Goal: Task Accomplishment & Management: Use online tool/utility

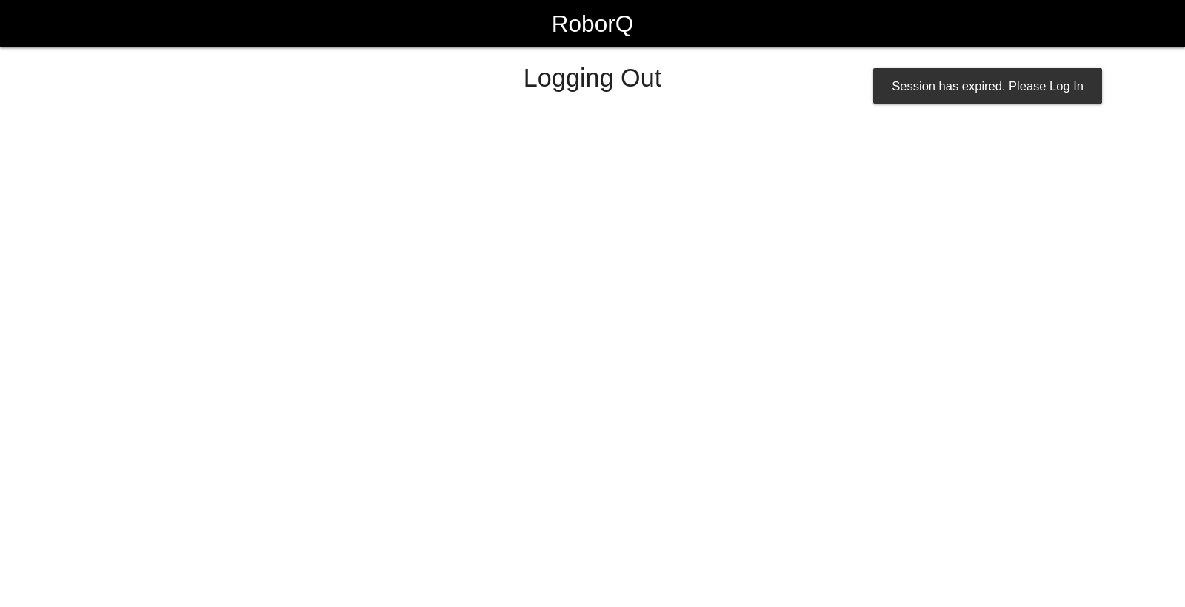
select select "Worker"
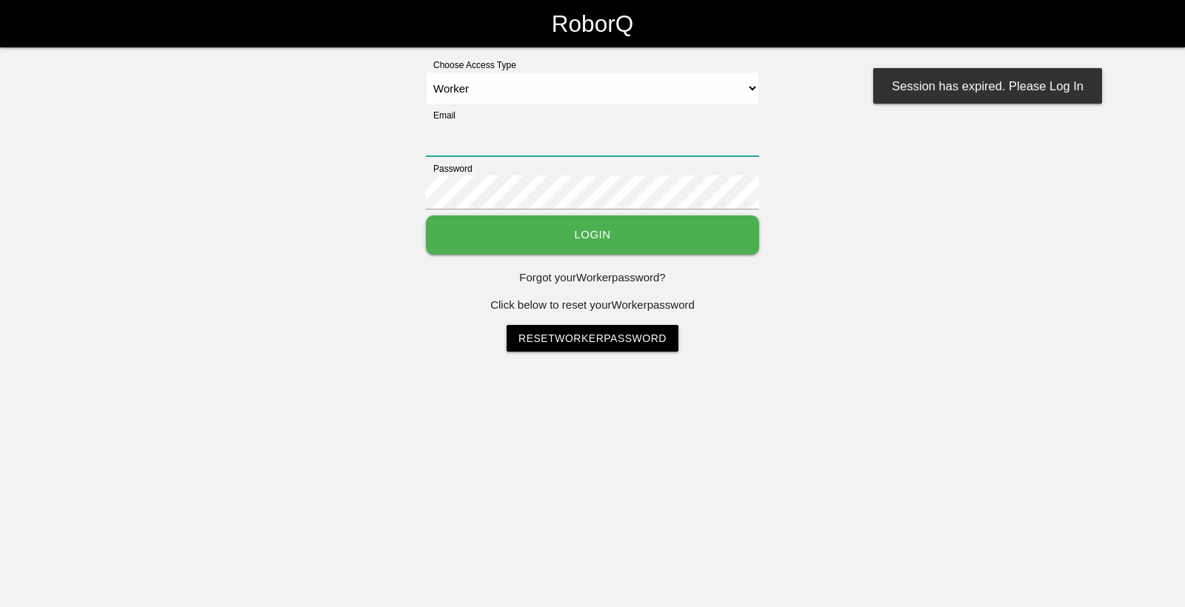
type input "[EMAIL_ADDRESS][DOMAIN_NAME]"
click at [700, 232] on button "Login" at bounding box center [592, 234] width 333 height 39
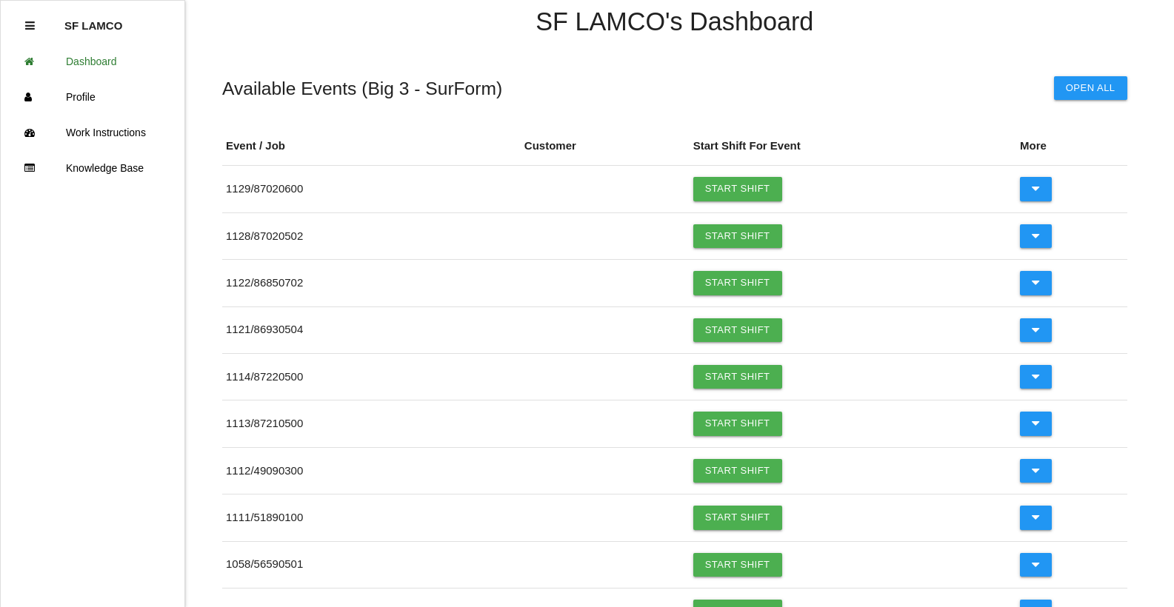
scroll to position [67, 0]
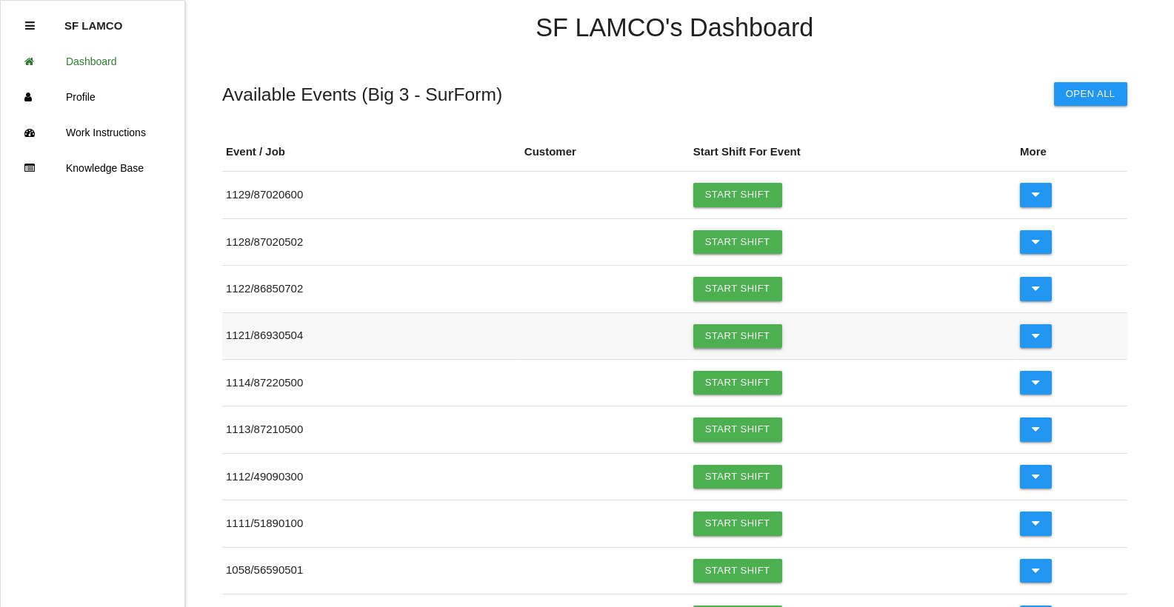
click at [715, 339] on link "Start Shift" at bounding box center [737, 336] width 89 height 24
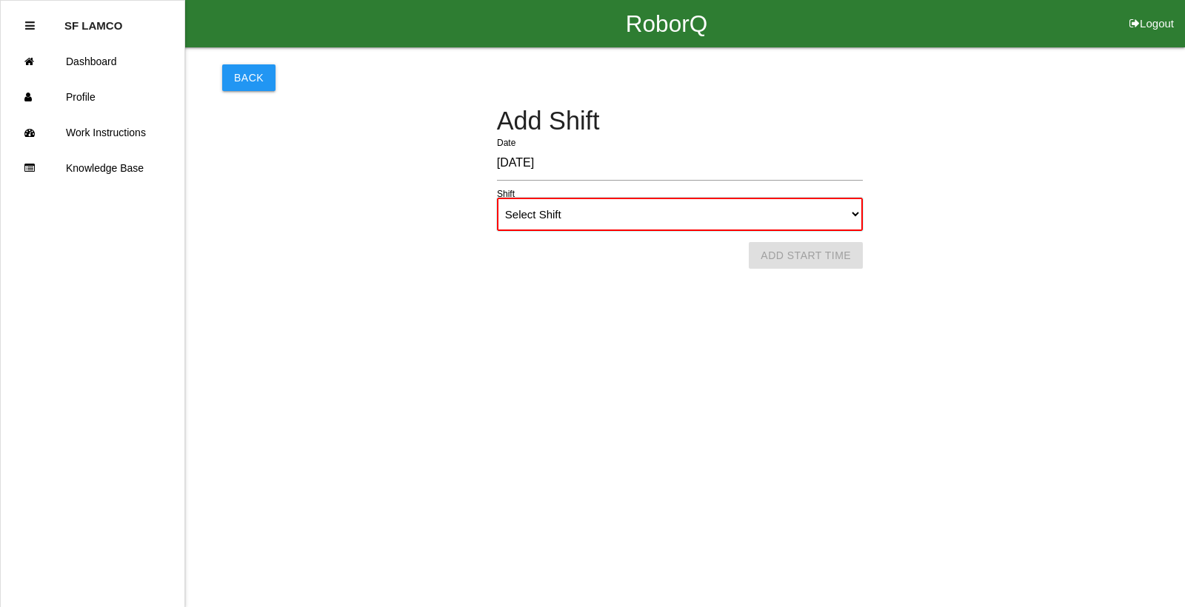
click at [698, 227] on select "Select Shift 1st Shift 2nd Shift 3rd Shift 4th Shift" at bounding box center [680, 214] width 366 height 33
select select "1"
click at [497, 198] on select "Select Shift 1st Shift 2nd Shift 3rd Shift 4th Shift" at bounding box center [680, 214] width 366 height 33
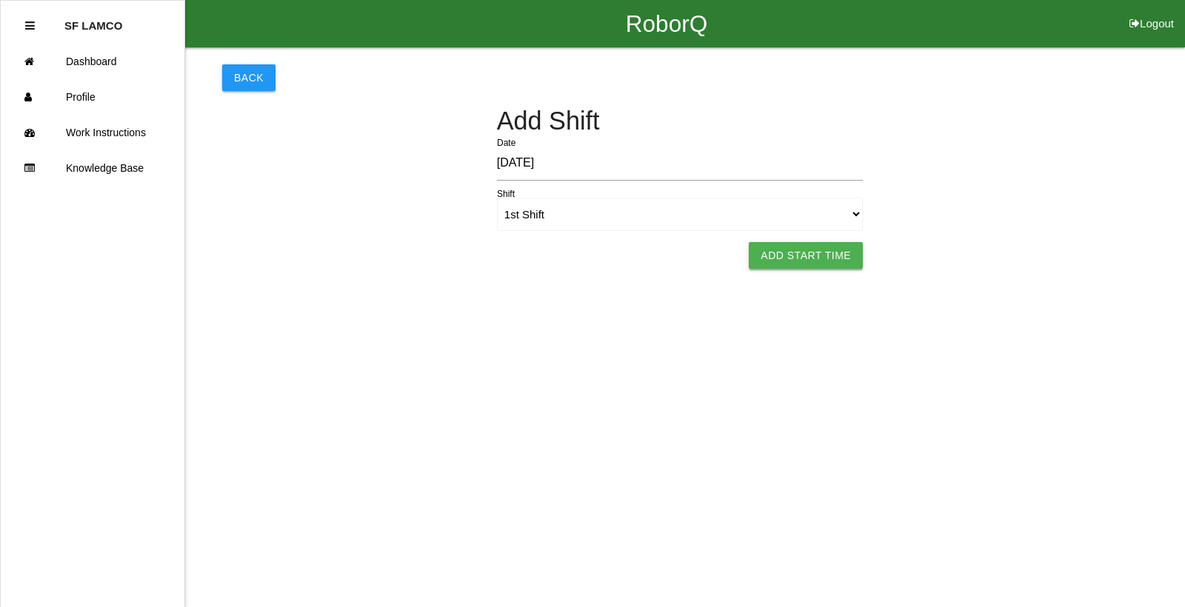
click at [771, 265] on button "Add Start Time" at bounding box center [806, 255] width 114 height 27
select select "6"
select select "54"
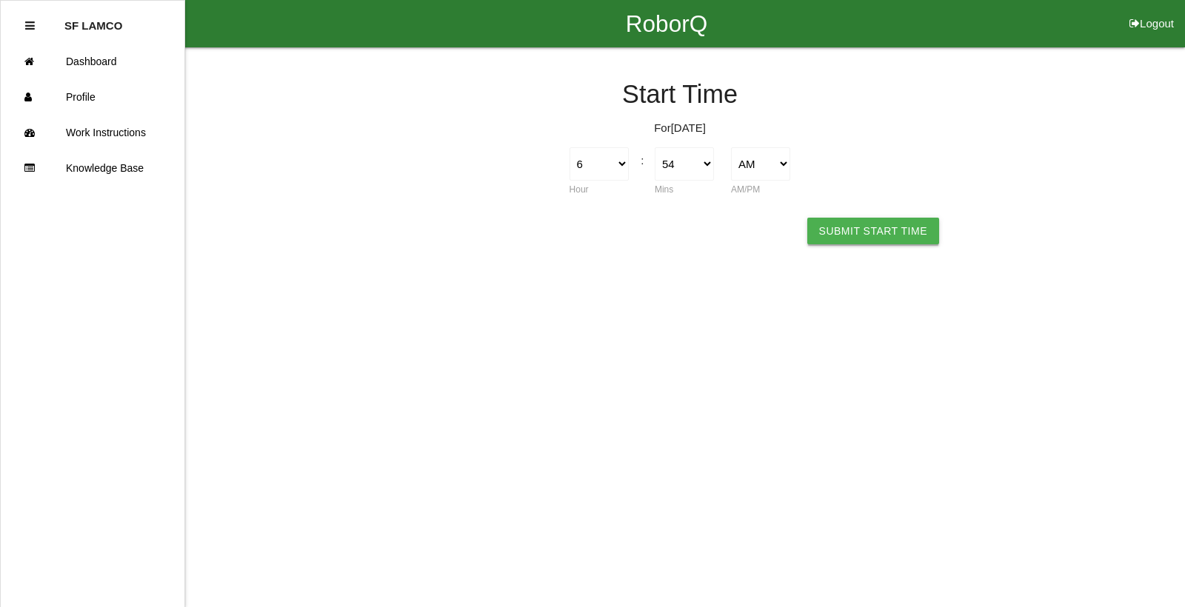
click at [859, 230] on button "Submit Start Time" at bounding box center [873, 231] width 132 height 27
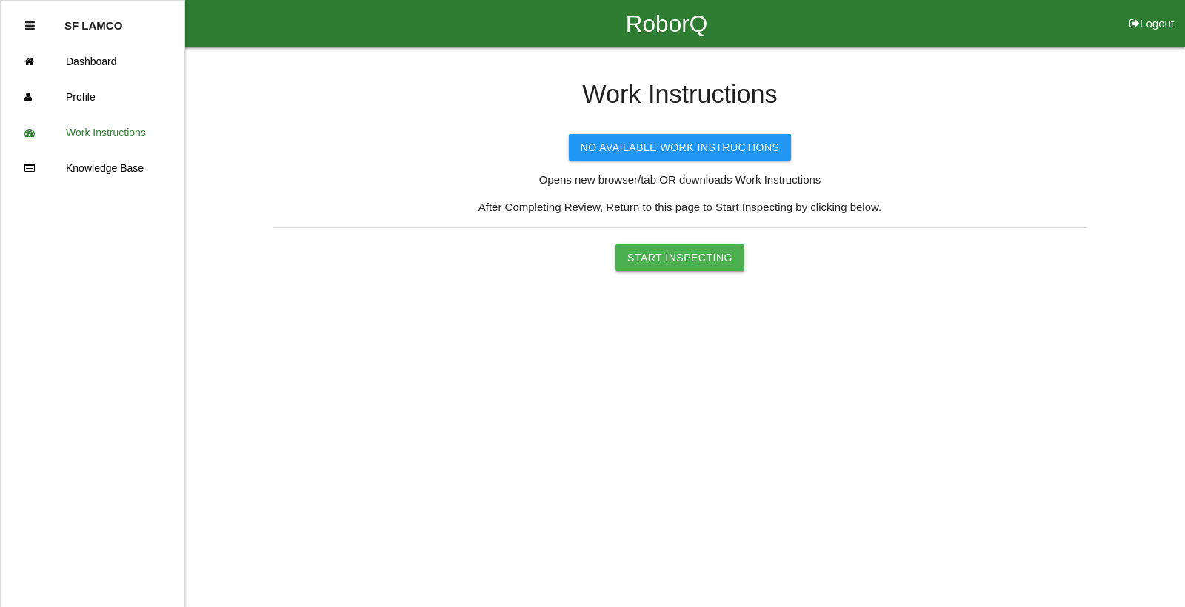
click at [721, 255] on button "Start Inspecting" at bounding box center [679, 257] width 129 height 27
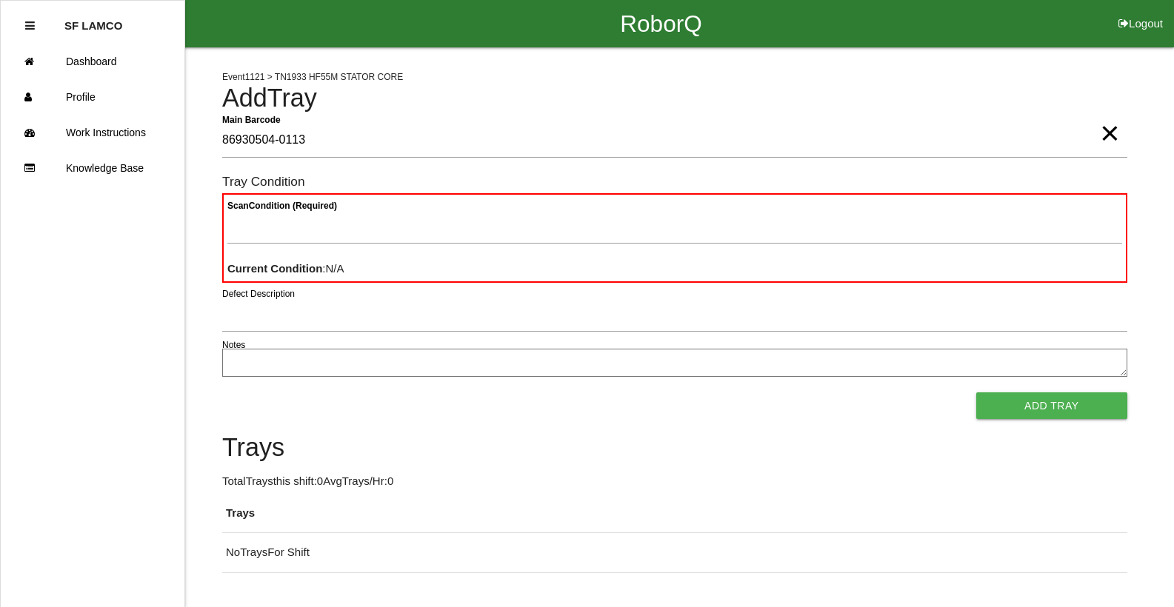
type Barcode "86930504-0113"
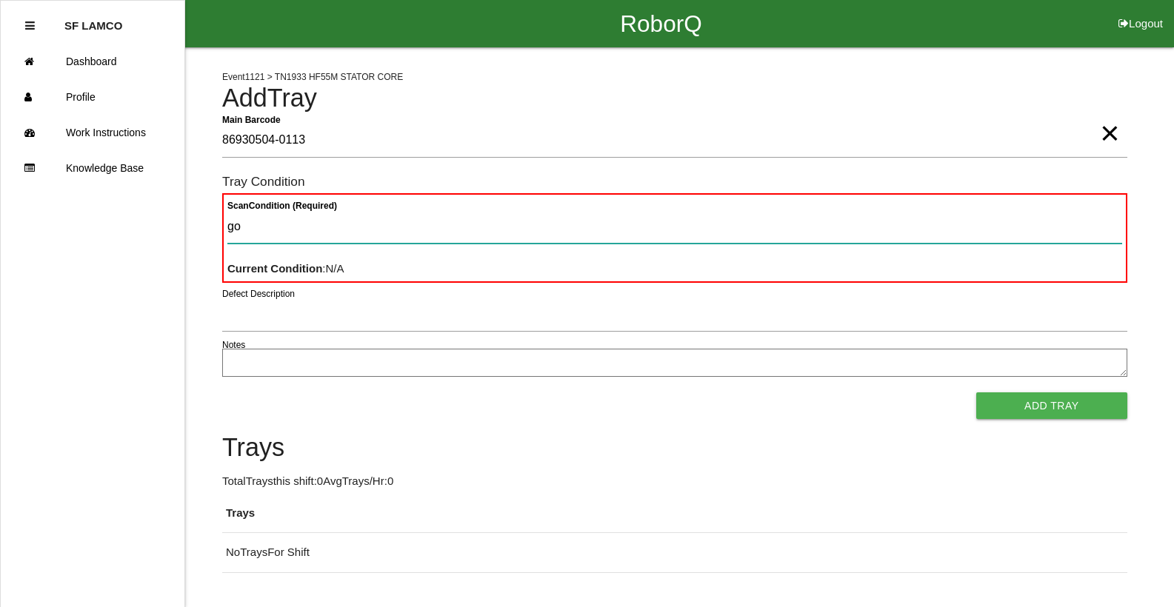
type Condition "goo"
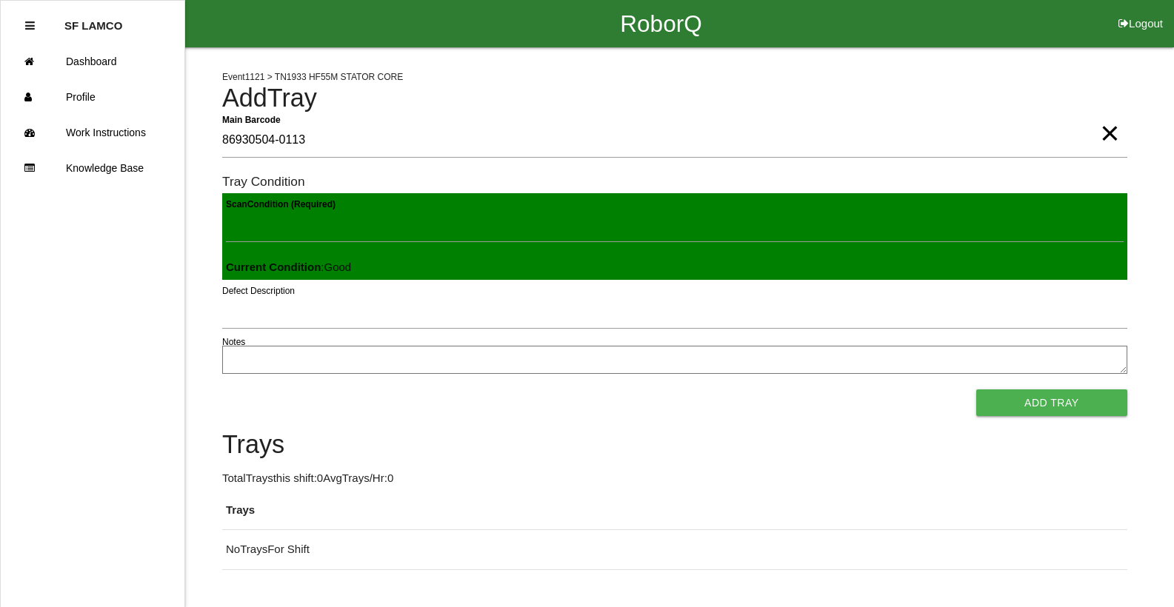
click at [976, 389] on button "Add Tray" at bounding box center [1051, 402] width 151 height 27
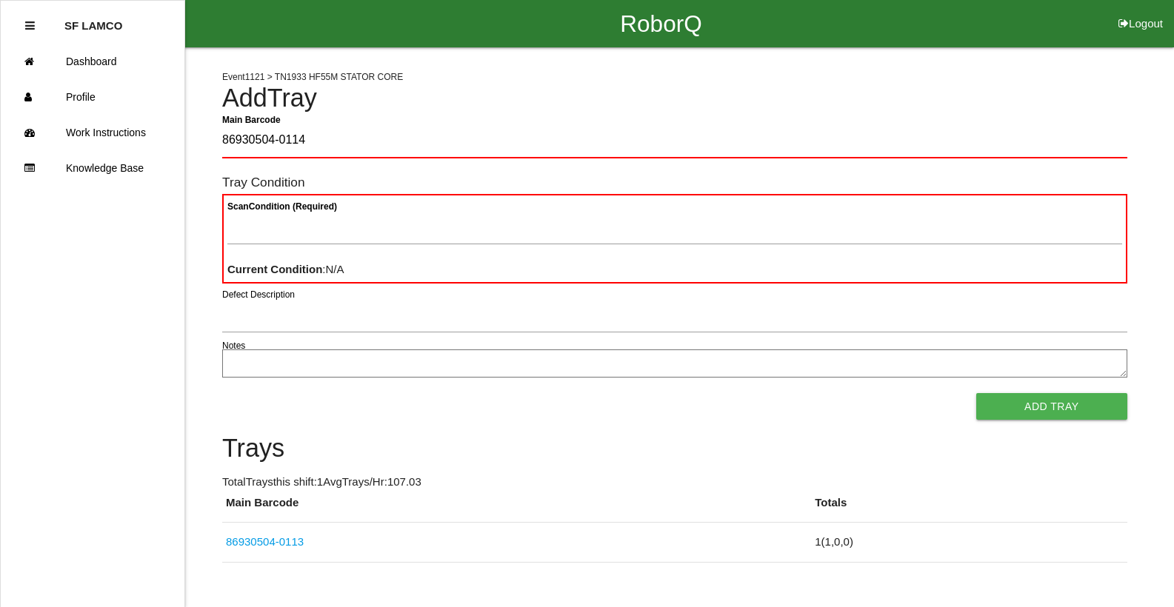
type Barcode "86930504-0114"
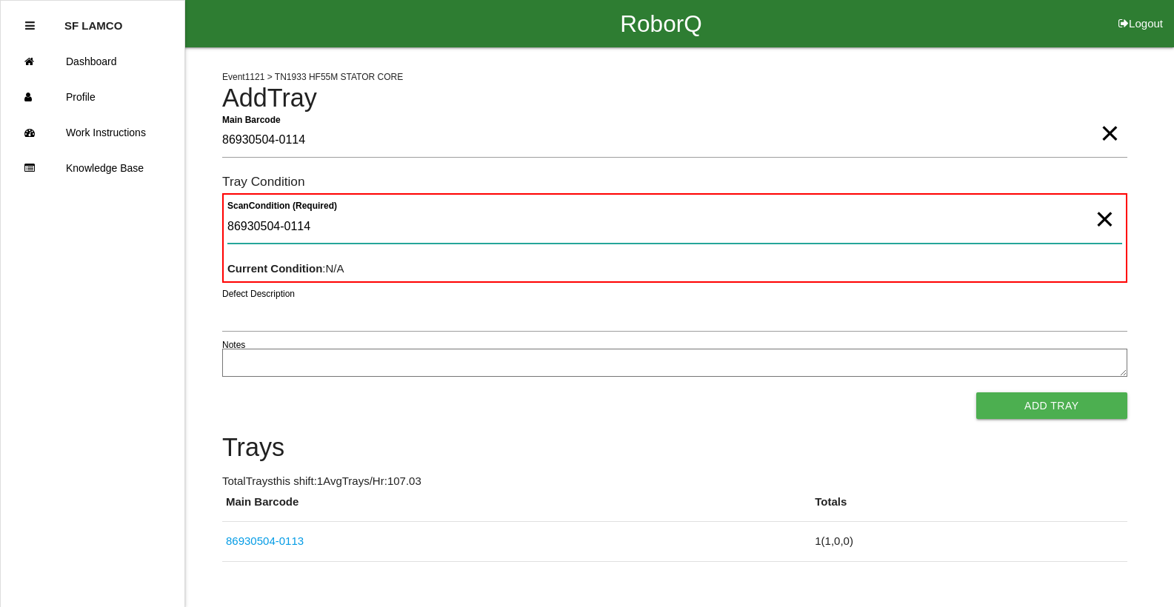
type Condition "86930504-0114"
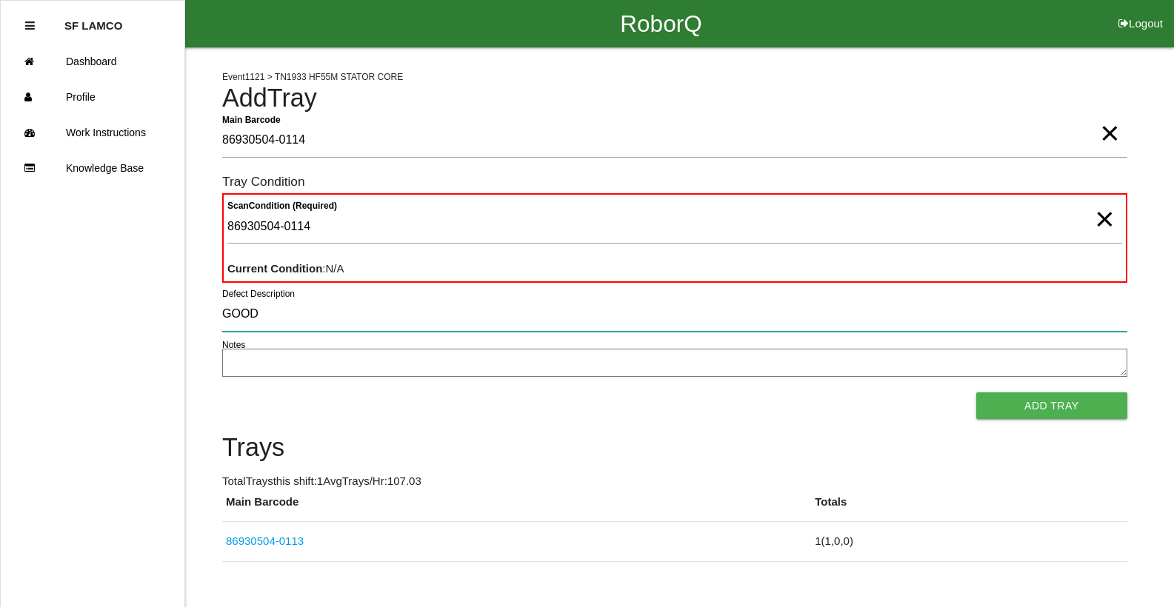
type input "GOOD"
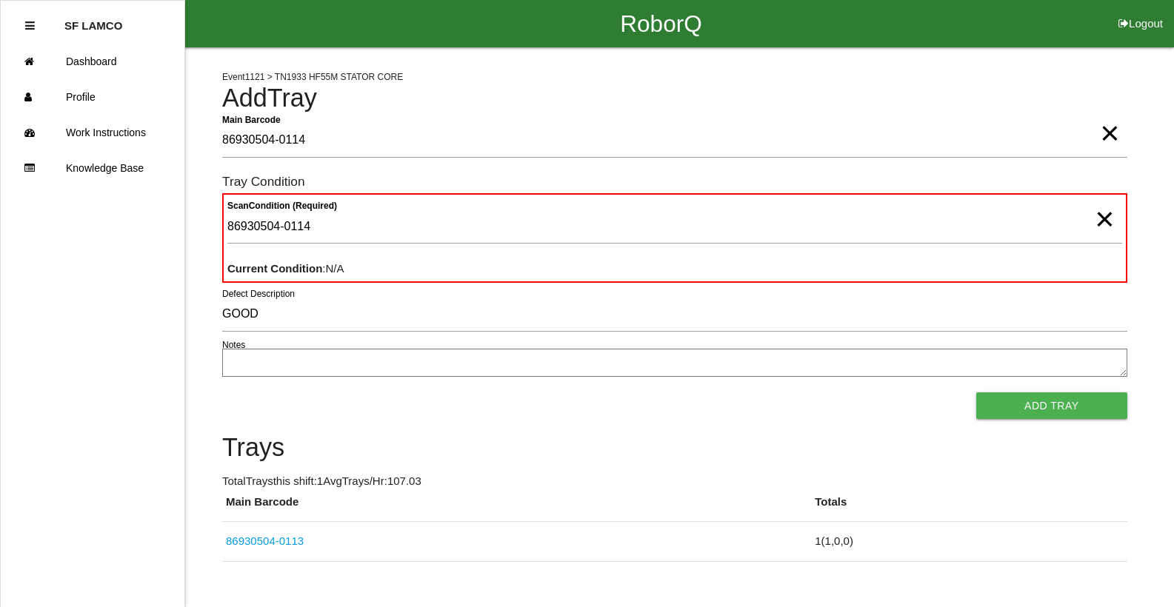
scroll to position [28, 0]
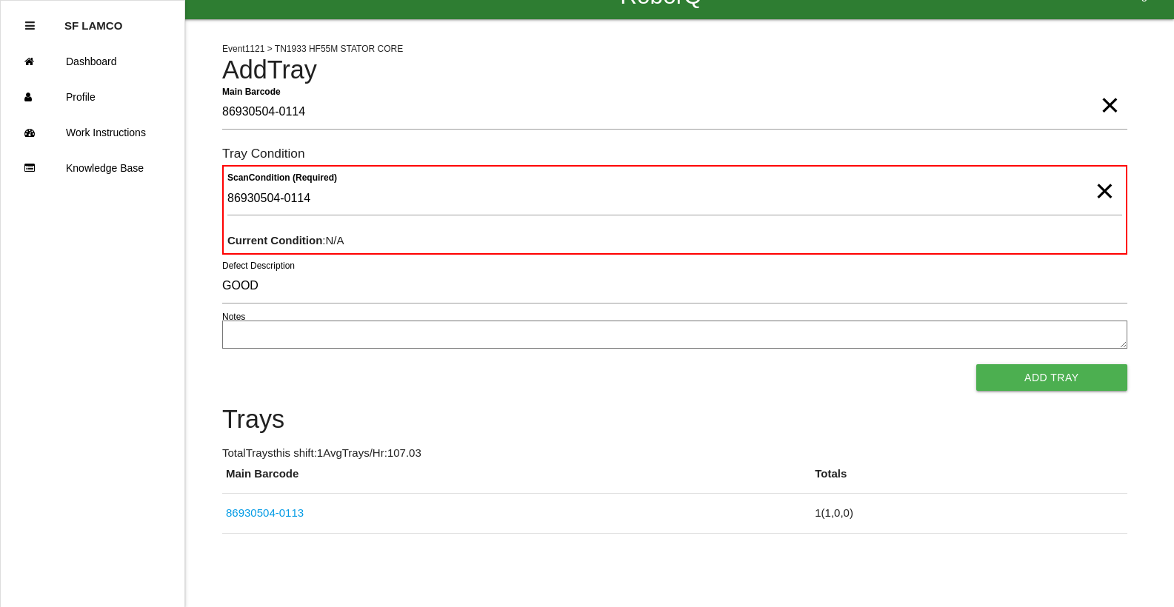
click at [1102, 191] on span "×" at bounding box center [1103, 176] width 19 height 30
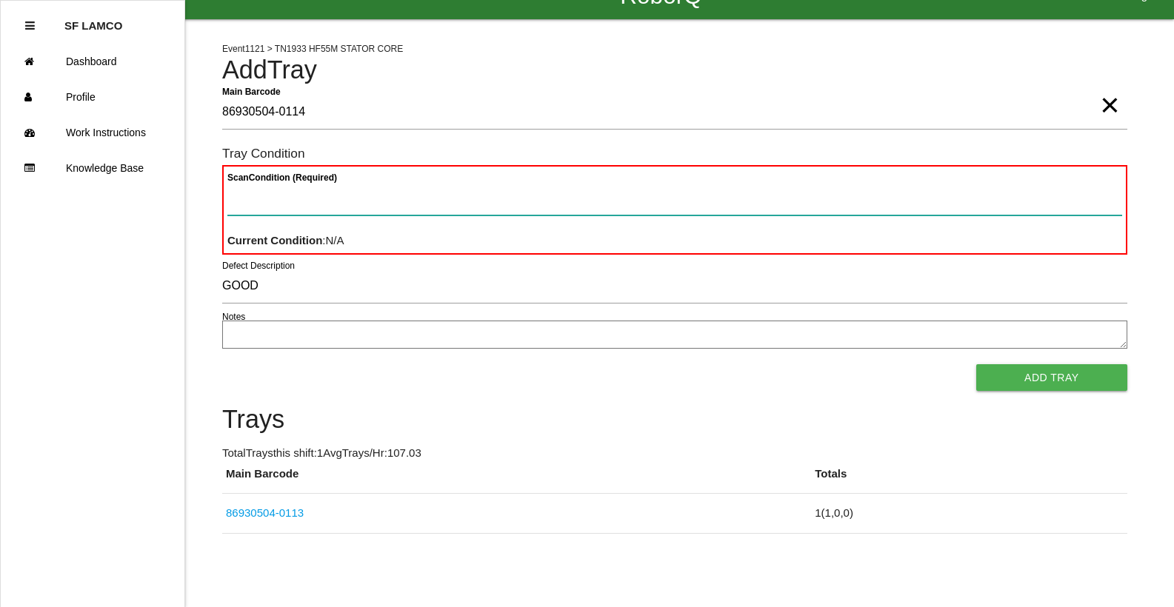
click at [586, 206] on Condition "Scan Condition (Required)" at bounding box center [674, 198] width 894 height 34
type Condition "goo"
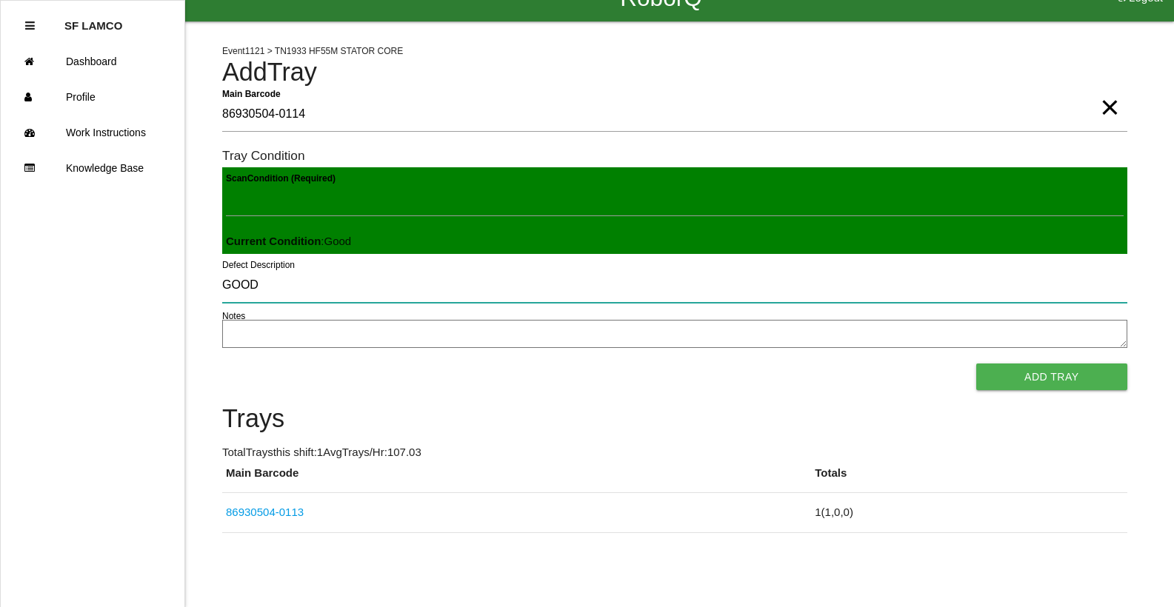
scroll to position [25, 0]
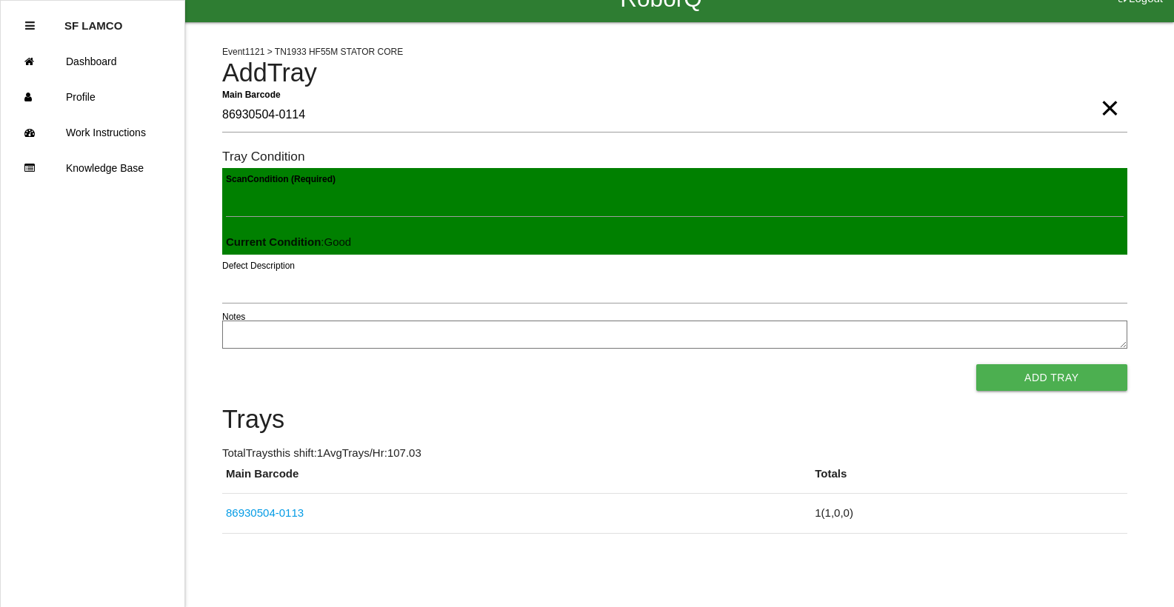
drag, startPoint x: 583, startPoint y: 207, endPoint x: 991, endPoint y: 375, distance: 441.2
click at [991, 375] on button "Add Tray" at bounding box center [1051, 377] width 151 height 27
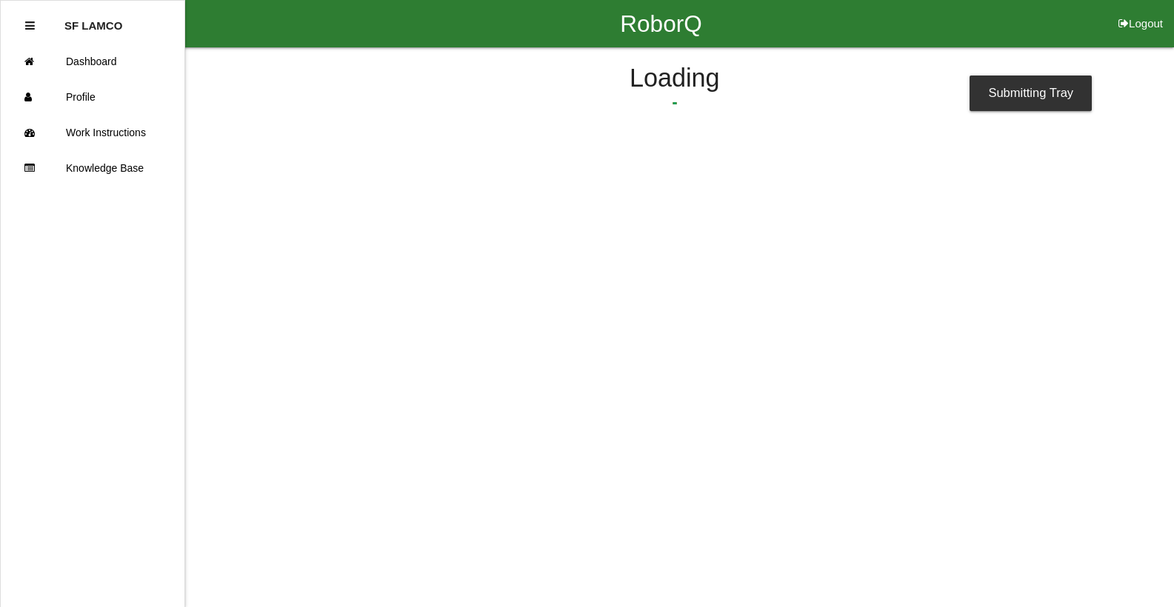
scroll to position [0, 0]
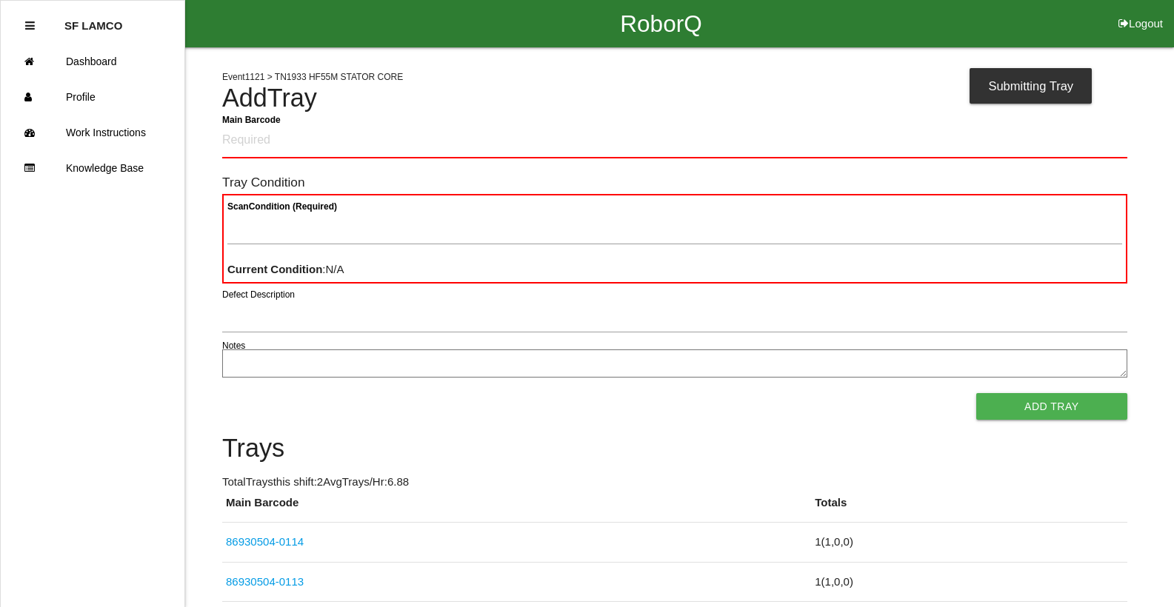
click at [281, 139] on Barcode "Main Barcode" at bounding box center [674, 141] width 905 height 35
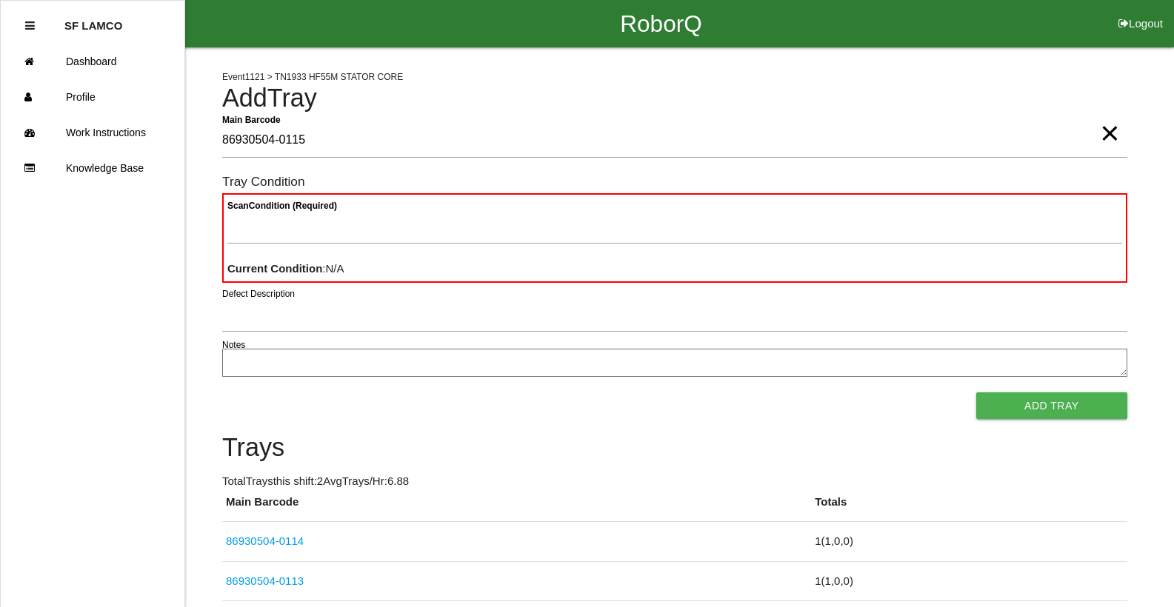
type Barcode "86930504-0115"
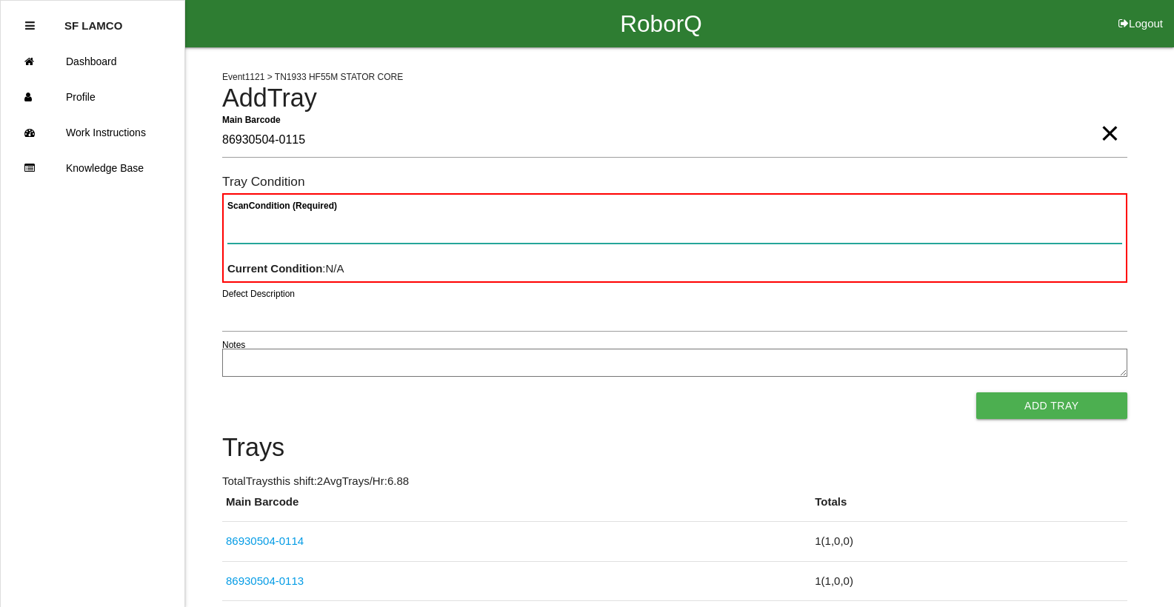
click at [649, 216] on Condition "Scan Condition (Required)" at bounding box center [674, 227] width 894 height 34
type Condition "goo"
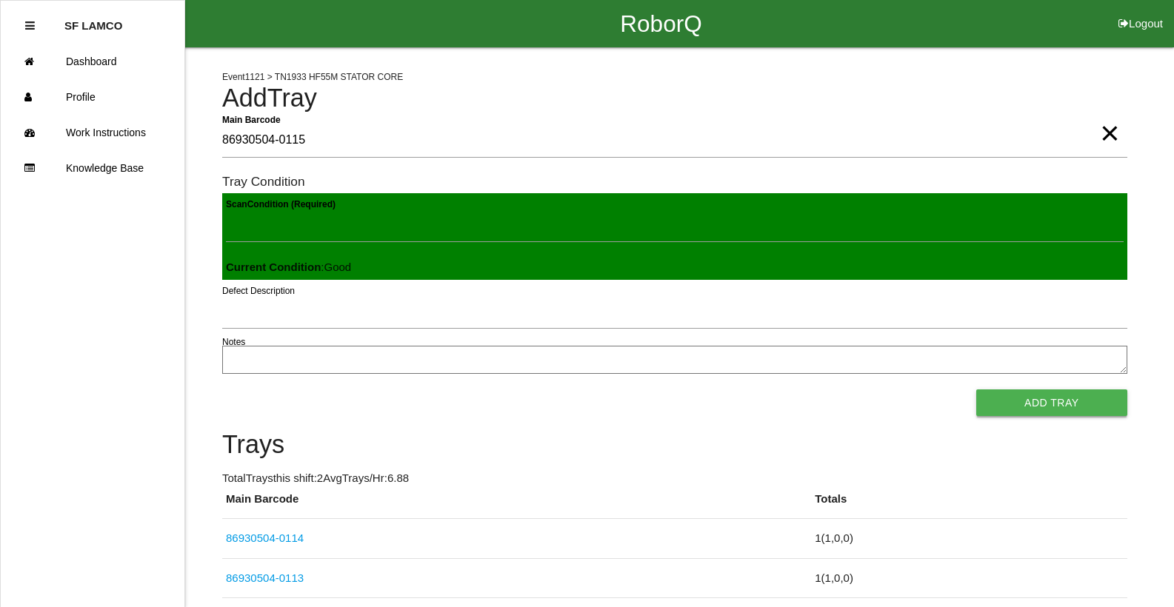
click at [996, 403] on button "Add Tray" at bounding box center [1051, 402] width 151 height 27
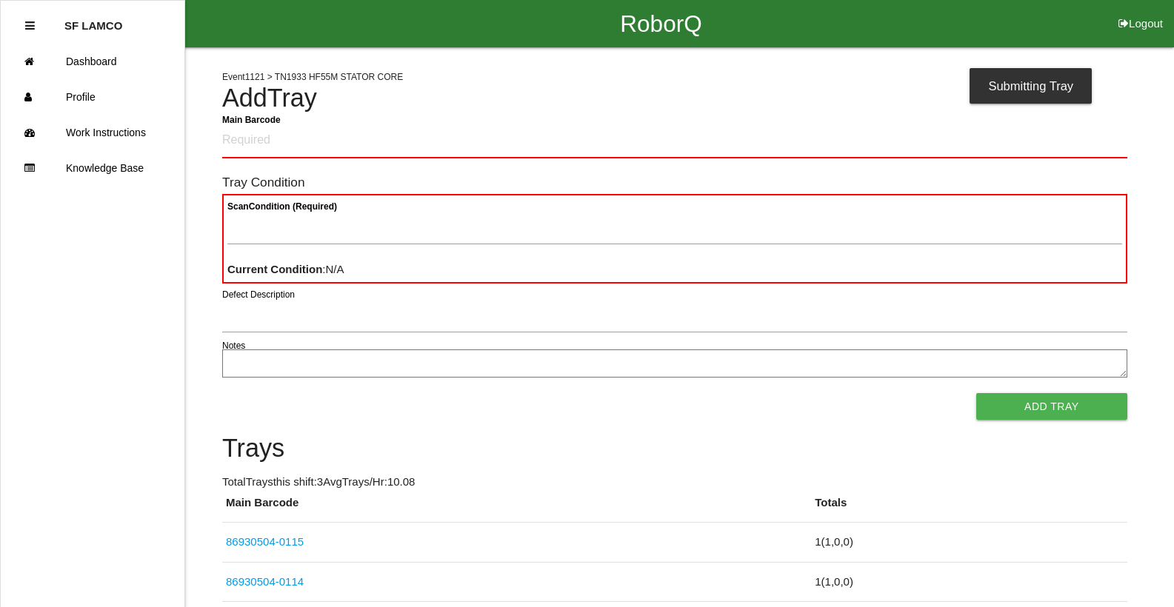
click at [671, 150] on Barcode "Main Barcode" at bounding box center [674, 141] width 905 height 35
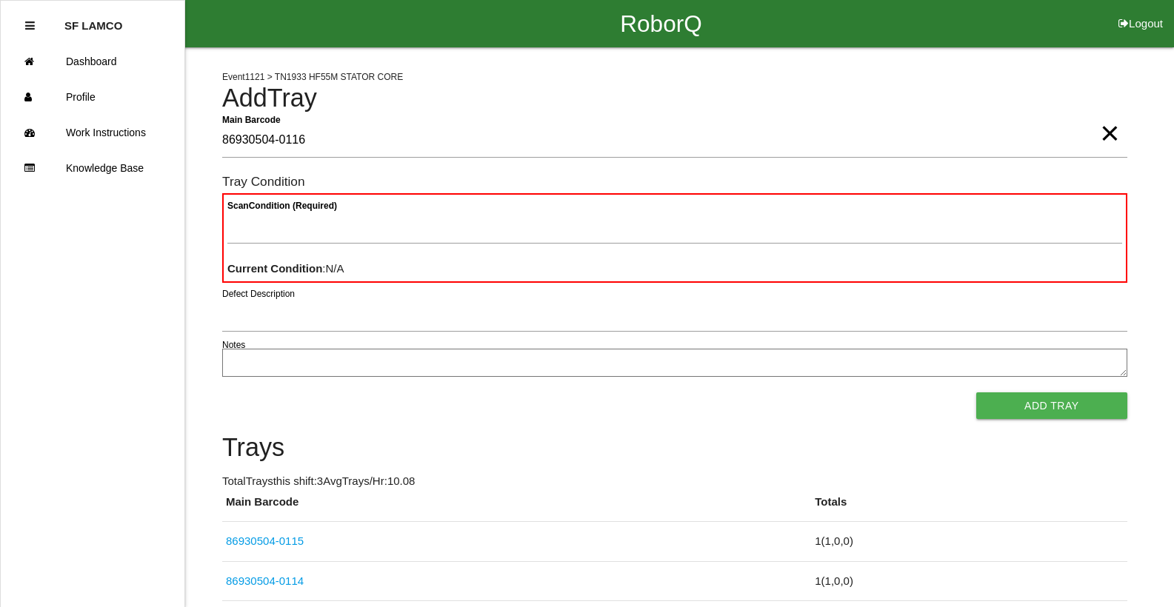
type Barcode "86930504-0116"
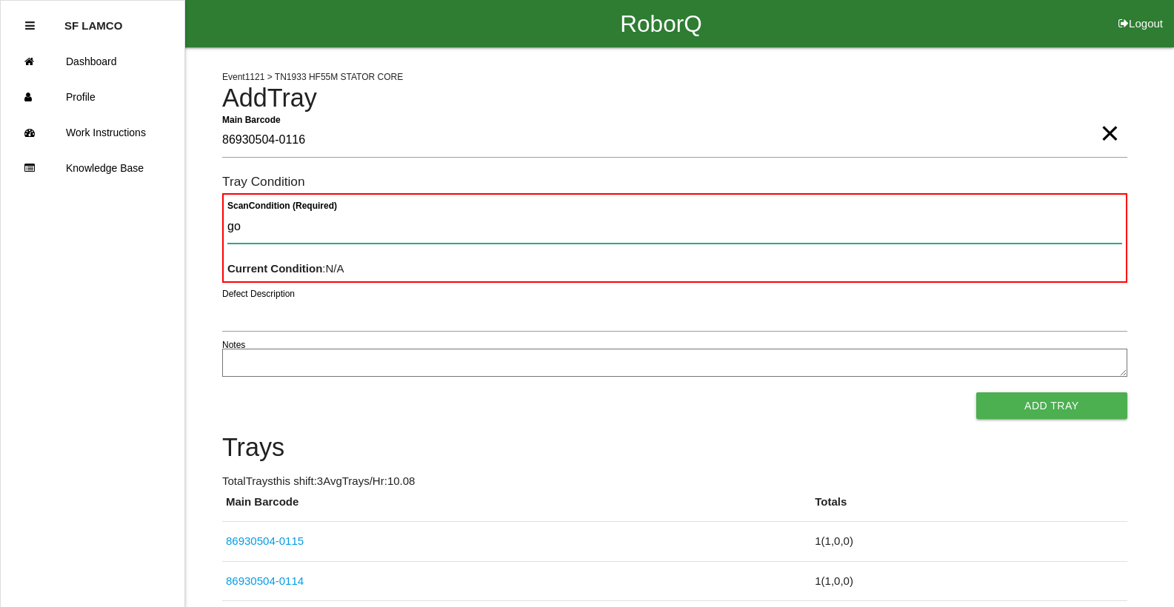
type Condition "goo"
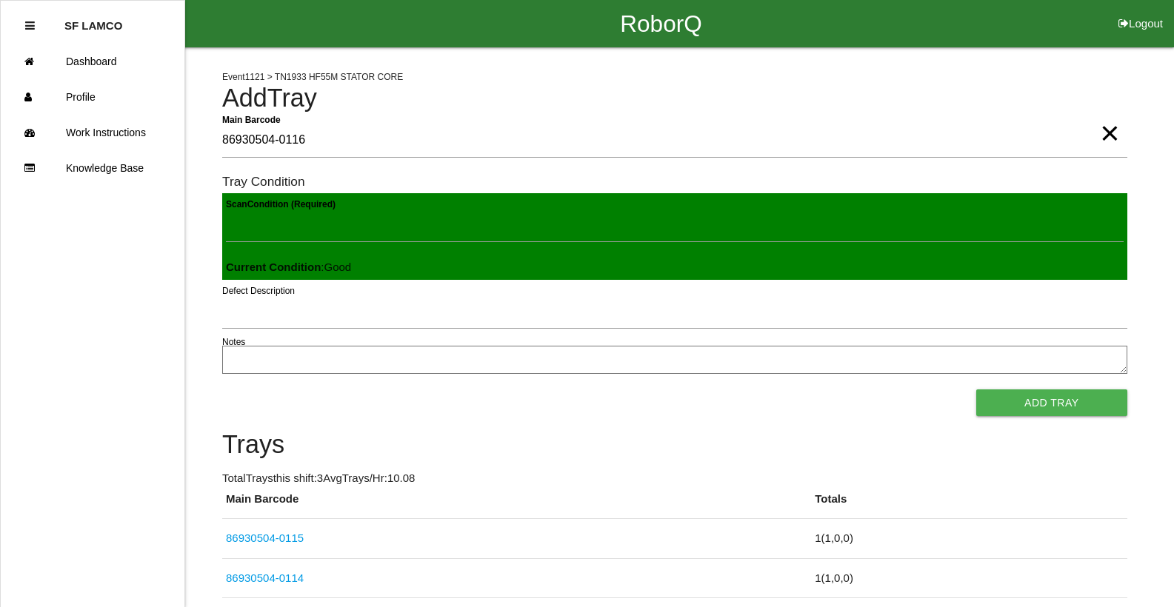
click at [976, 389] on button "Add Tray" at bounding box center [1051, 402] width 151 height 27
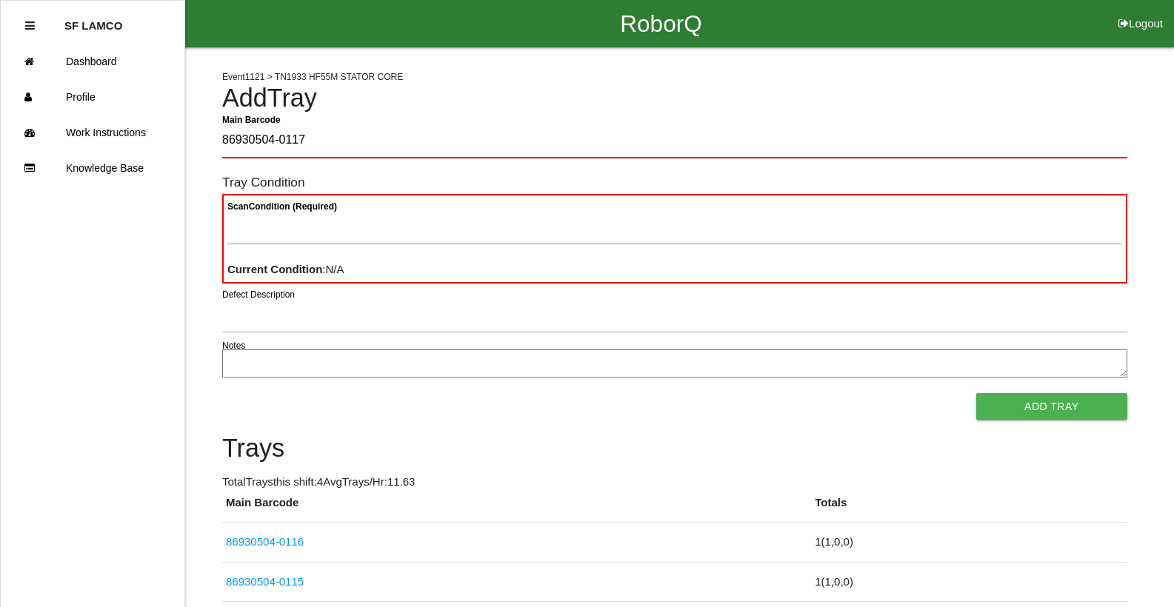
type Barcode "86930504-0117"
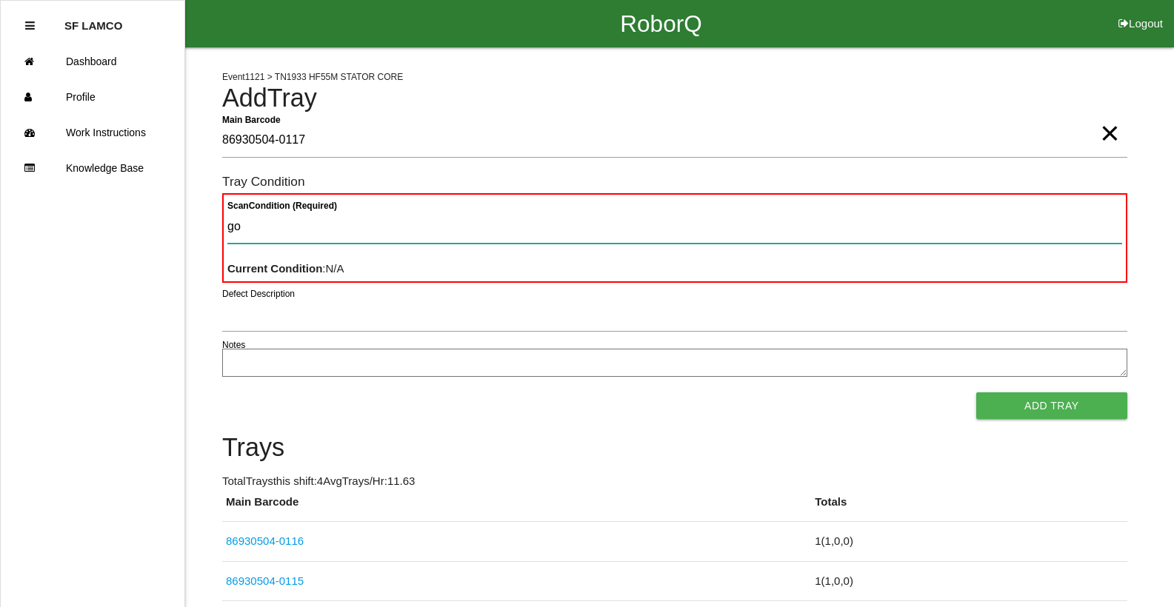
type Condition "goo"
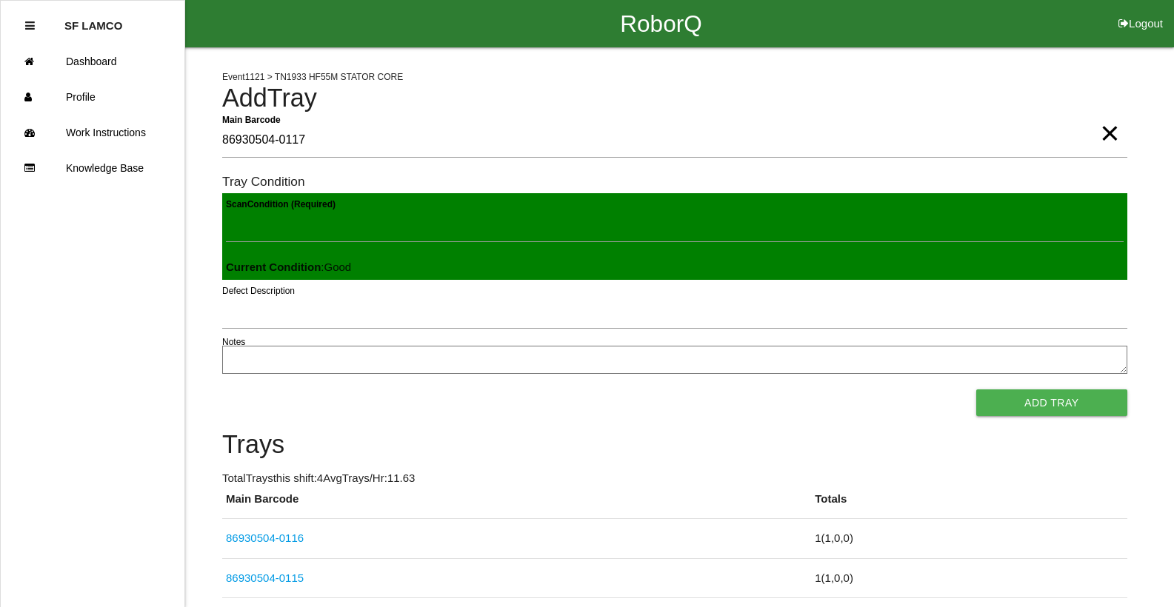
click at [976, 389] on button "Add Tray" at bounding box center [1051, 402] width 151 height 27
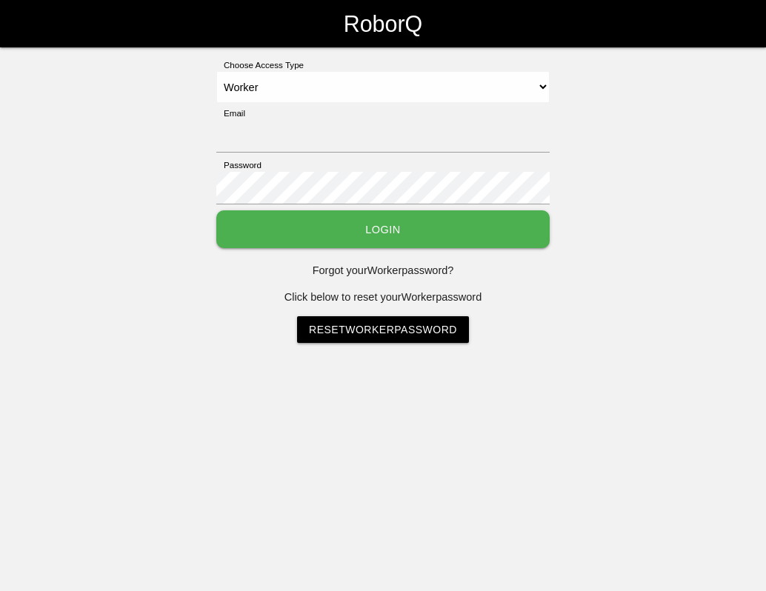
select select "Worker"
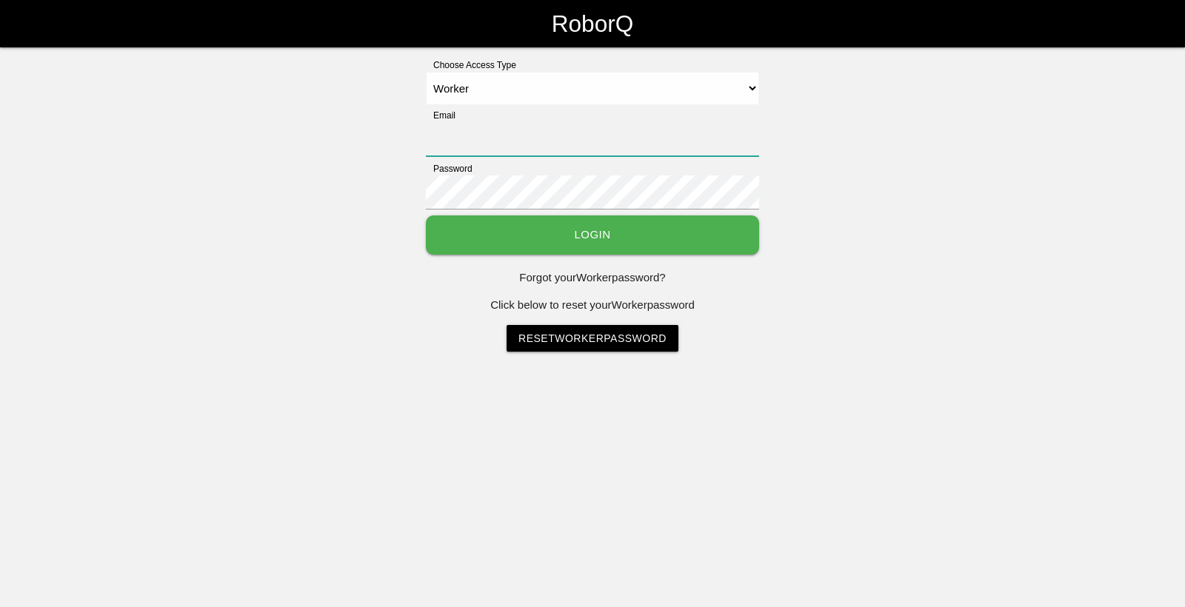
type input "[EMAIL_ADDRESS][DOMAIN_NAME]"
click at [735, 243] on button "Login" at bounding box center [592, 234] width 333 height 39
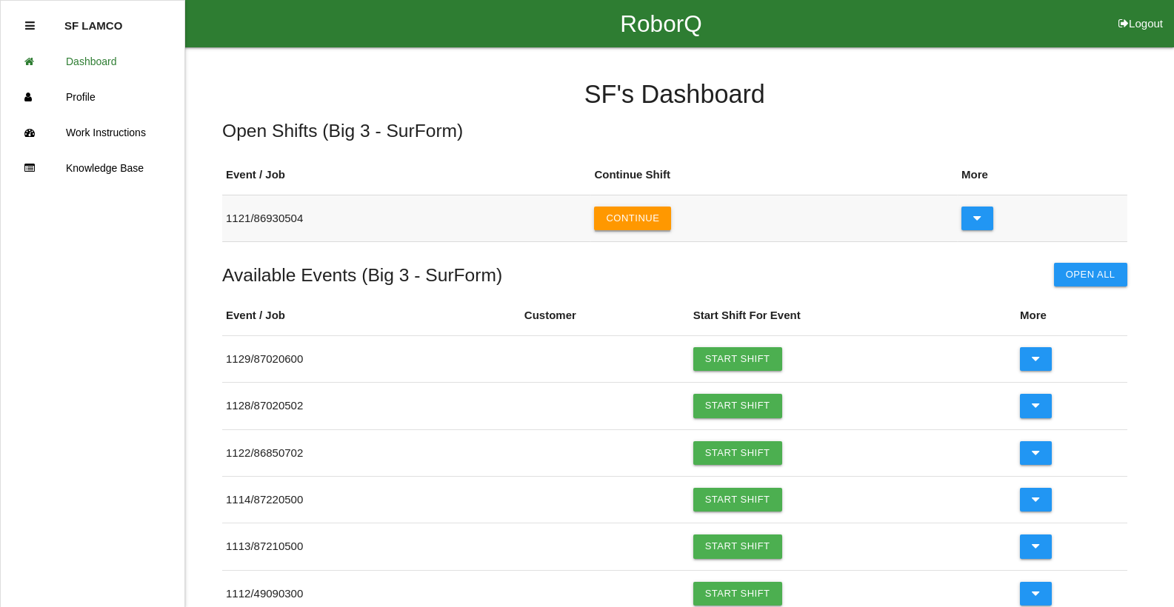
click at [652, 223] on button "Continue" at bounding box center [632, 219] width 77 height 24
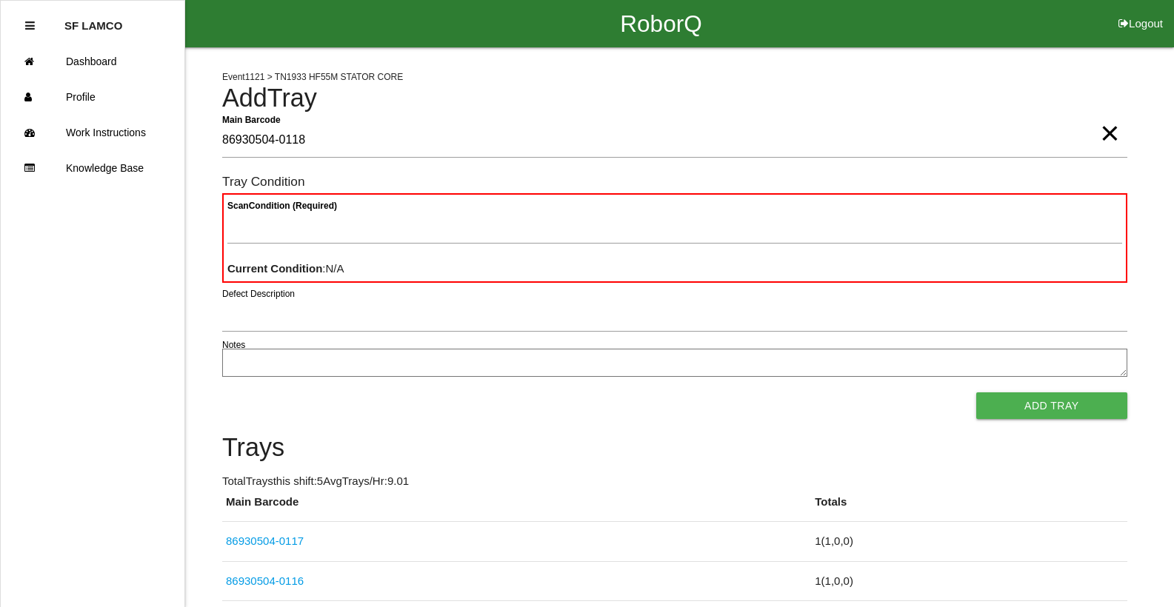
type Barcode "86930504-0118"
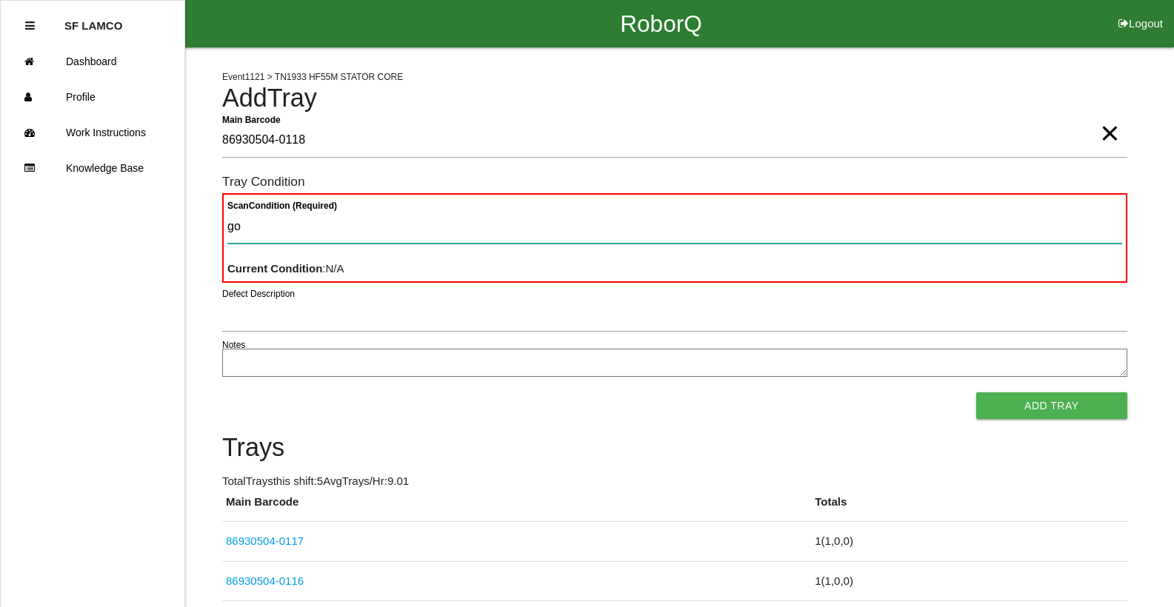
type Condition "goo"
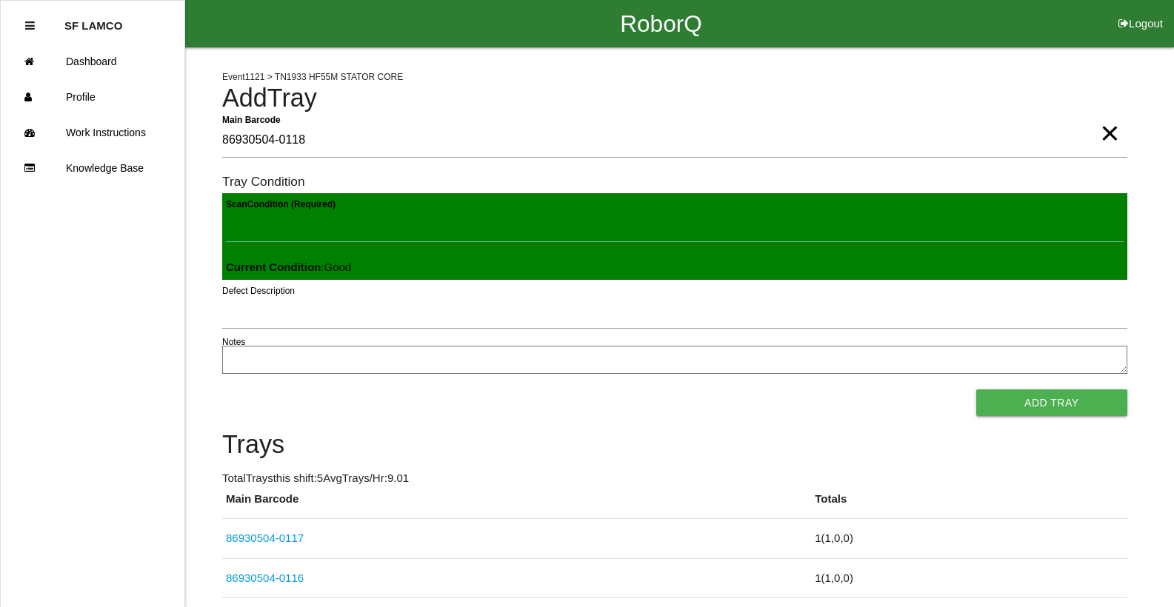
click at [765, 389] on button "Add Tray" at bounding box center [1051, 402] width 151 height 27
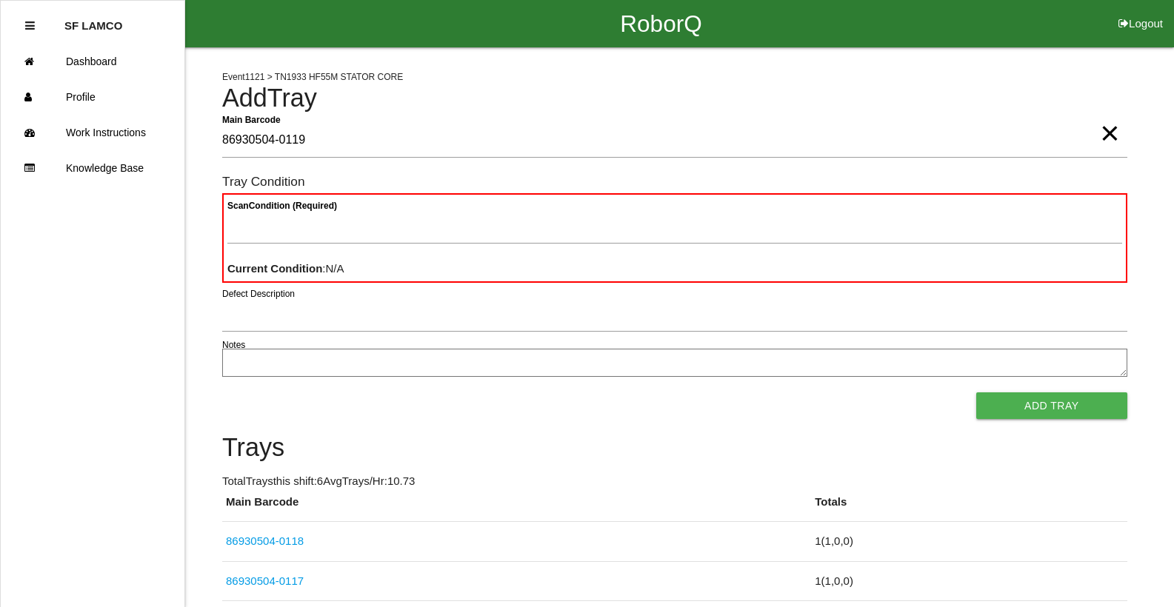
type Barcode "86930504-0119"
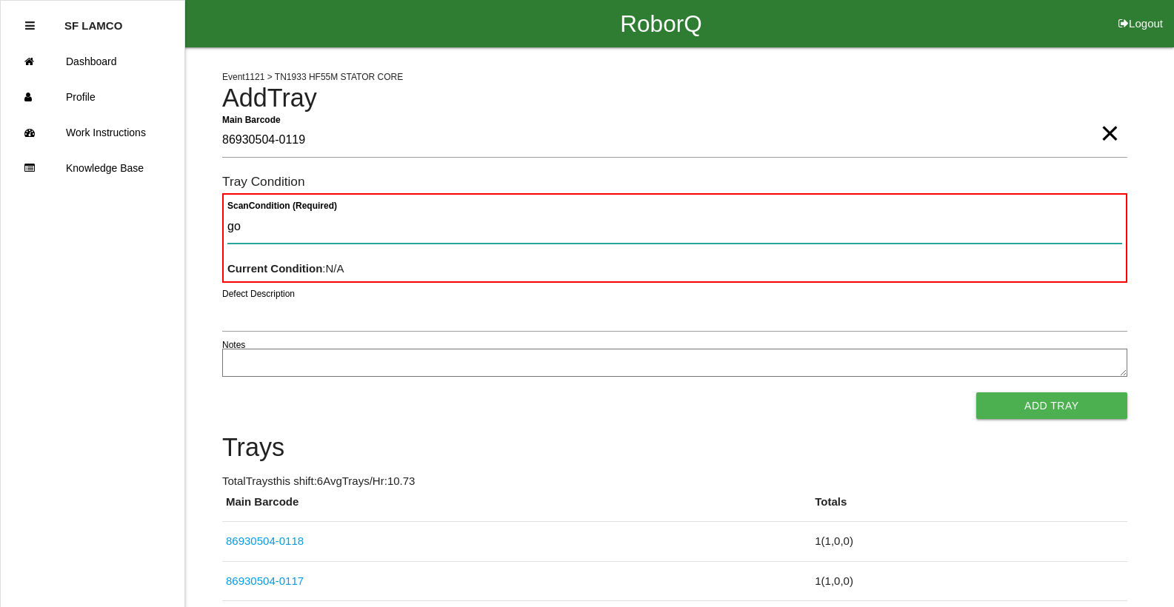
type Condition "goo"
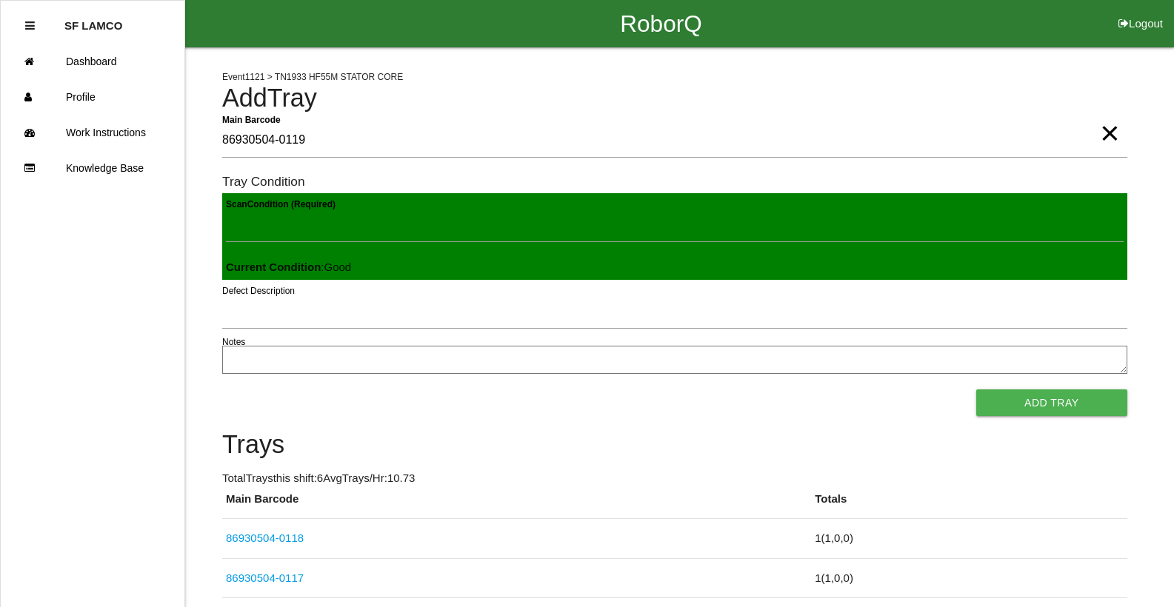
click at [765, 389] on button "Add Tray" at bounding box center [1051, 402] width 151 height 27
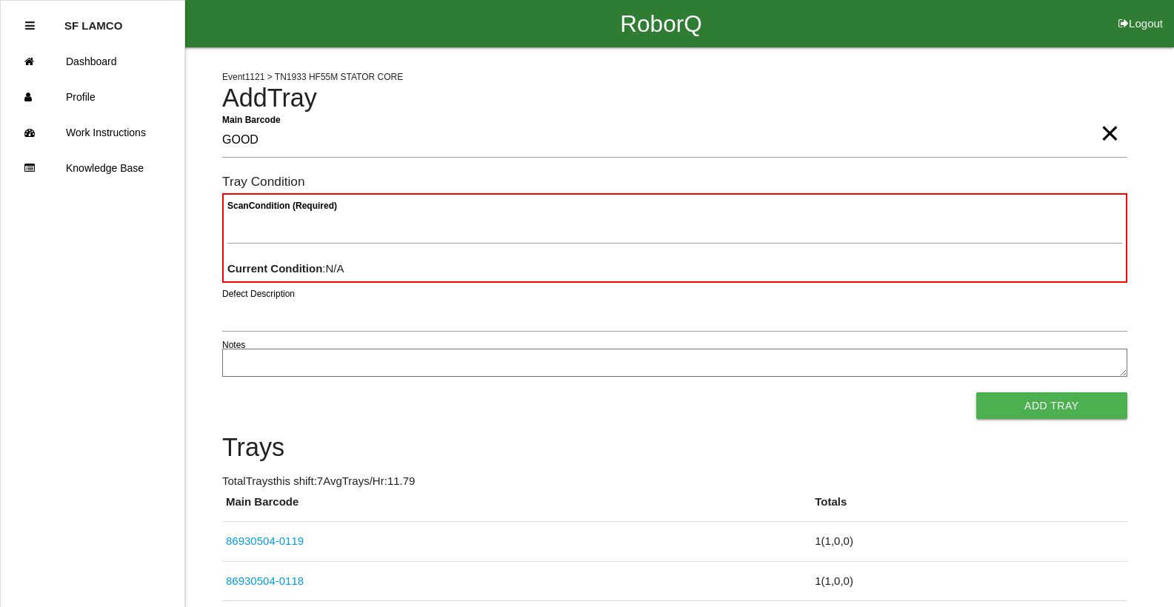
type Barcode "GOOD"
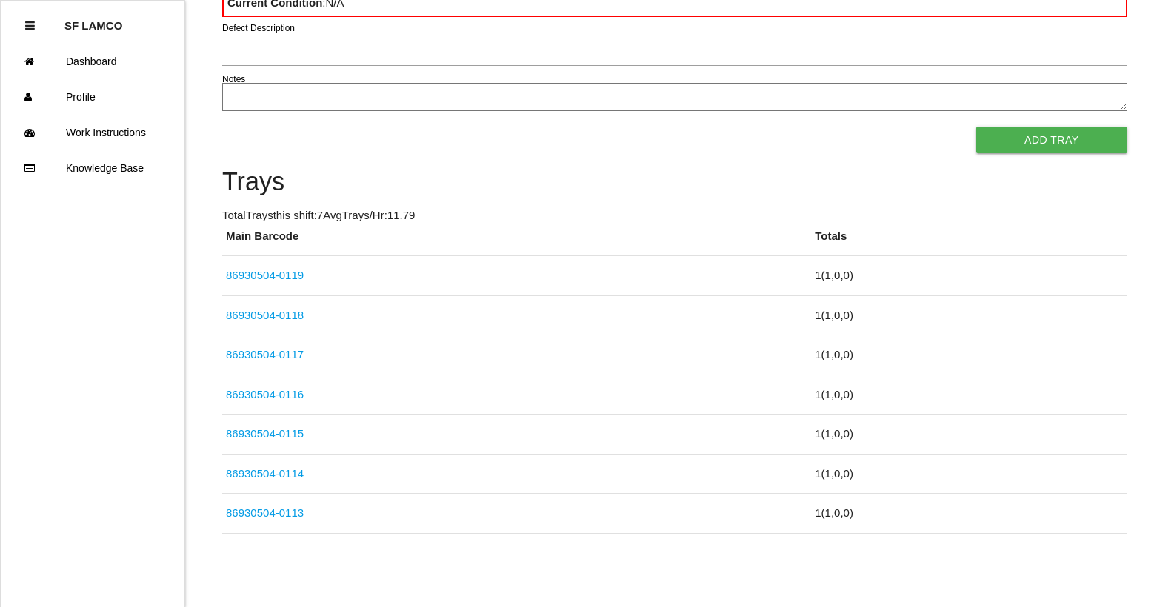
drag, startPoint x: 616, startPoint y: 278, endPoint x: 612, endPoint y: 233, distance: 44.6
click at [612, 233] on th "Main Barcode" at bounding box center [516, 242] width 589 height 28
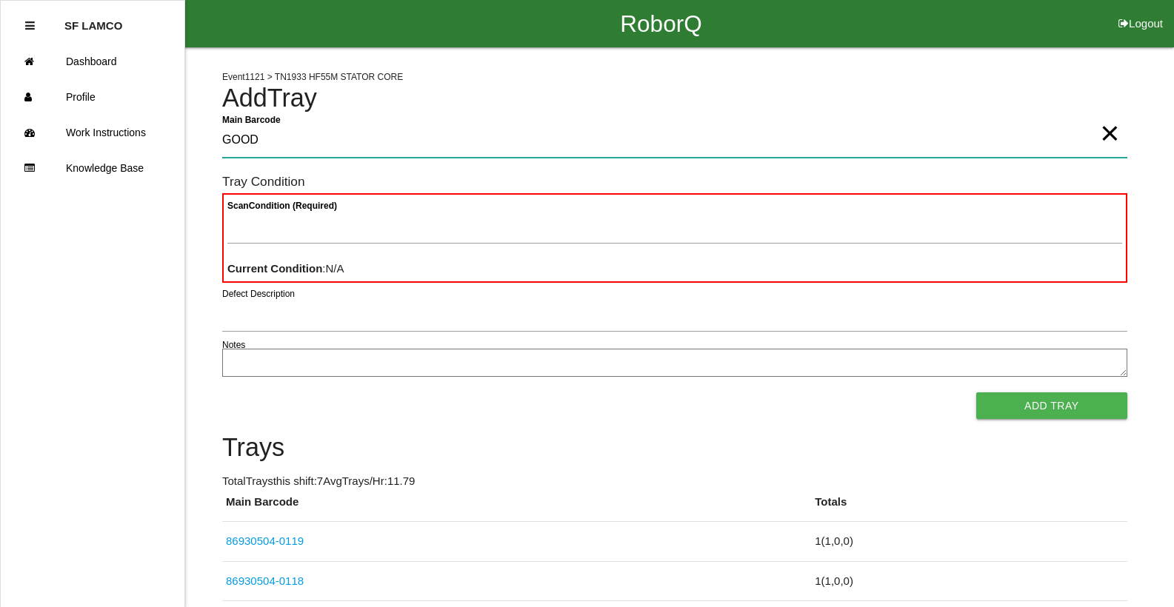
click at [266, 155] on Barcode "GOOD" at bounding box center [674, 141] width 905 height 34
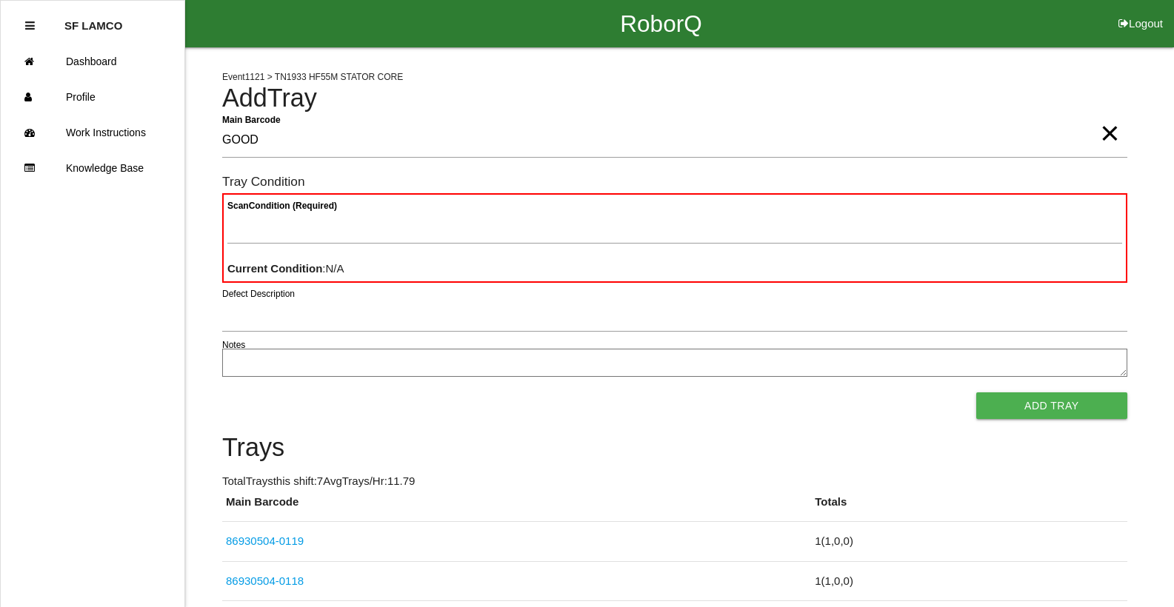
drag, startPoint x: 1115, startPoint y: 139, endPoint x: 1096, endPoint y: 137, distance: 19.4
click at [765, 133] on span "×" at bounding box center [1109, 119] width 19 height 30
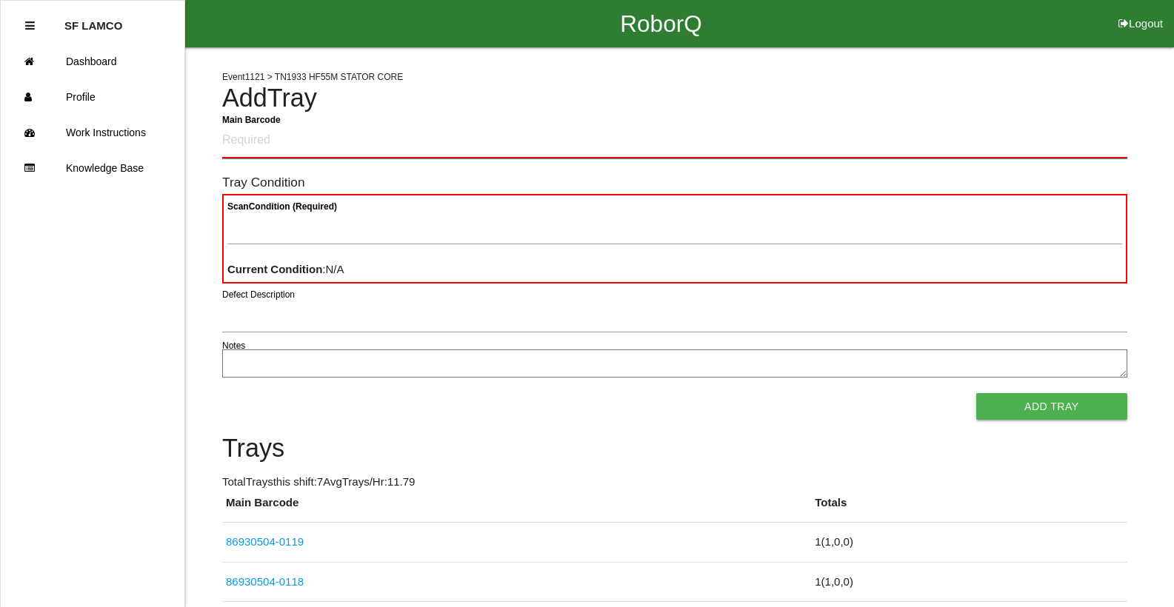
click at [315, 152] on Barcode "Main Barcode" at bounding box center [674, 141] width 905 height 35
type Barcode "86930504-0120"
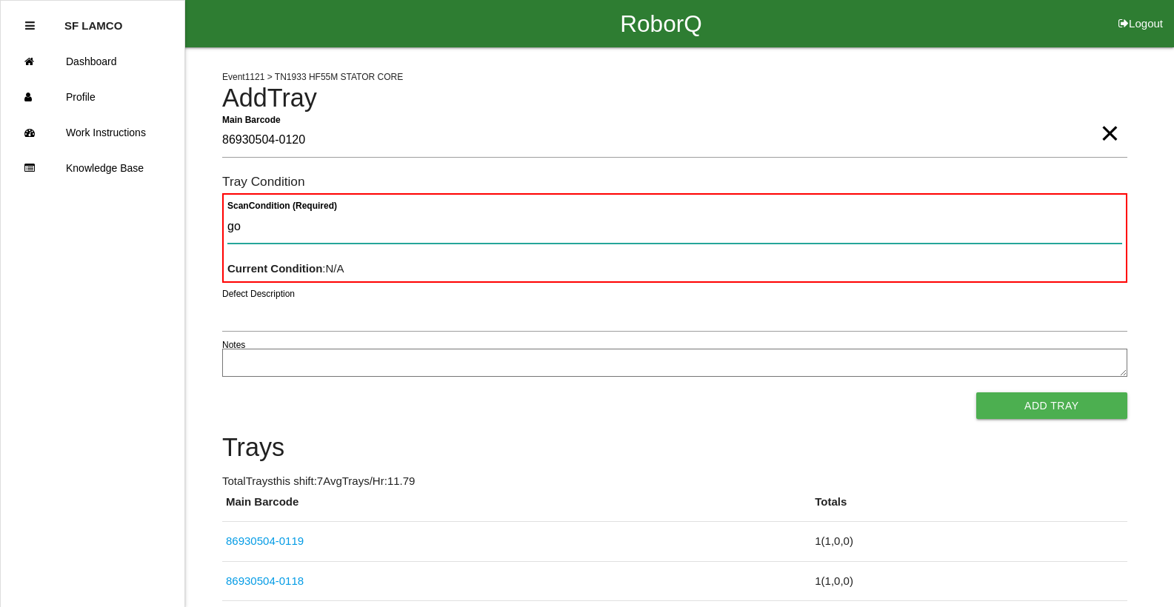
type Condition "goo"
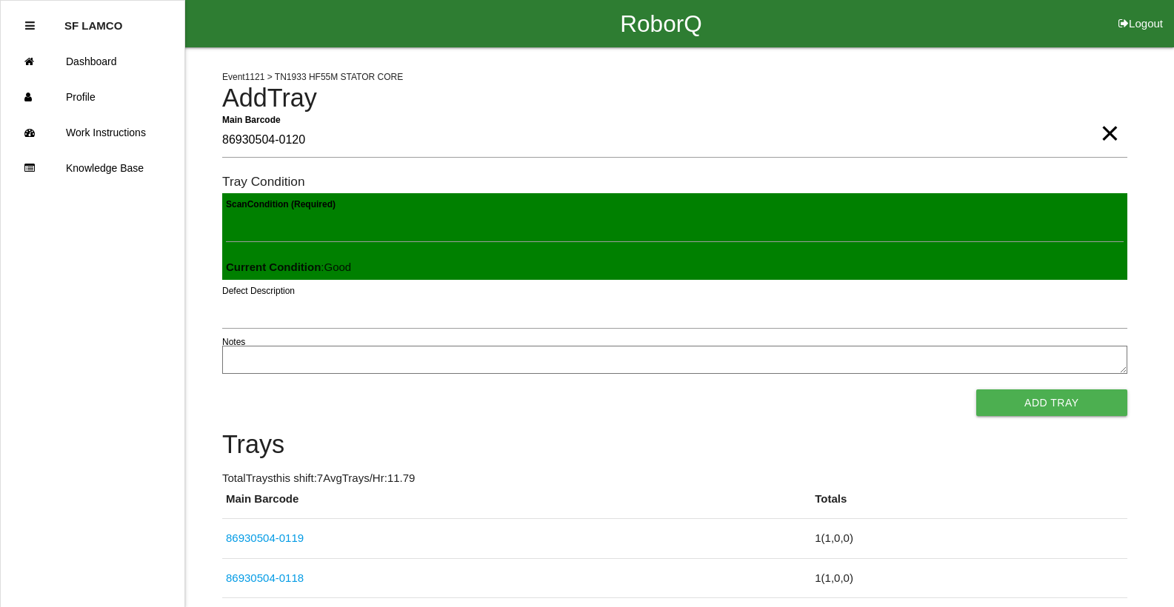
click at [765, 389] on button "Add Tray" at bounding box center [1051, 402] width 151 height 27
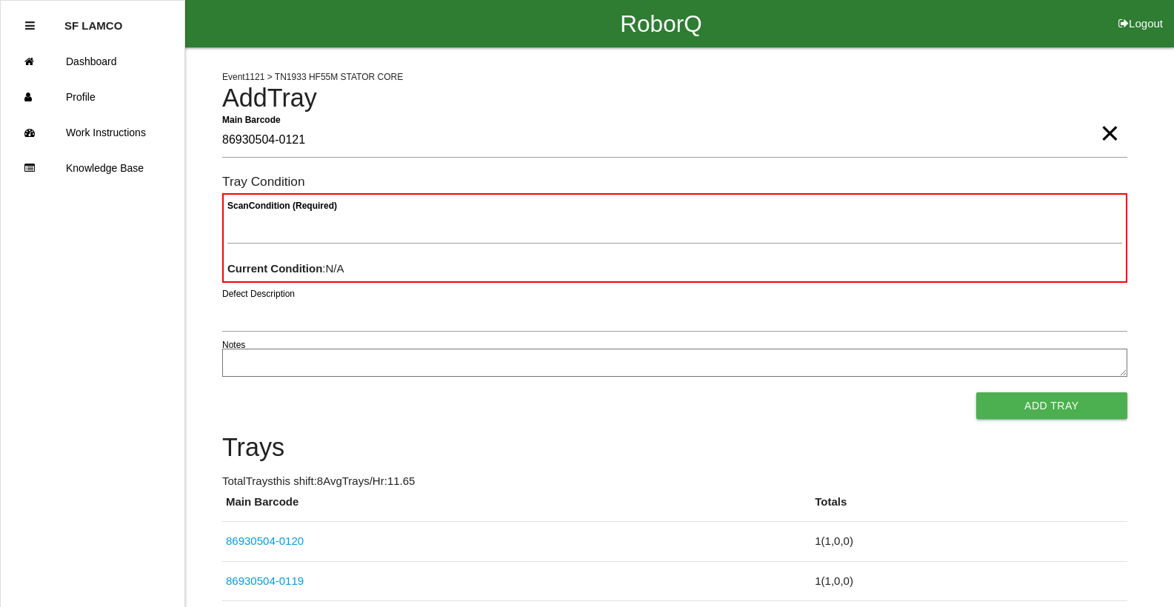
type Barcode "86930504-0121"
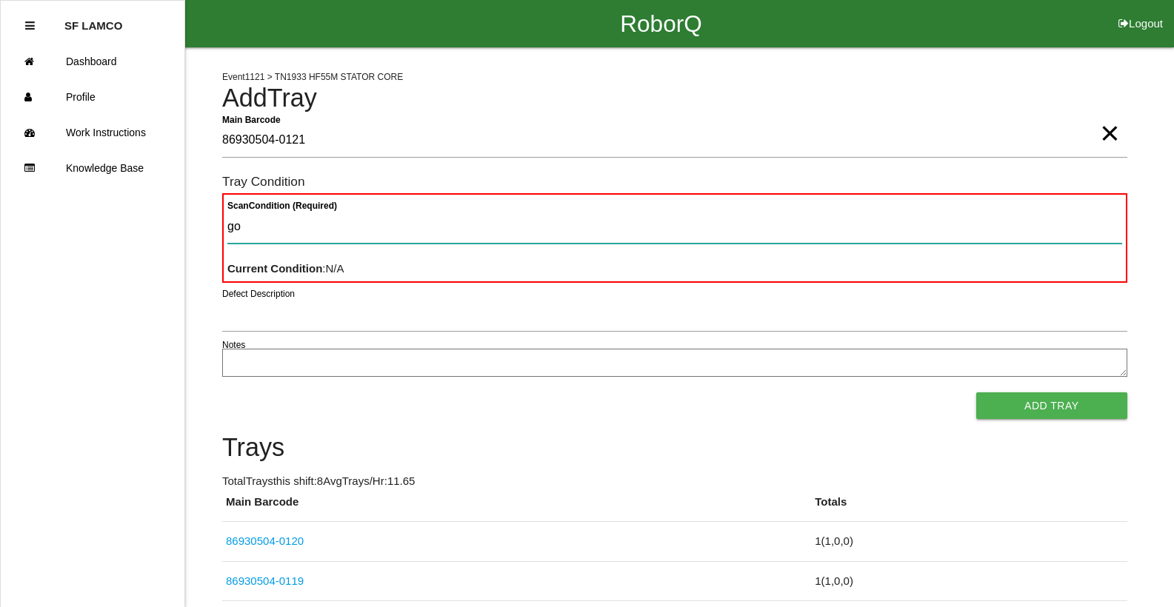
type Condition "goo"
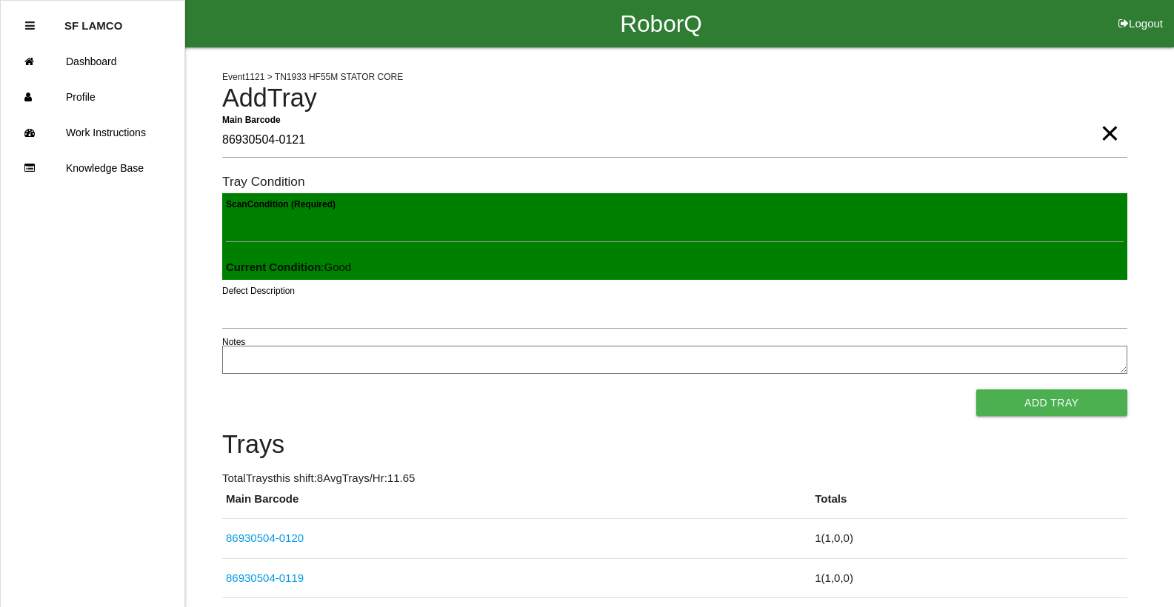
click at [765, 389] on button "Add Tray" at bounding box center [1051, 402] width 151 height 27
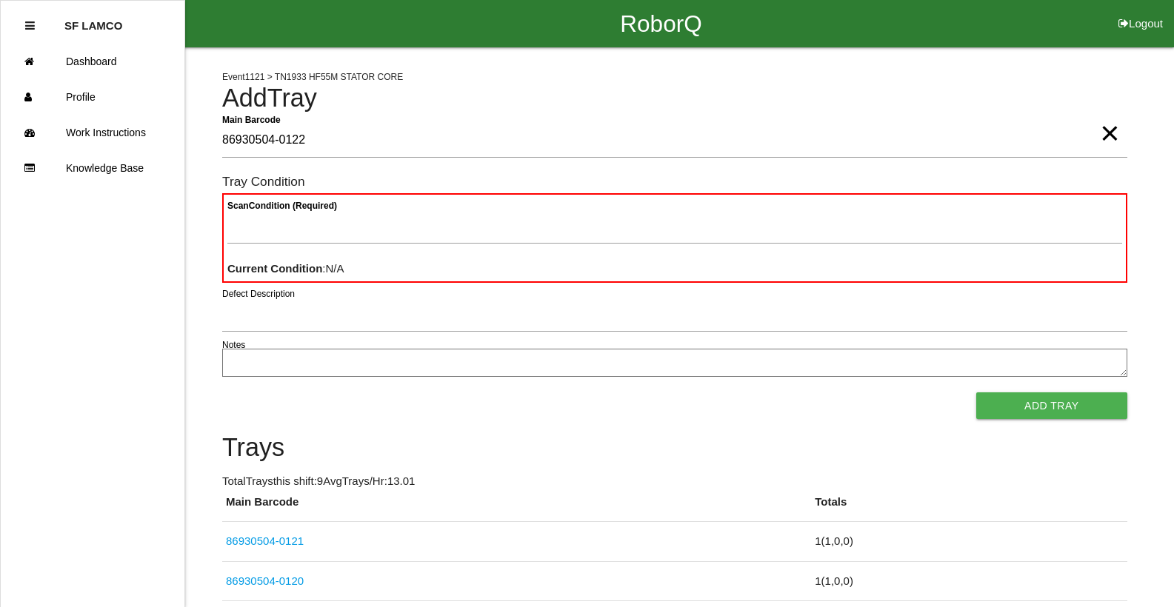
type Barcode "86930504-0122"
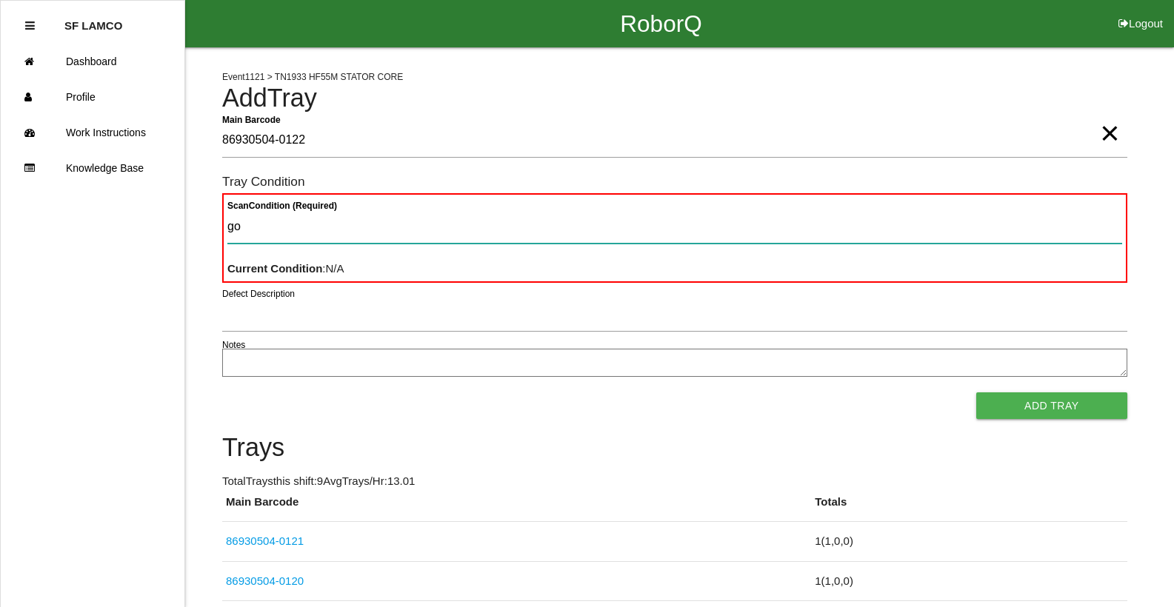
type Condition "goo"
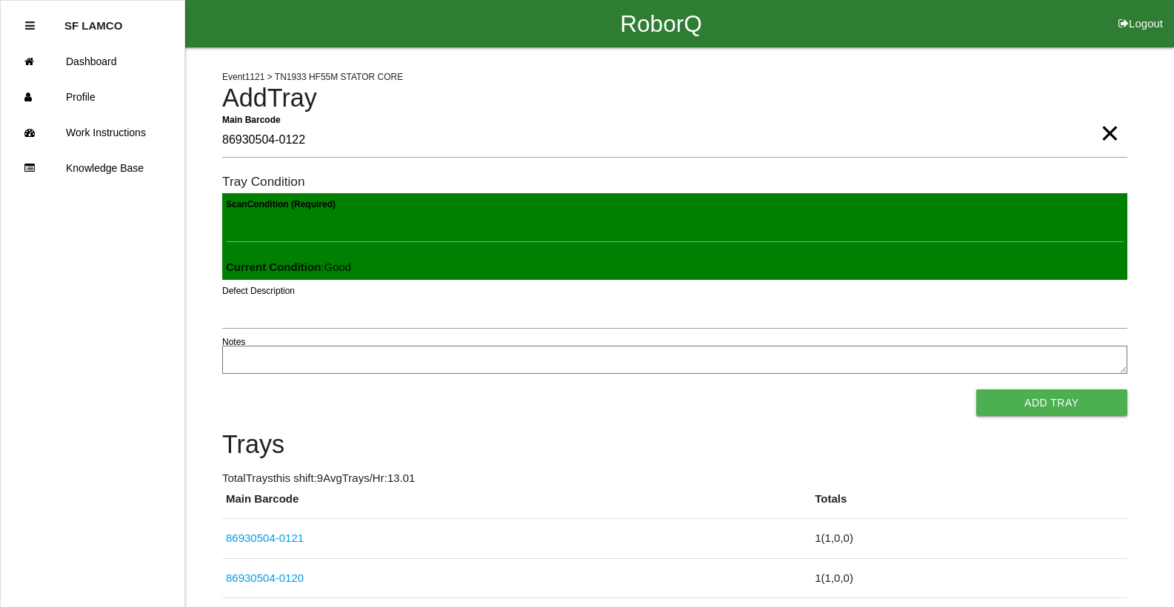
click button "Add Tray" at bounding box center [1051, 402] width 151 height 27
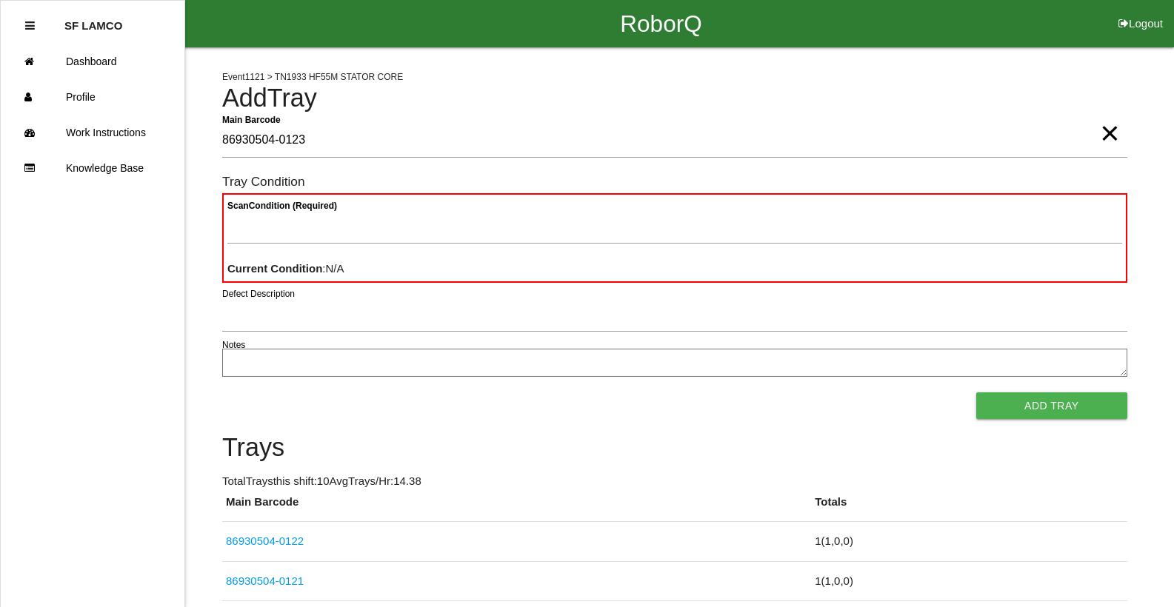
type Barcode "86930504-0123"
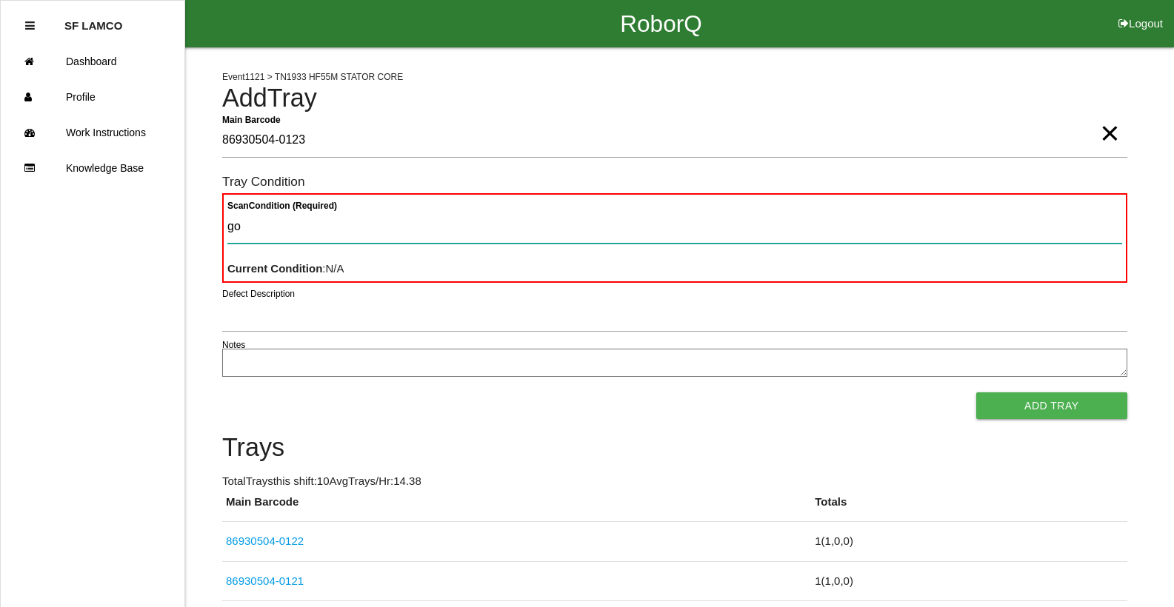
type Condition "goo"
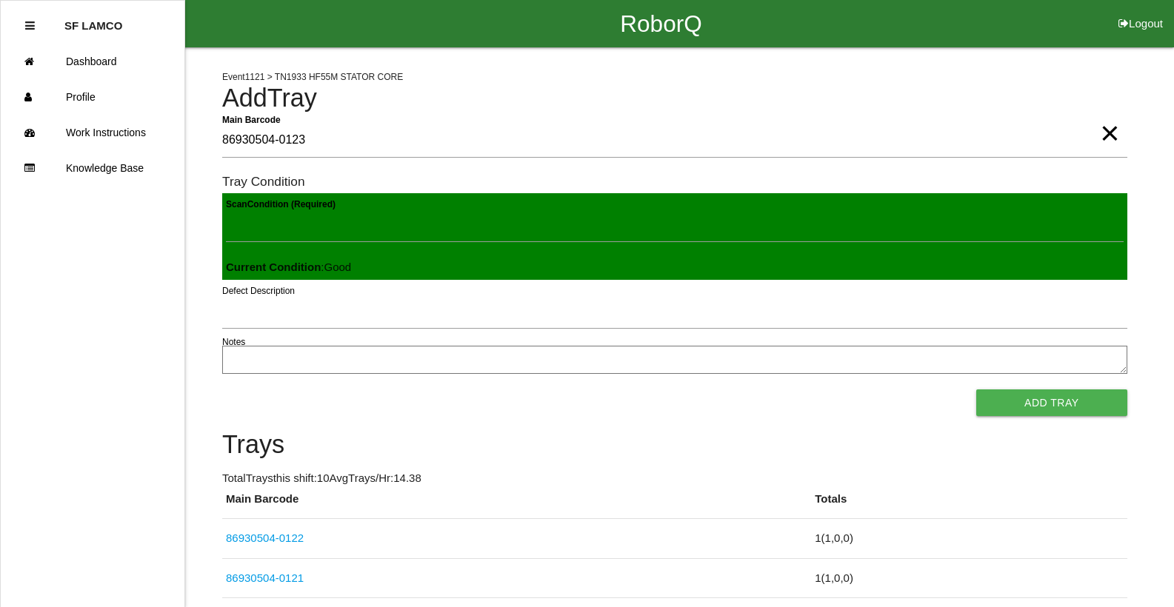
click at [765, 389] on button "Add Tray" at bounding box center [1051, 402] width 151 height 27
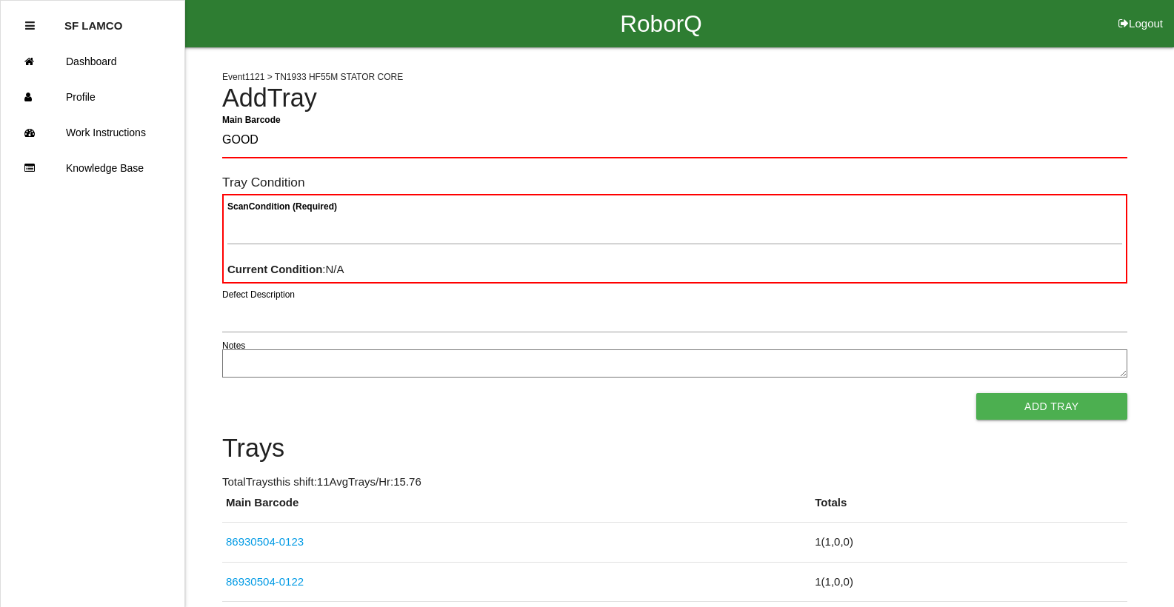
type Barcode "GOOD"
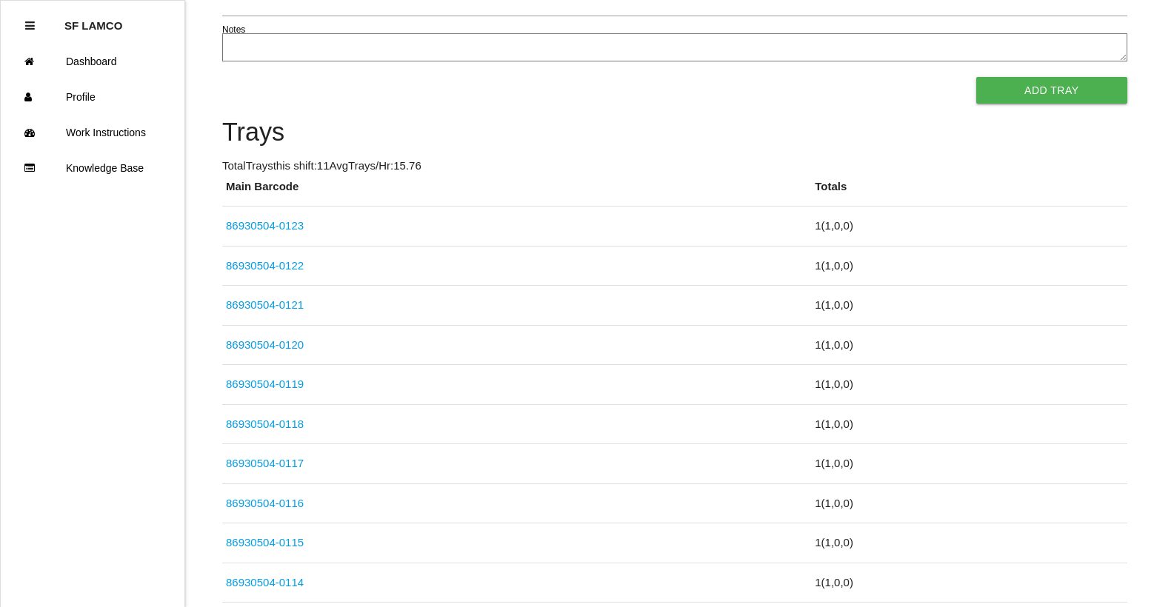
scroll to position [276, 0]
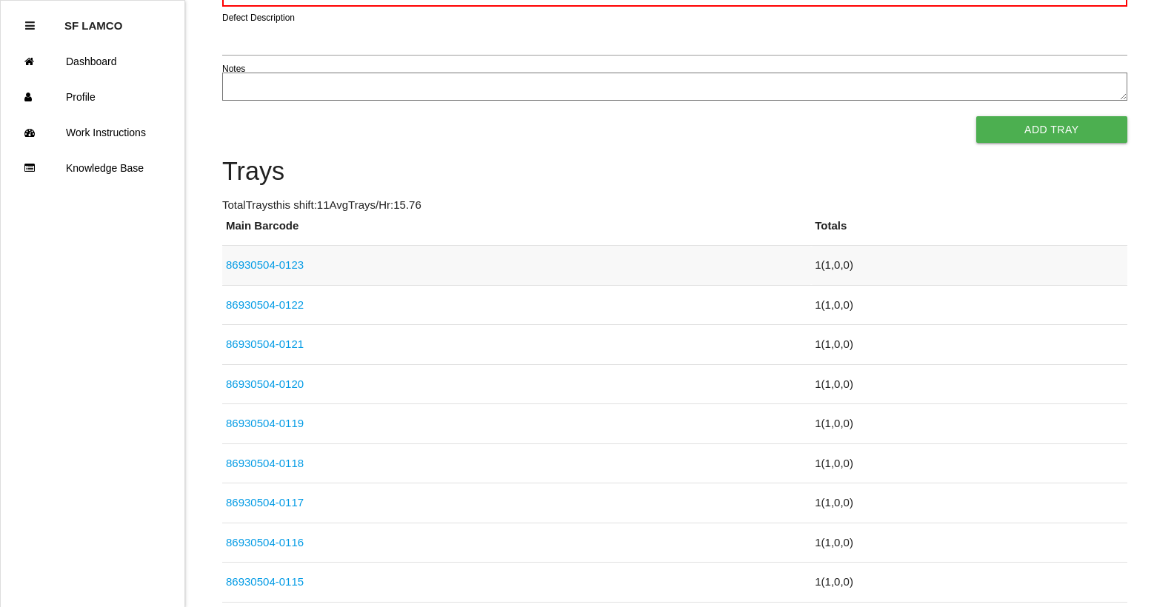
click at [376, 270] on td "86930504-0123" at bounding box center [516, 266] width 589 height 40
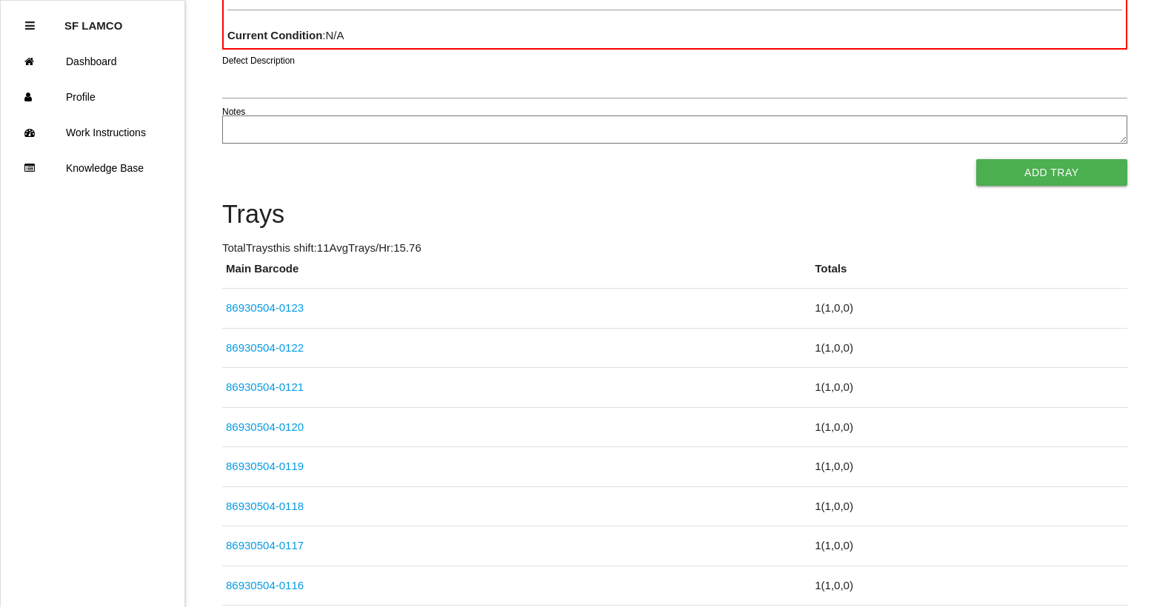
scroll to position [202, 0]
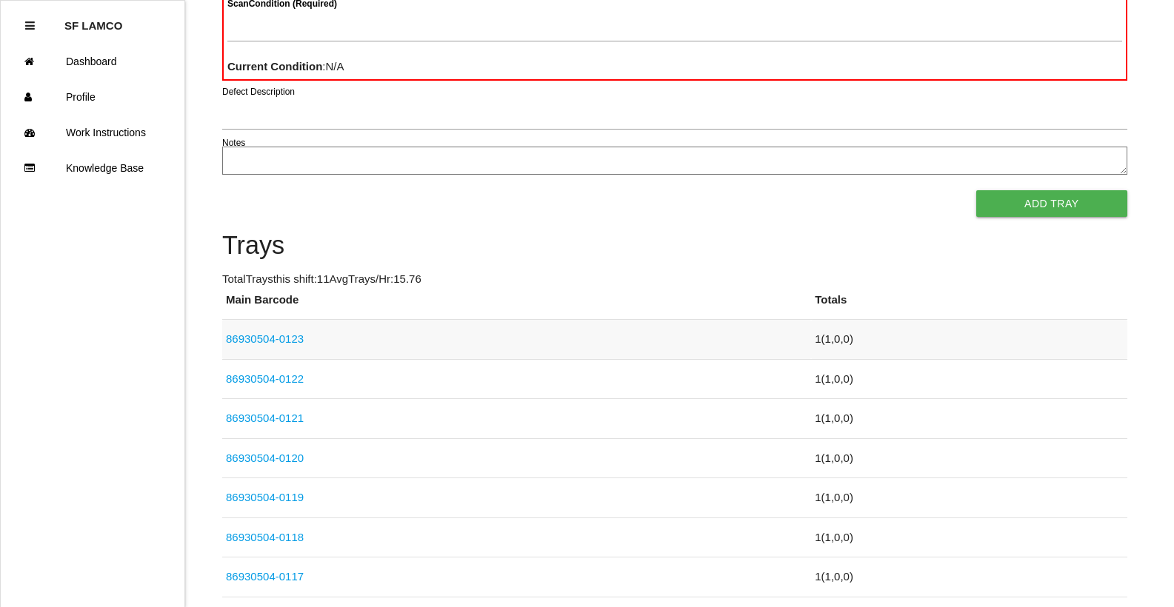
drag, startPoint x: 427, startPoint y: 314, endPoint x: 431, endPoint y: 332, distance: 18.2
click at [429, 314] on th "Main Barcode" at bounding box center [516, 306] width 589 height 28
click at [426, 360] on td "86930504-0122" at bounding box center [516, 379] width 589 height 40
click at [429, 349] on td "86930504-0123" at bounding box center [516, 340] width 589 height 40
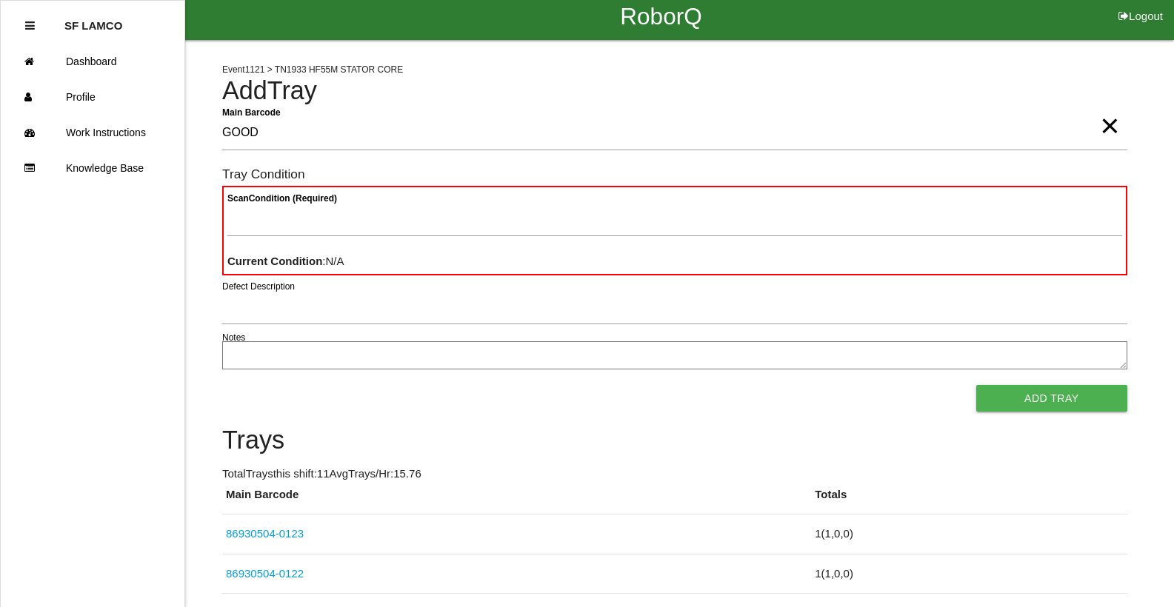
scroll to position [0, 0]
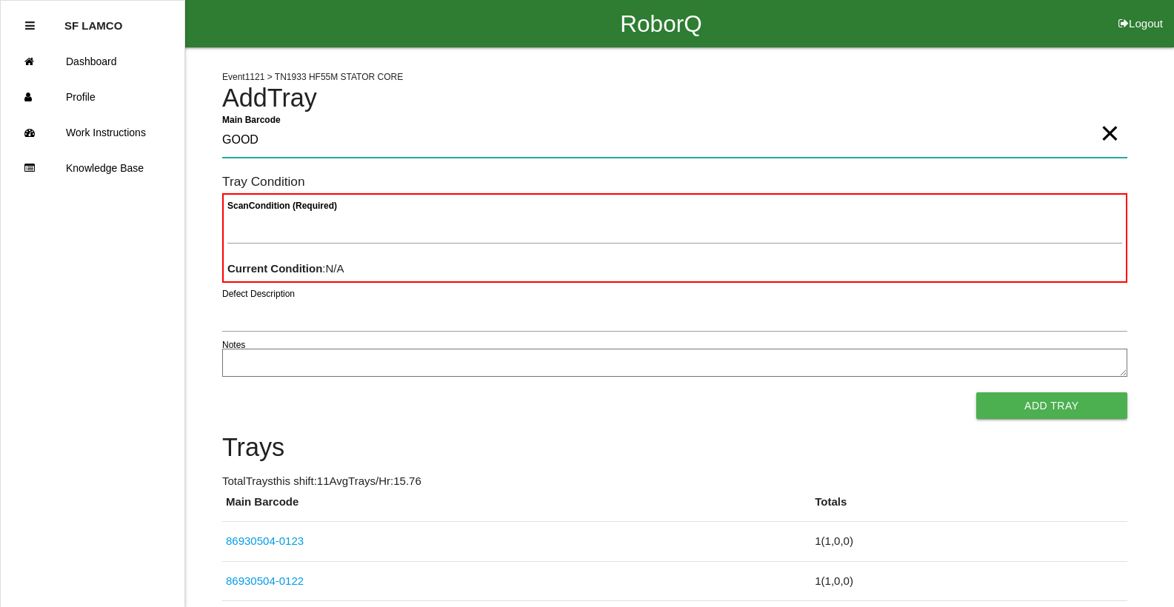
click at [296, 146] on Barcode "GOOD" at bounding box center [674, 141] width 905 height 34
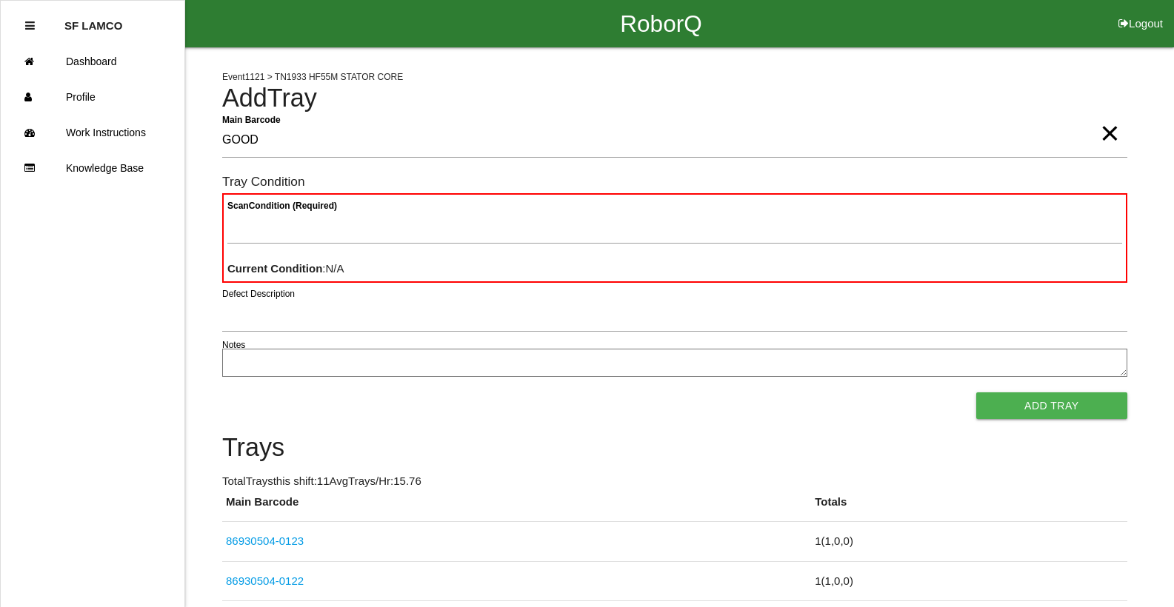
click at [765, 133] on span "×" at bounding box center [1109, 119] width 19 height 30
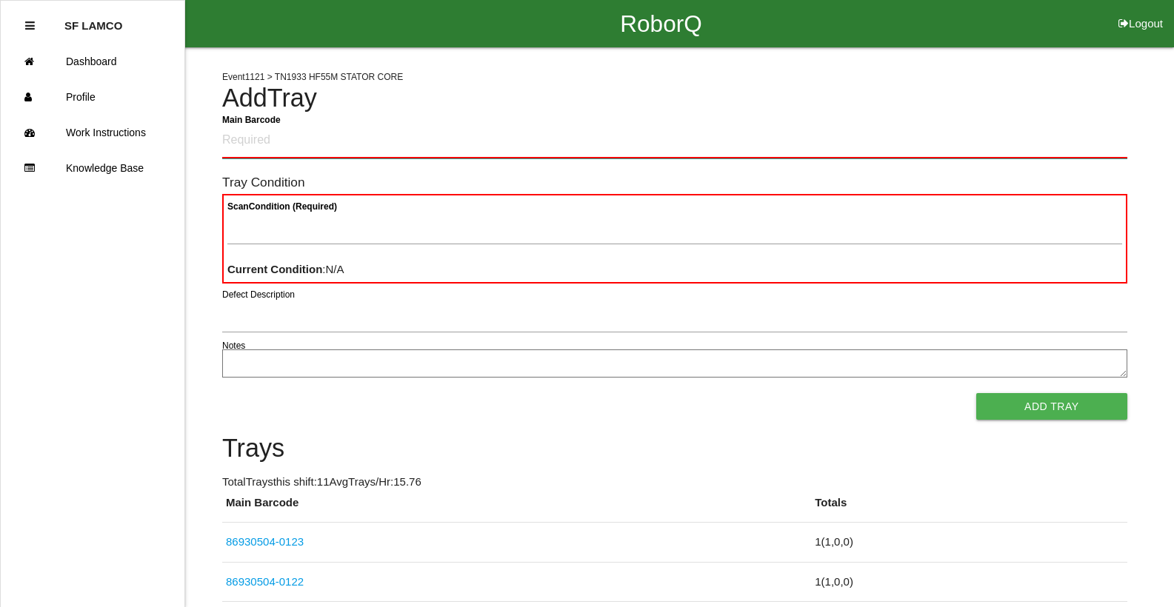
click at [532, 149] on Barcode "Main Barcode" at bounding box center [674, 141] width 905 height 35
click at [474, 141] on Barcode "Main Barcode" at bounding box center [674, 141] width 905 height 35
type Barcode "86930504-0126"
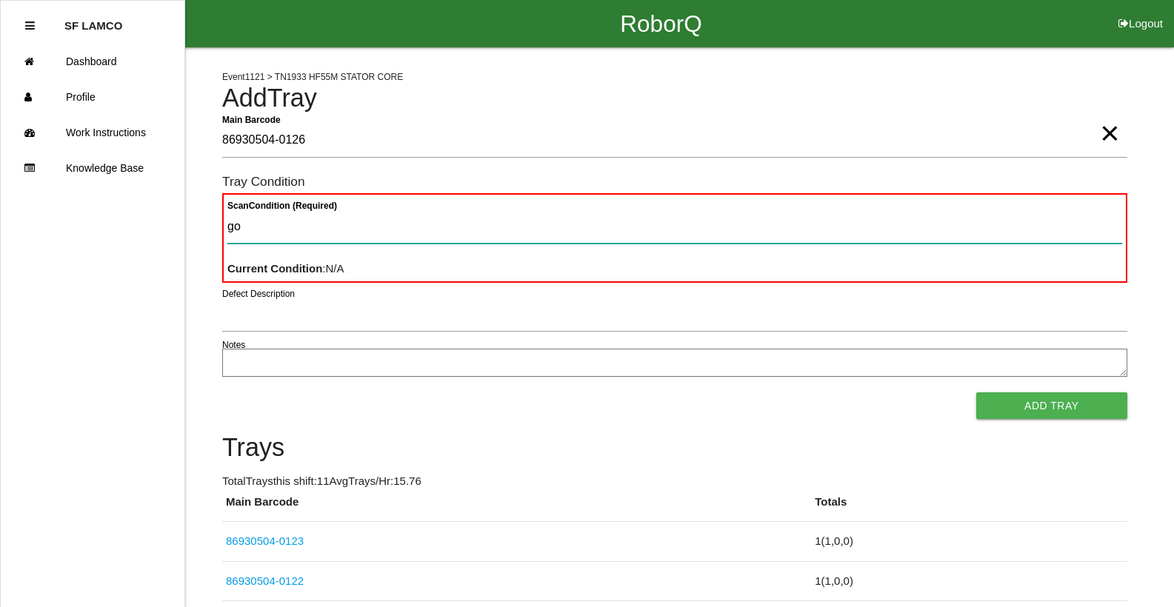
type Condition "goo"
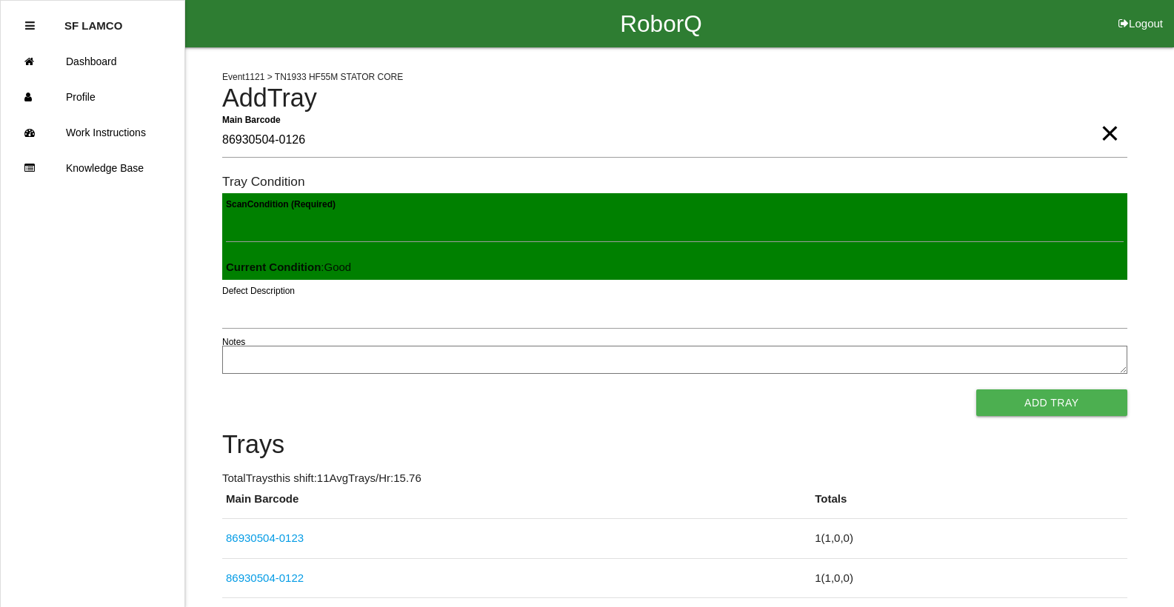
click at [765, 389] on button "Add Tray" at bounding box center [1051, 402] width 151 height 27
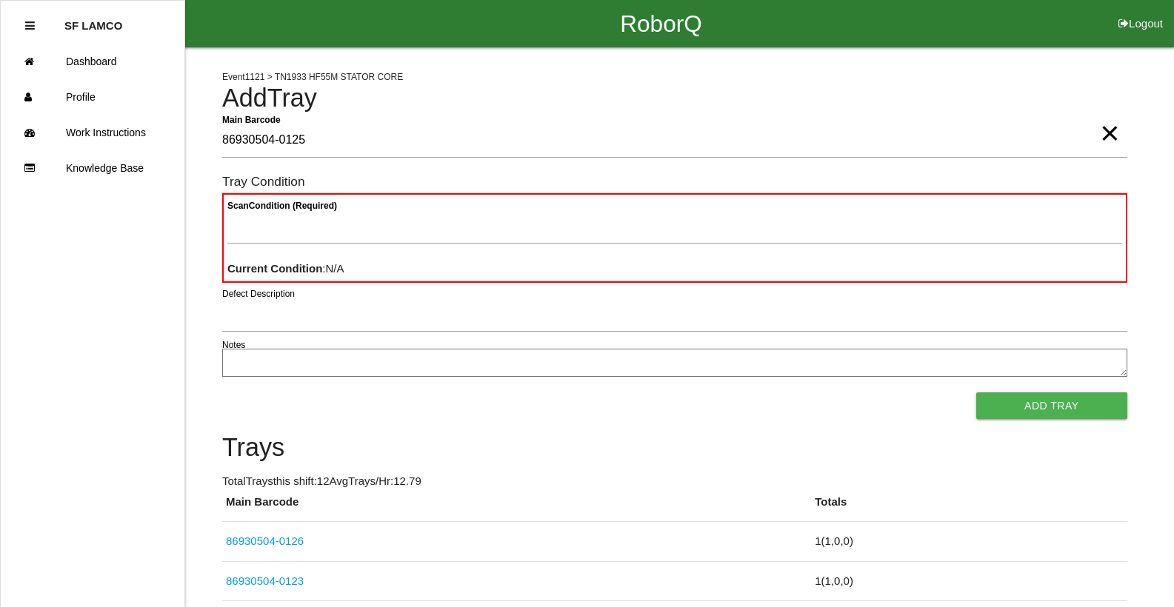
type Barcode "86930504-0125"
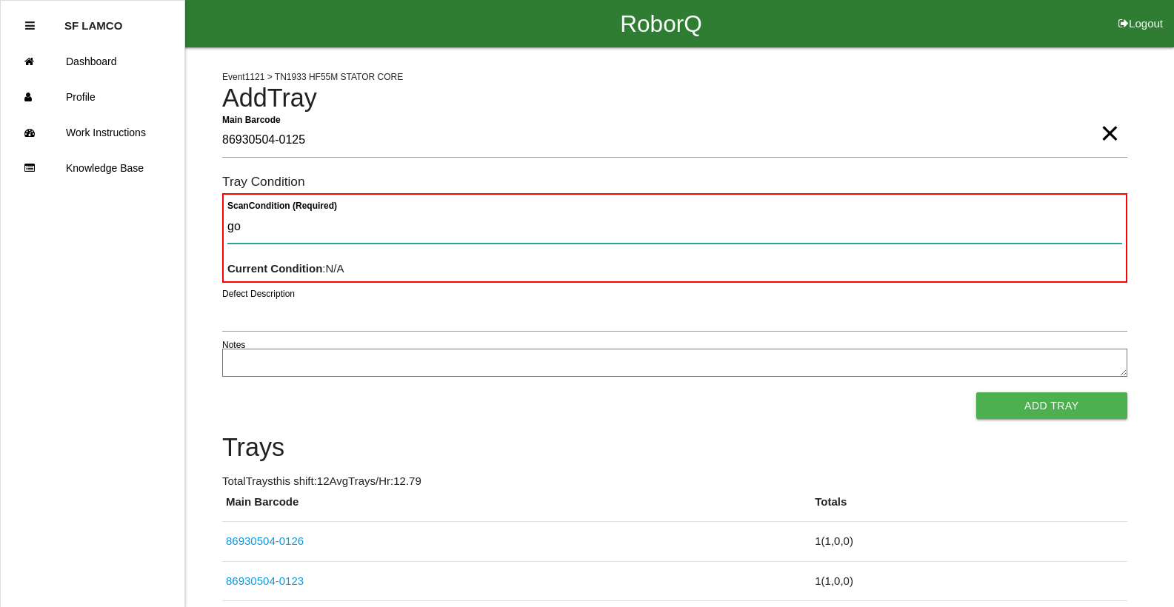
type Condition "goo"
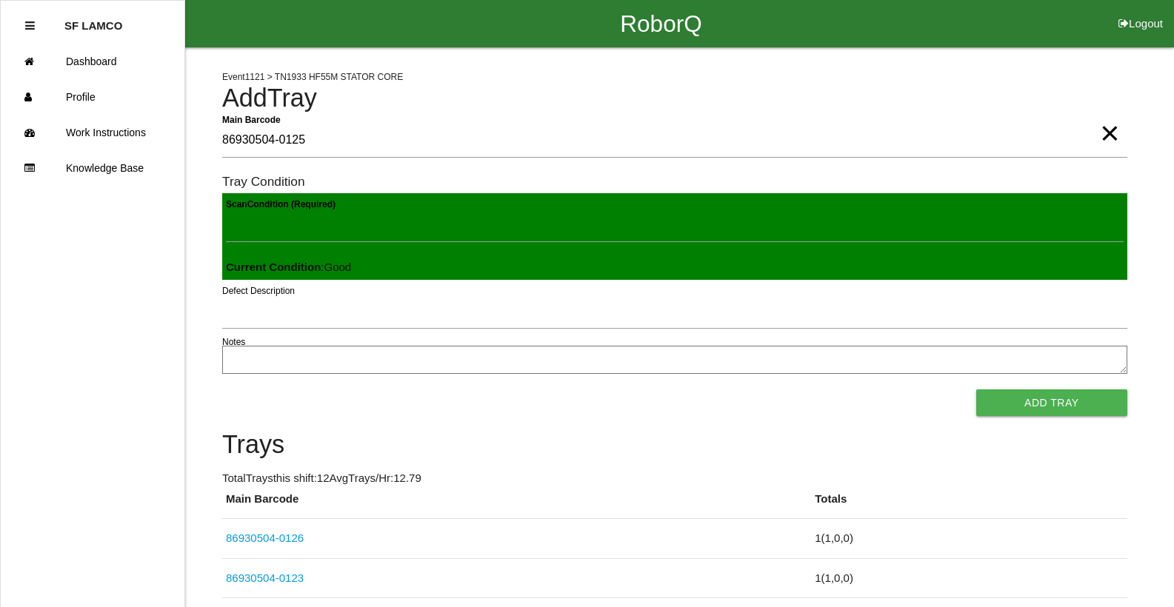
click at [765, 389] on button "Add Tray" at bounding box center [1051, 402] width 151 height 27
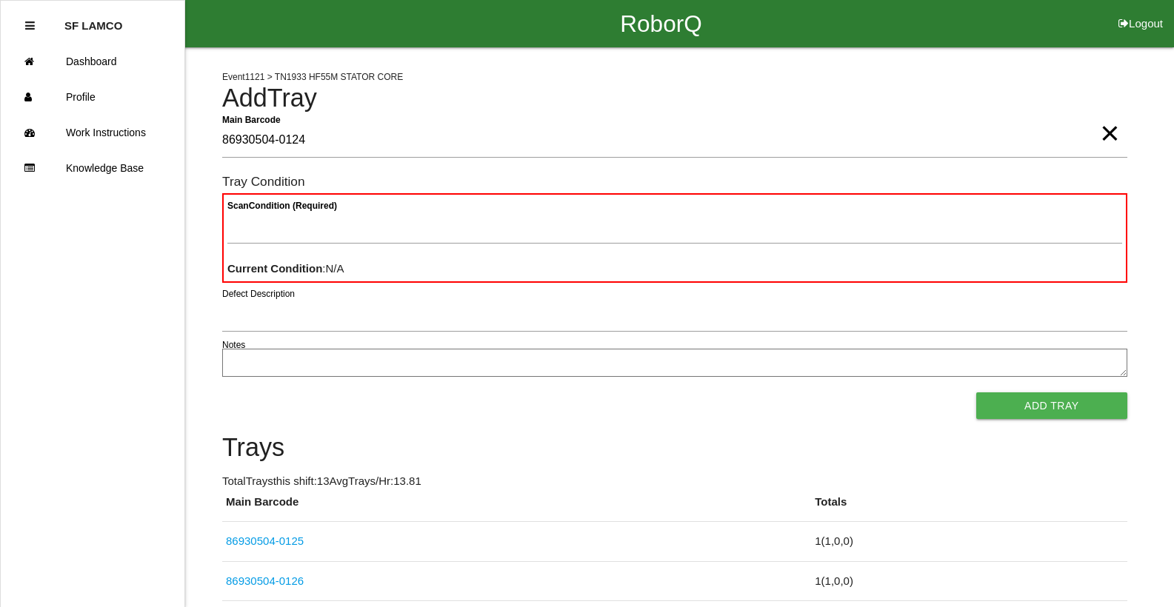
type Barcode "86930504-0124"
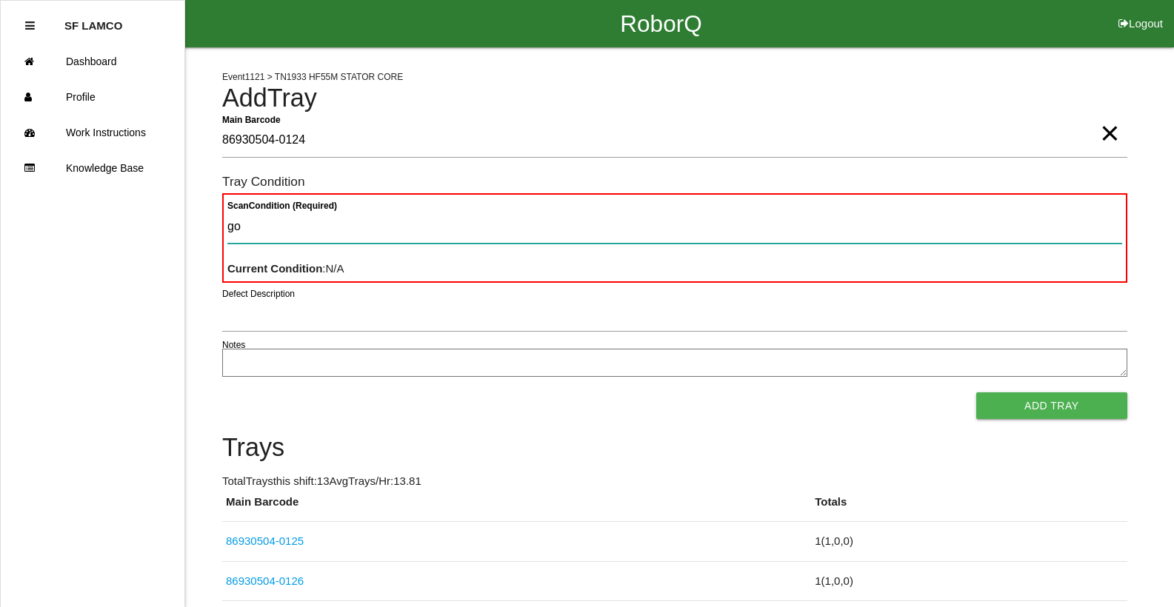
type Condition "goo"
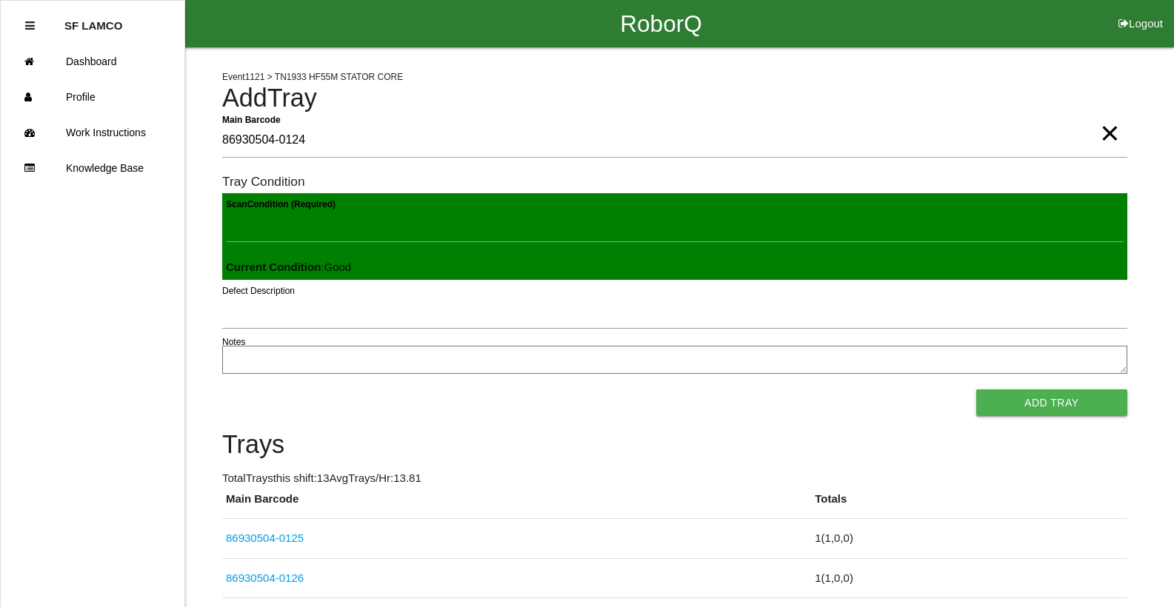
click at [765, 389] on button "Add Tray" at bounding box center [1051, 402] width 151 height 27
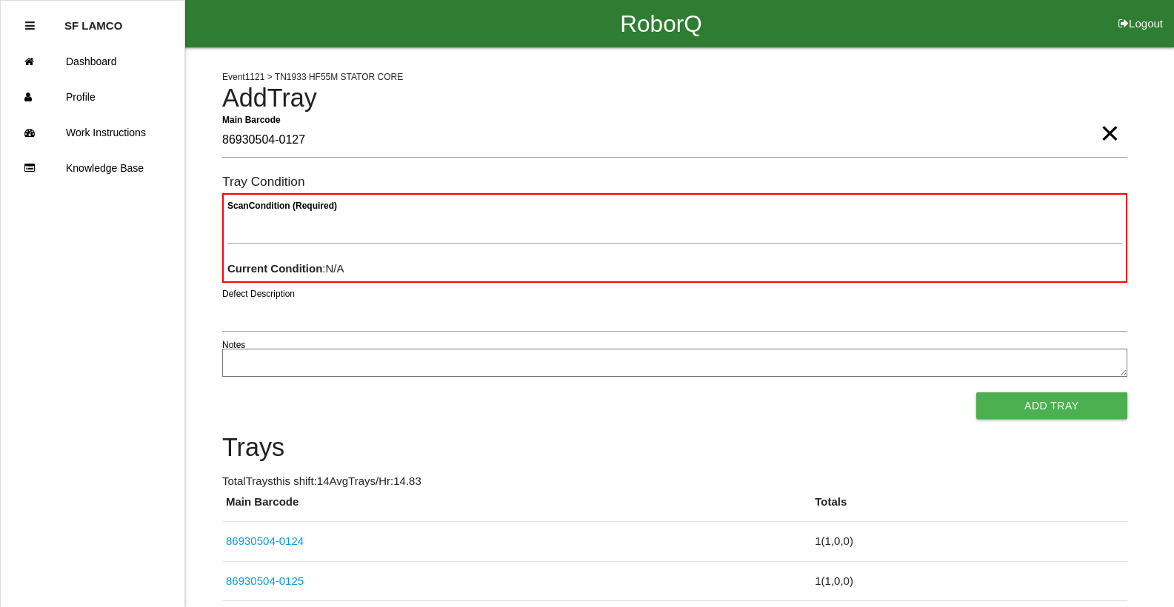
type Barcode "86930504-0127"
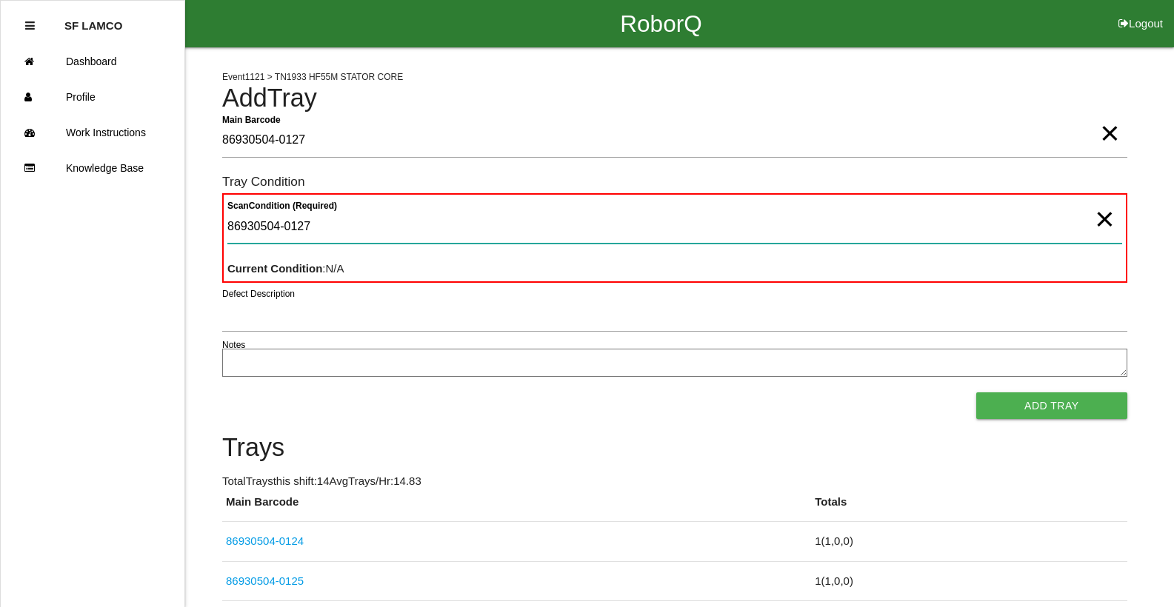
type Condition "86930504-0127"
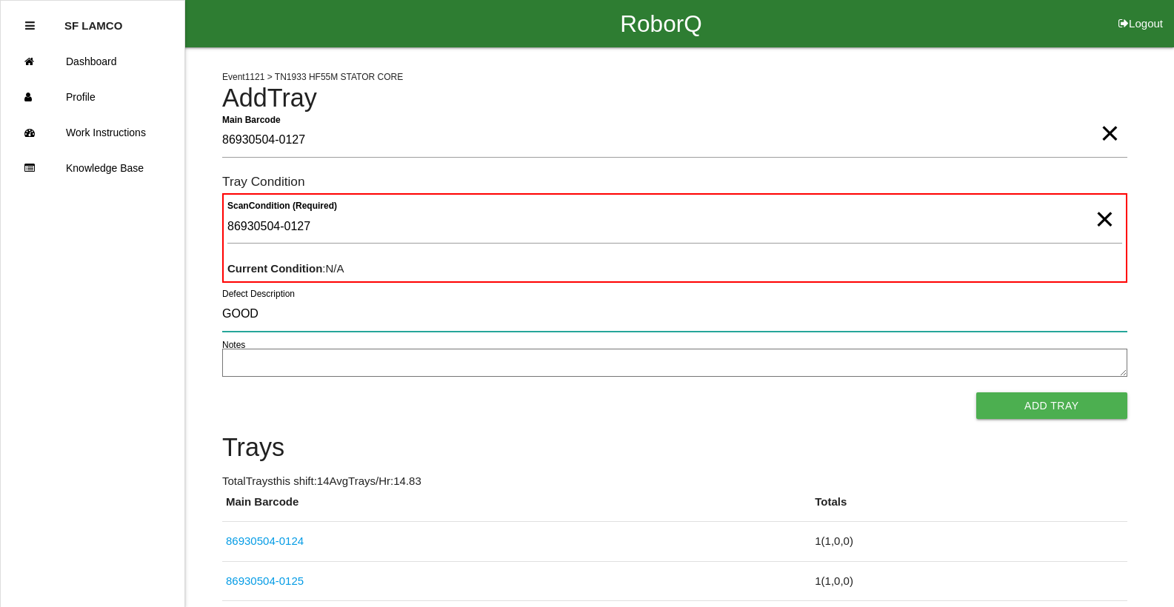
type input "GOOD"
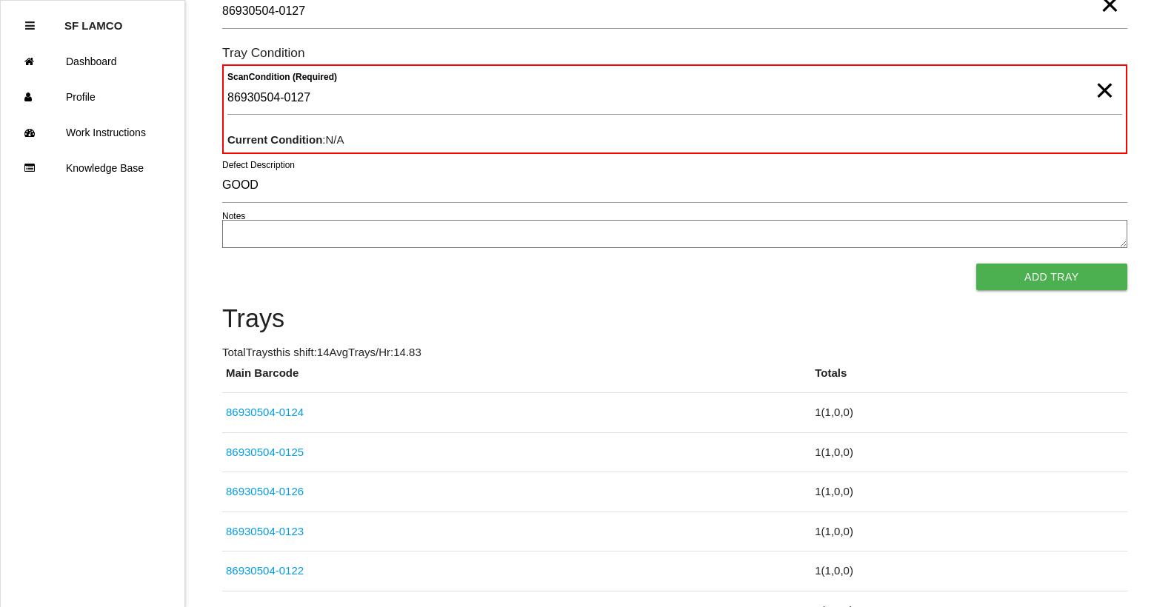
scroll to position [148, 0]
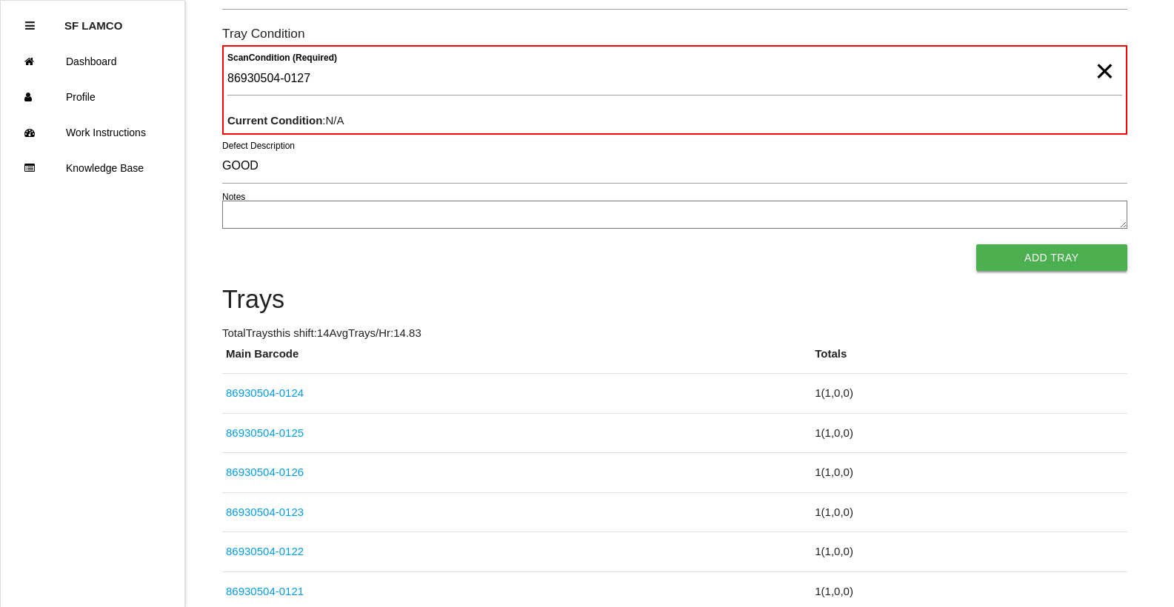
click at [765, 258] on button "Add Tray" at bounding box center [1051, 257] width 151 height 27
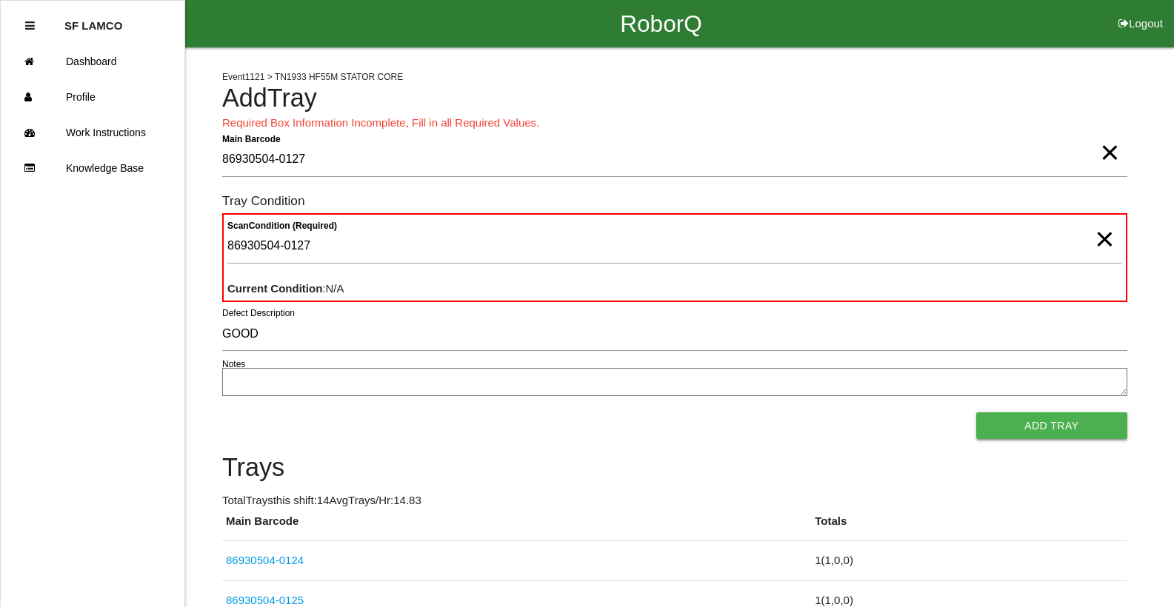
click at [765, 432] on button "Add Tray" at bounding box center [1051, 425] width 151 height 27
click at [765, 426] on button "Add Tray" at bounding box center [1051, 425] width 151 height 27
click at [765, 432] on button "Add Tray" at bounding box center [1051, 425] width 151 height 27
click at [765, 424] on button "Add Tray" at bounding box center [1051, 425] width 151 height 27
click at [765, 239] on span "×" at bounding box center [1103, 225] width 19 height 30
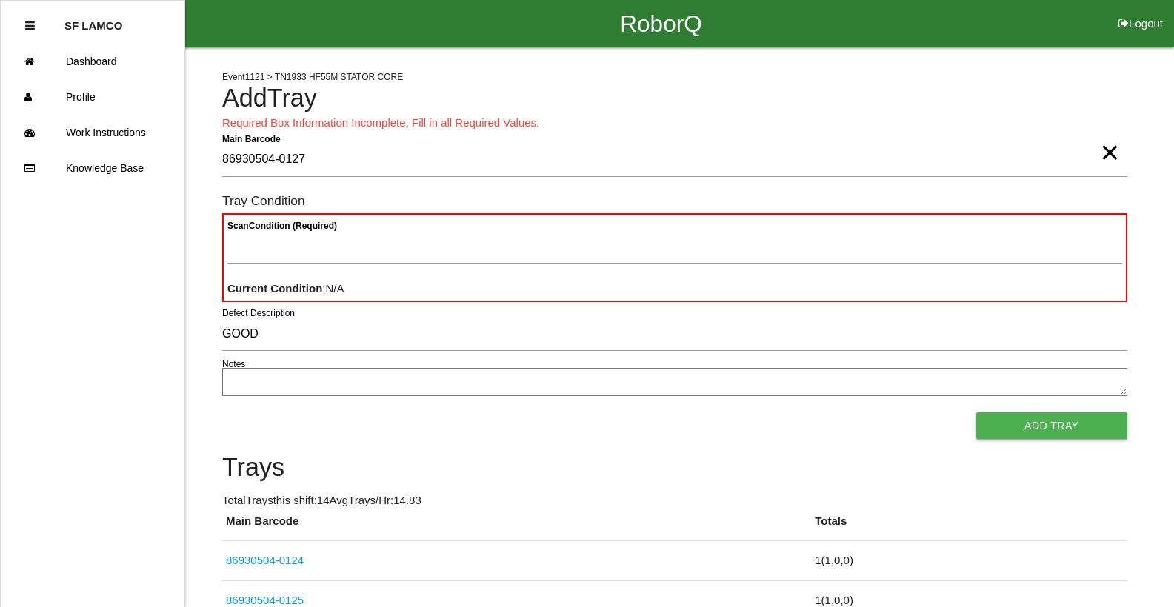
click at [765, 429] on button "Add Tray" at bounding box center [1051, 425] width 151 height 27
click at [765, 153] on span "×" at bounding box center [1109, 138] width 19 height 30
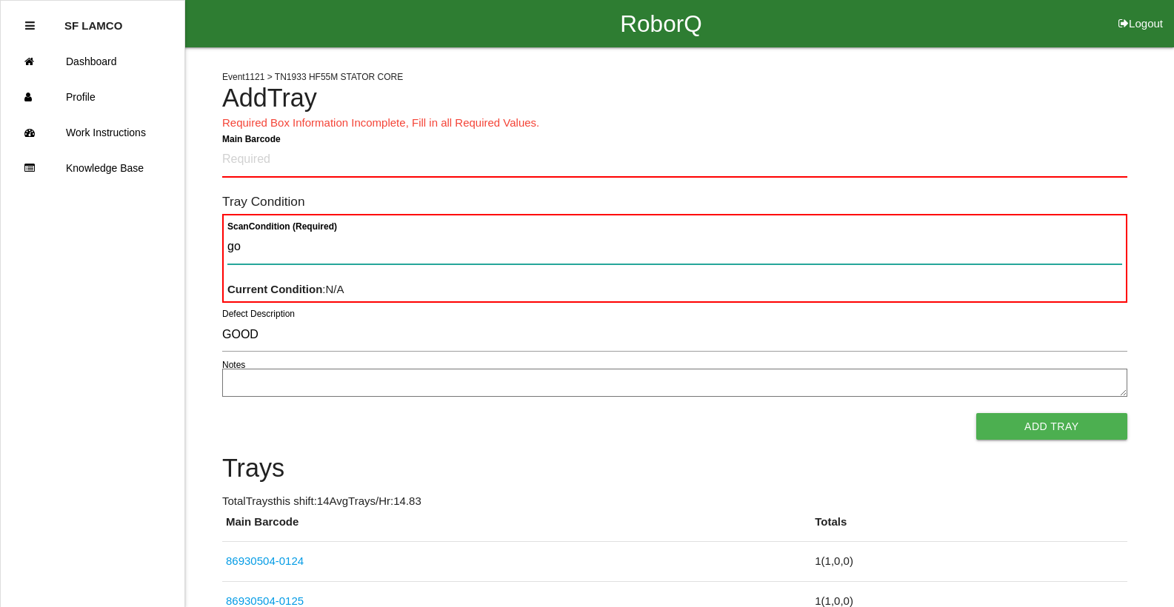
type Condition "goo"
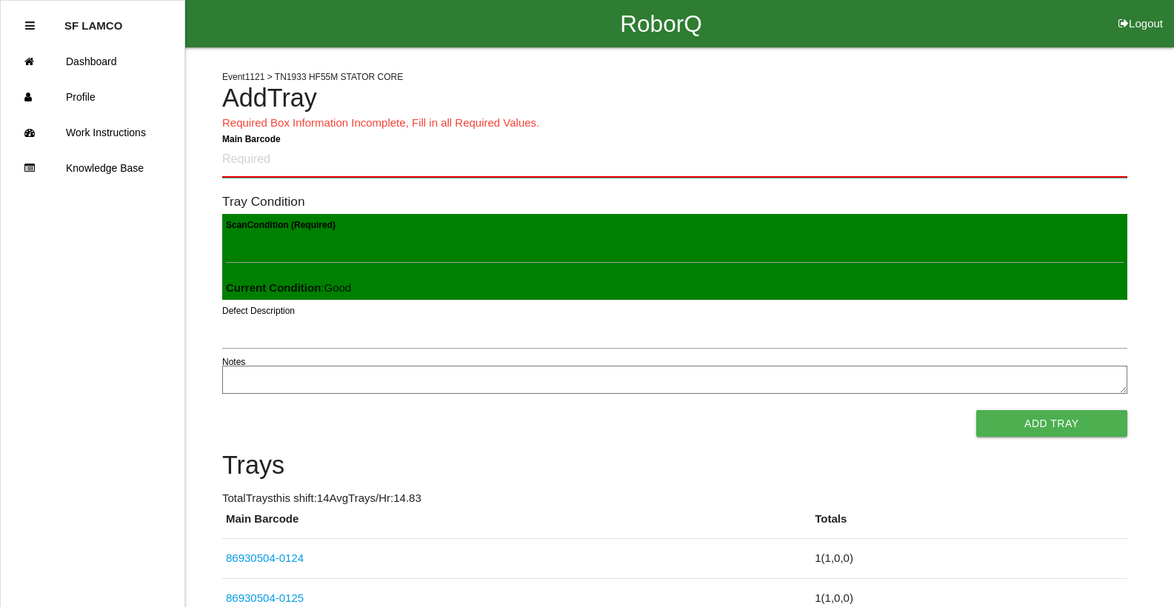
click at [315, 171] on Barcode "Main Barcode" at bounding box center [674, 160] width 905 height 35
type Barcode "86930504-0127"
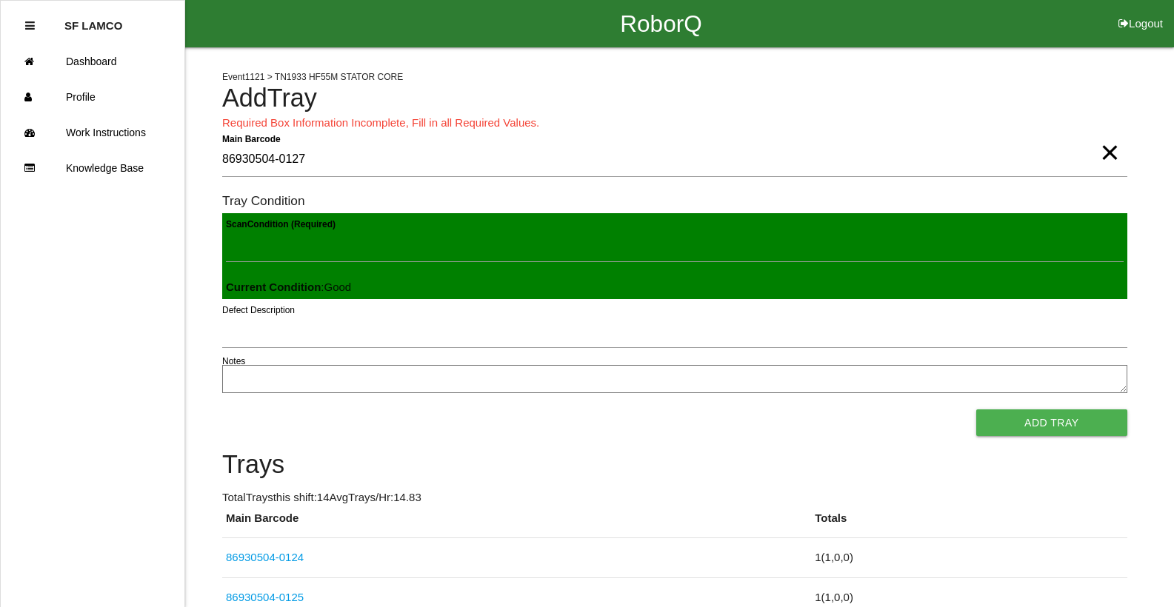
click at [765, 153] on span "×" at bounding box center [1109, 138] width 19 height 30
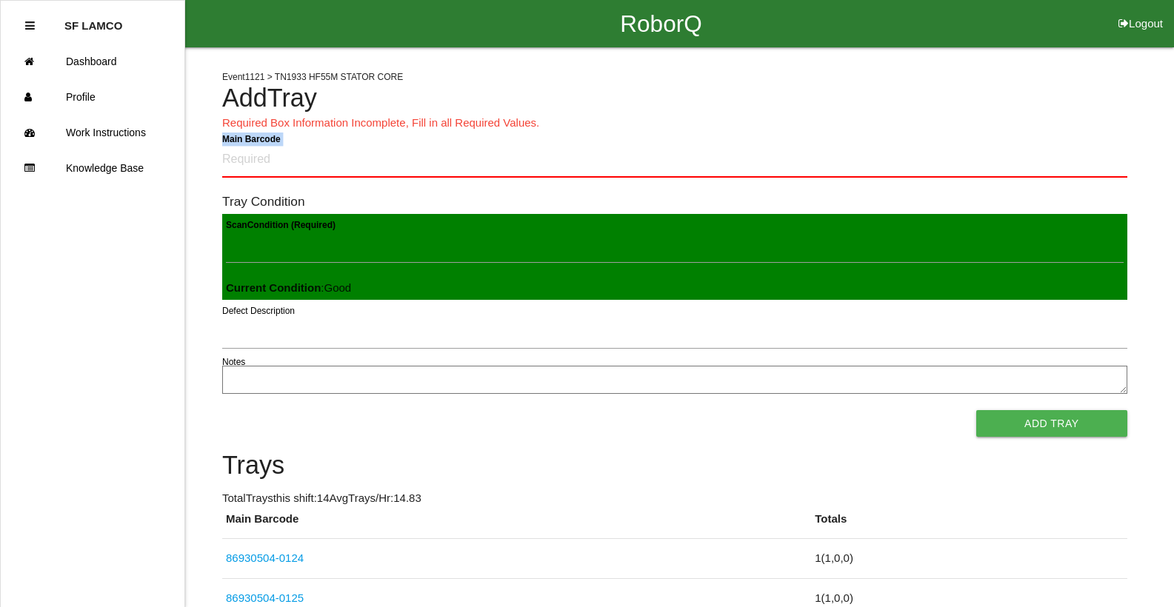
drag, startPoint x: 789, startPoint y: 178, endPoint x: 798, endPoint y: 175, distance: 9.4
click at [765, 175] on div "Main Barcode" at bounding box center [674, 163] width 905 height 41
click at [765, 145] on Barcode "Main Barcode" at bounding box center [674, 160] width 905 height 35
click at [765, 161] on Barcode "Main Barcode" at bounding box center [674, 160] width 905 height 35
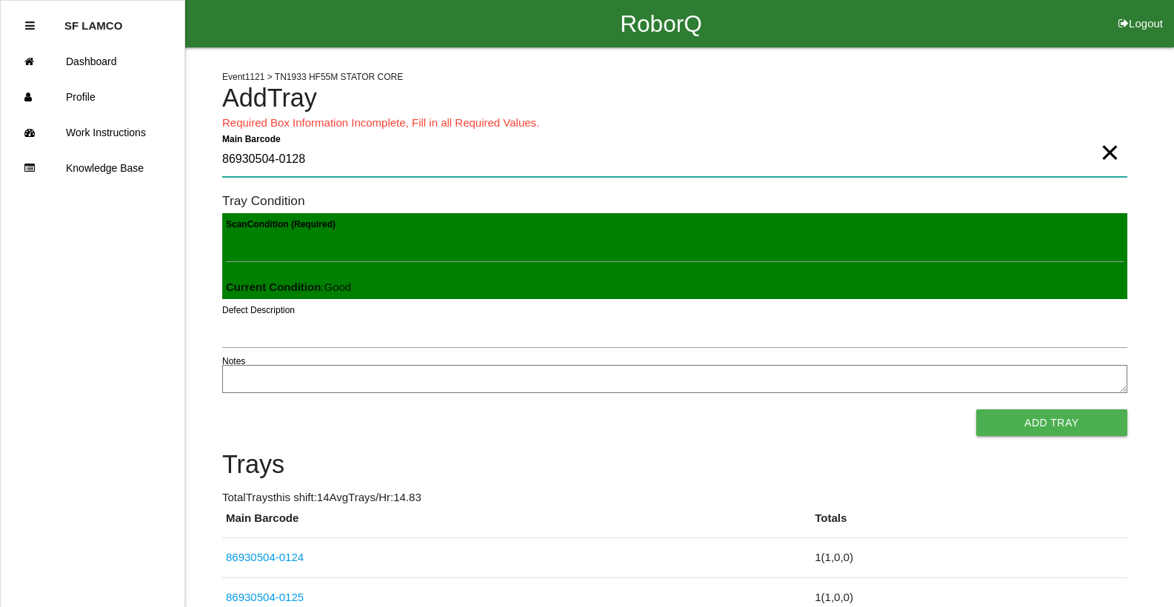
type Barcode "86930504-0128"
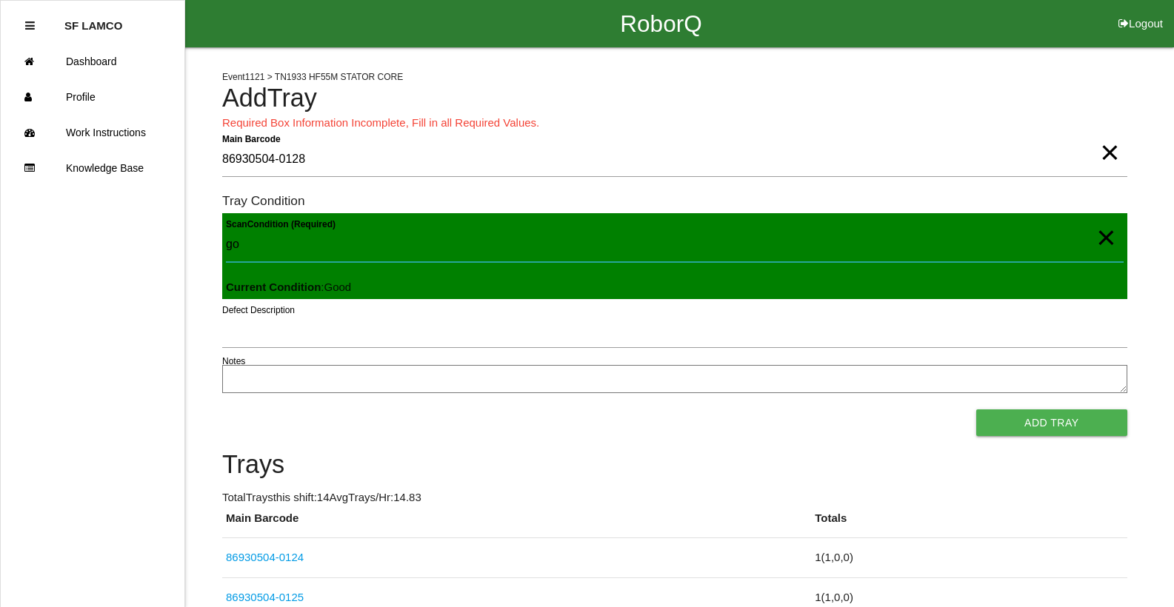
type Condition "goo"
click at [765, 409] on button "Add Tray" at bounding box center [1051, 422] width 151 height 27
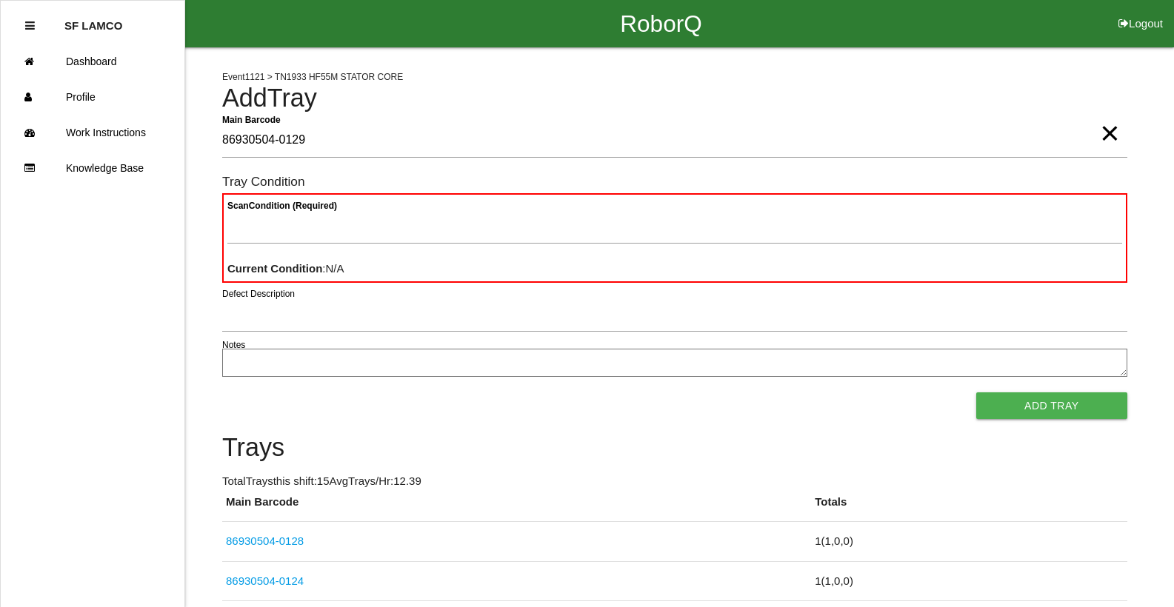
type Barcode "86930504-0129"
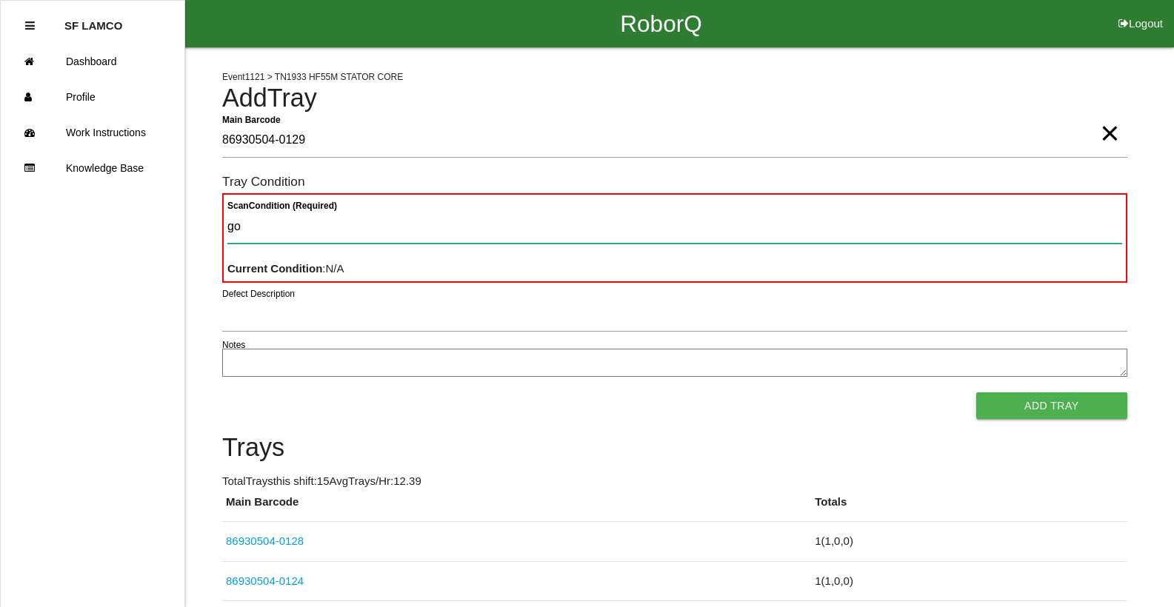
type Condition "goo"
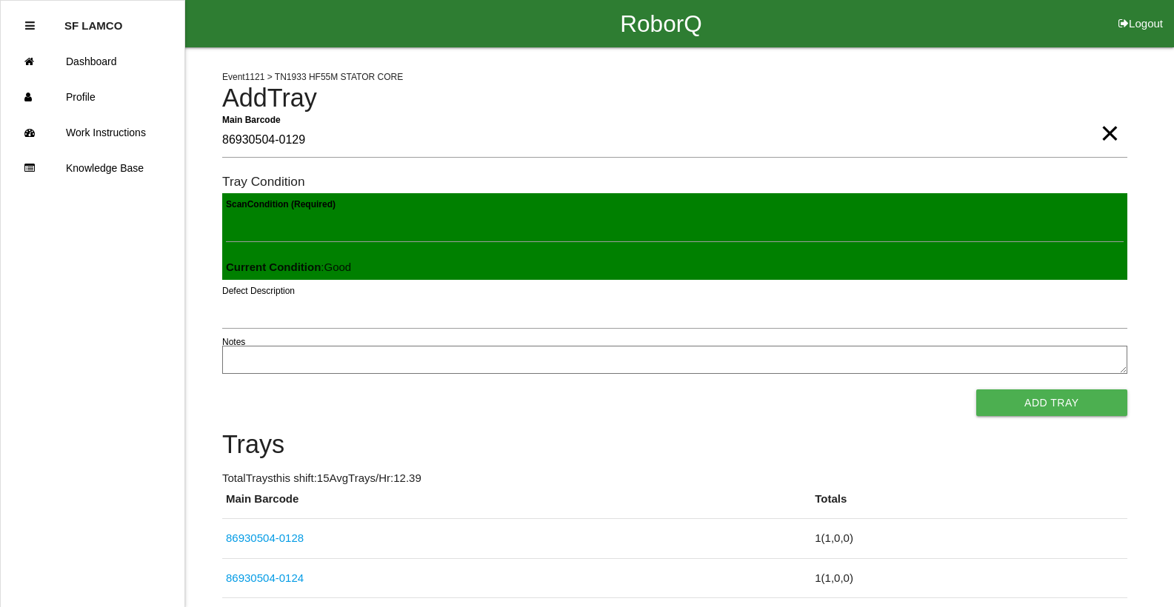
click button "Add Tray" at bounding box center [1051, 402] width 151 height 27
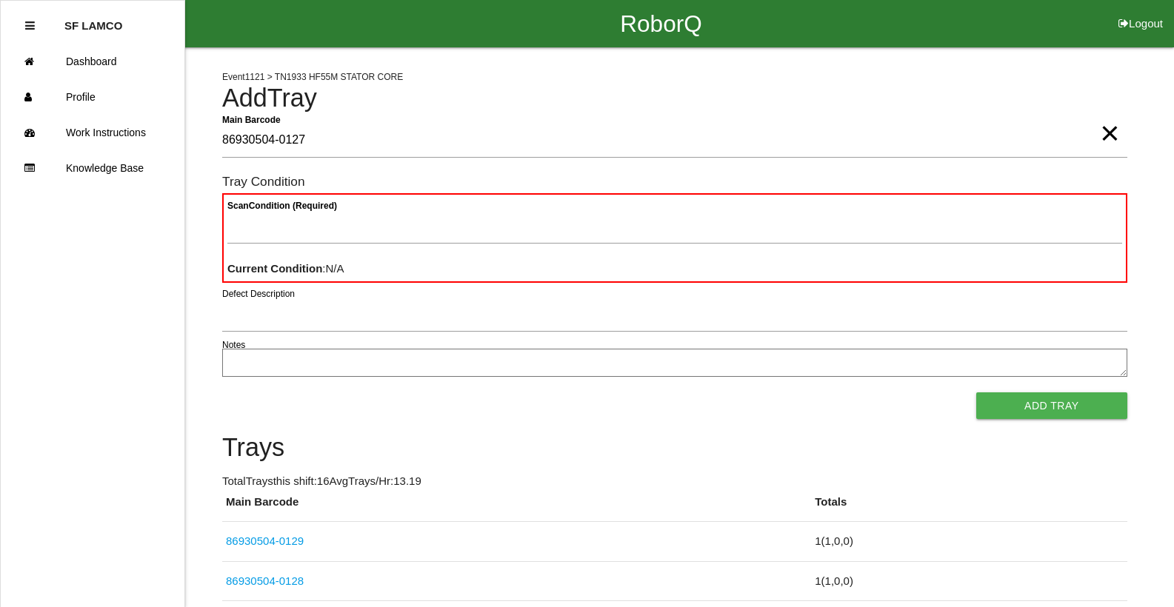
type Barcode "86930504-0127"
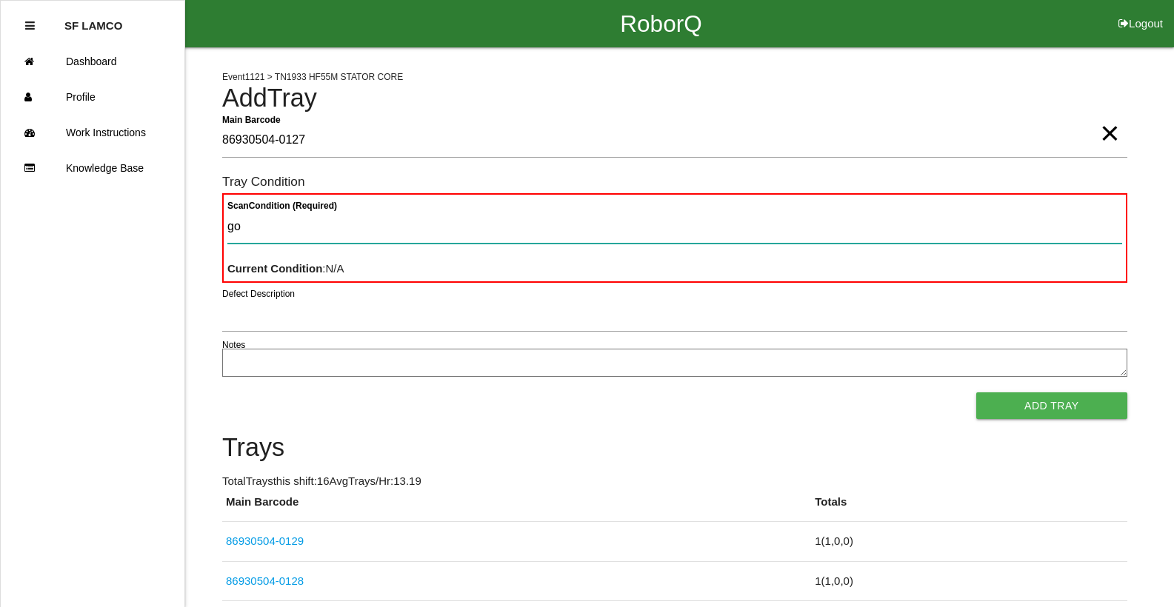
type Condition "goo"
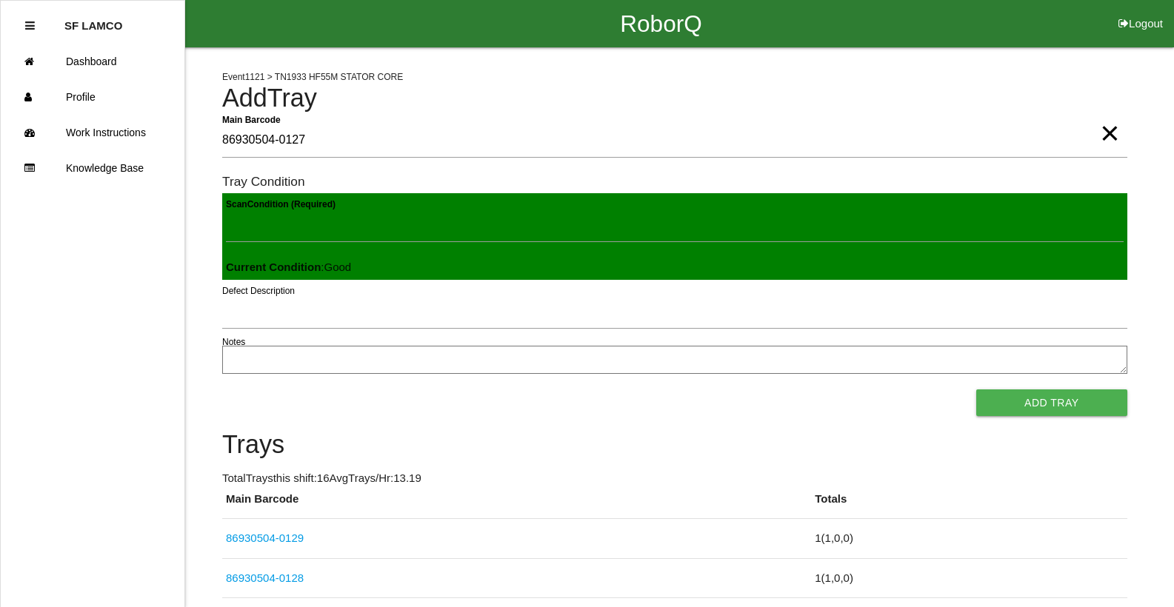
click at [765, 389] on button "Add Tray" at bounding box center [1051, 402] width 151 height 27
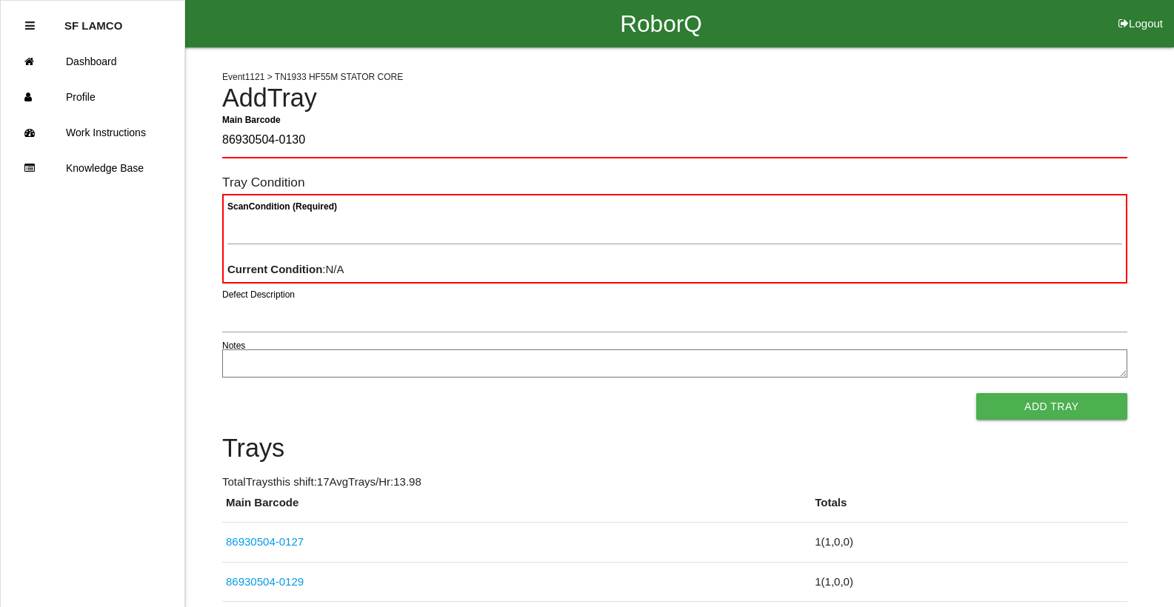
type Barcode "86930504-0130"
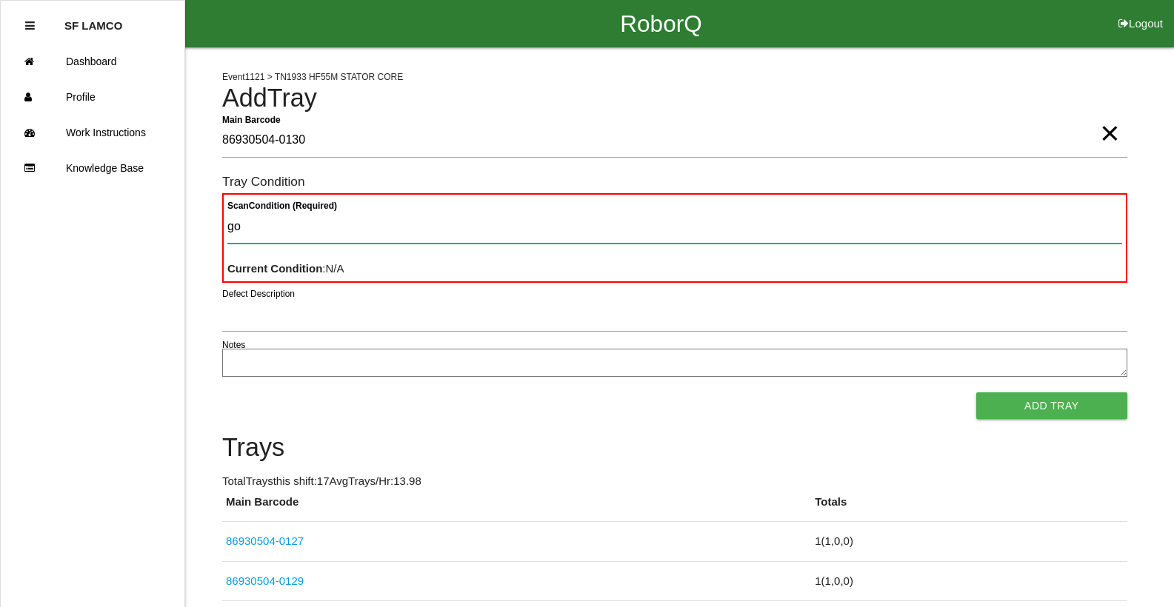
type Condition "goo"
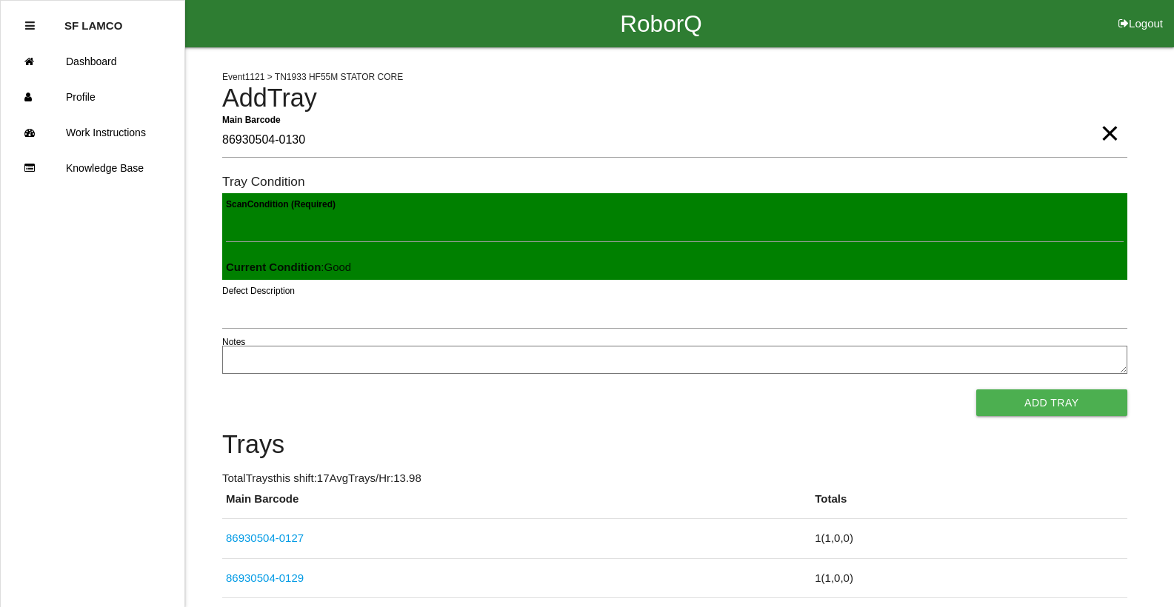
click at [765, 389] on button "Add Tray" at bounding box center [1051, 402] width 151 height 27
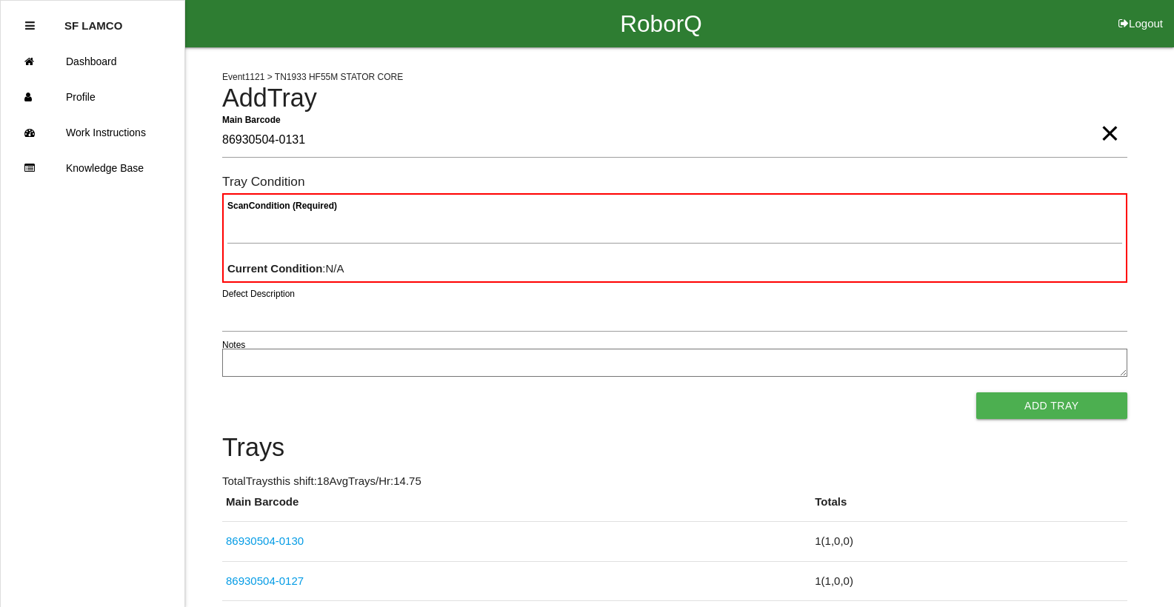
type Barcode "86930504-0131"
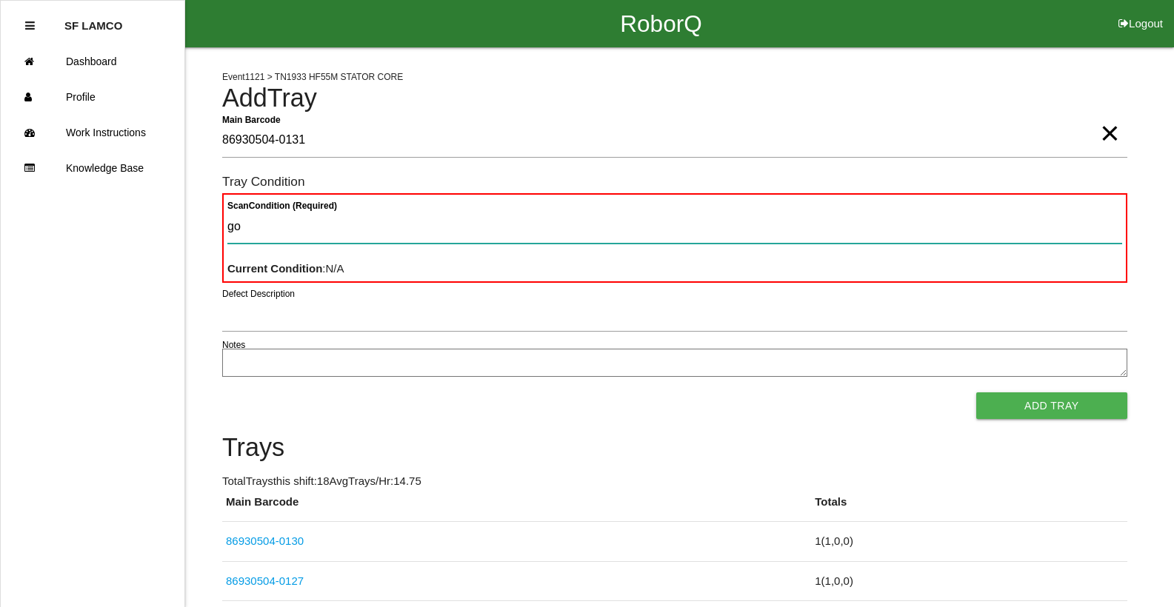
type Condition "goo"
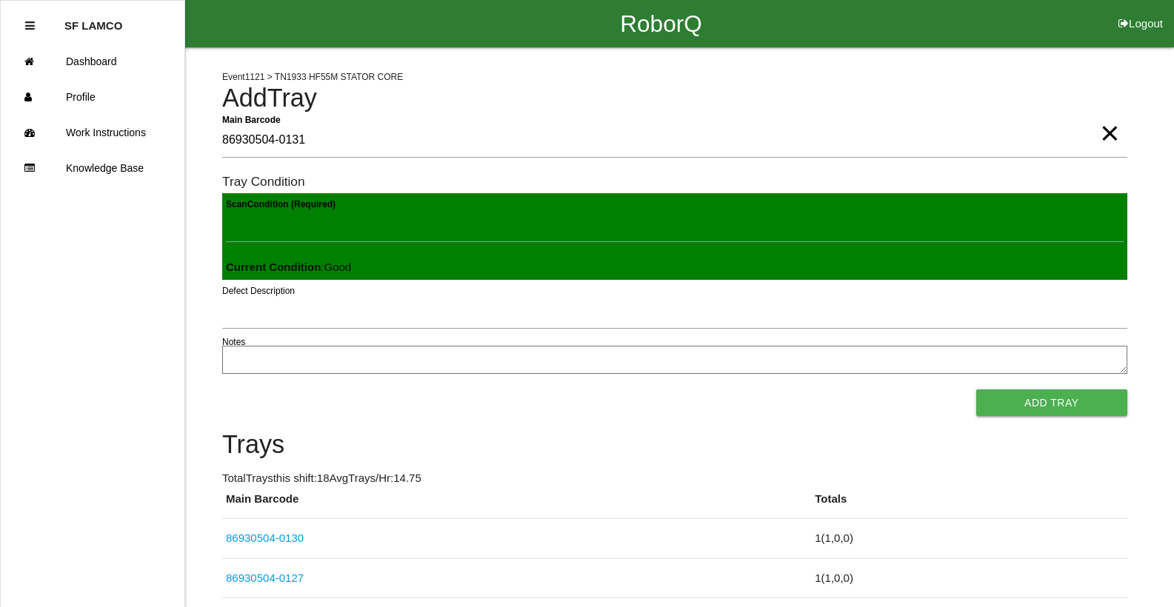
click at [765, 389] on button "Add Tray" at bounding box center [1051, 402] width 151 height 27
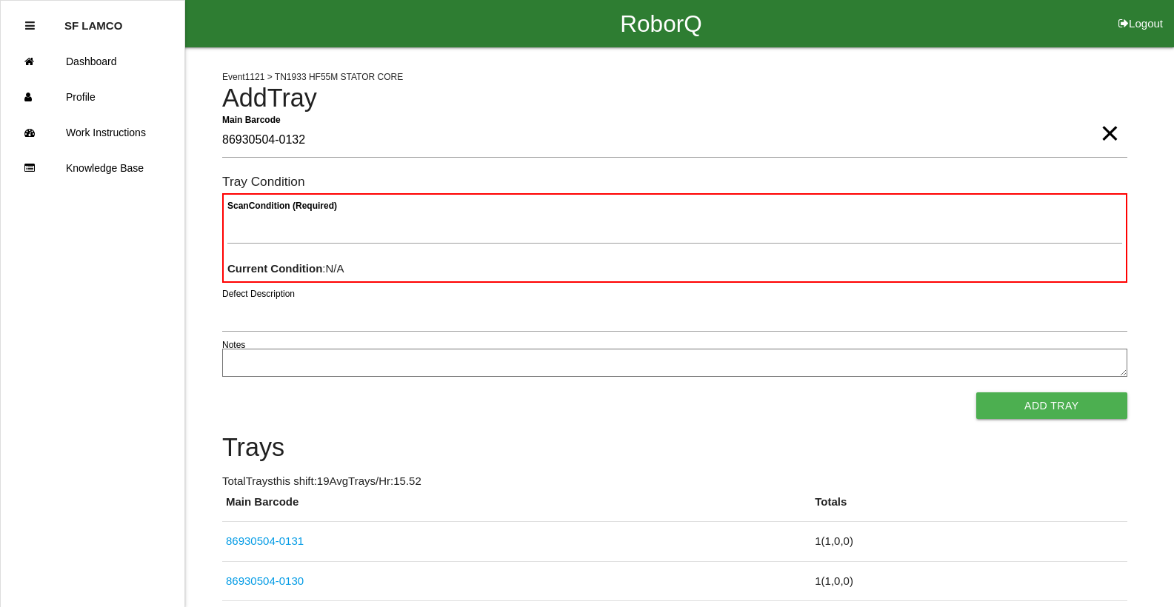
type Barcode "86930504-0132"
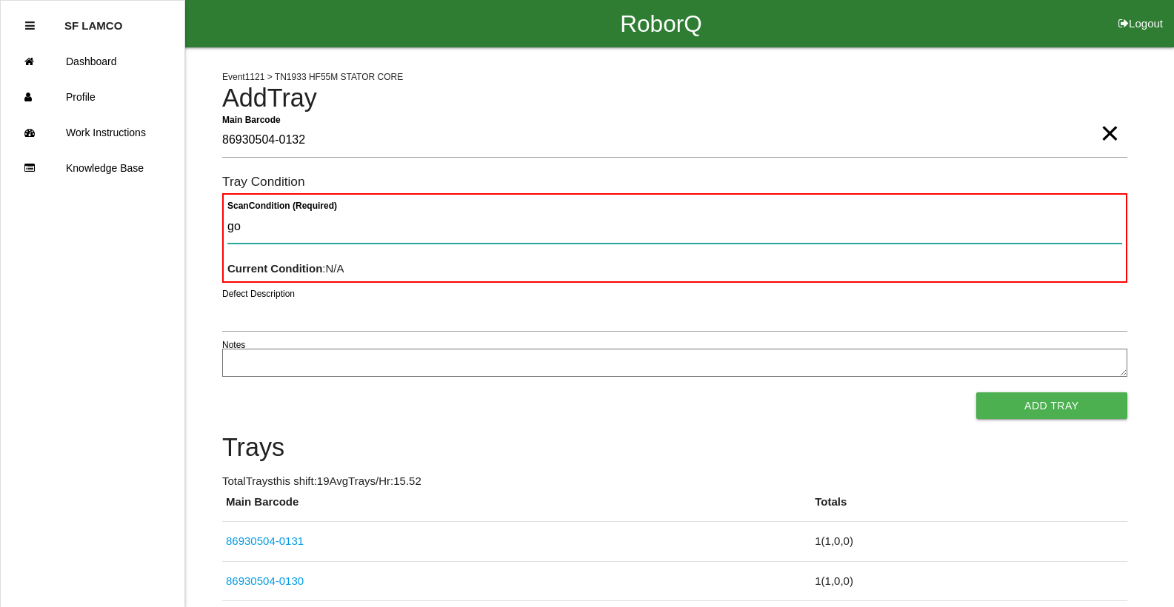
type Condition "goo"
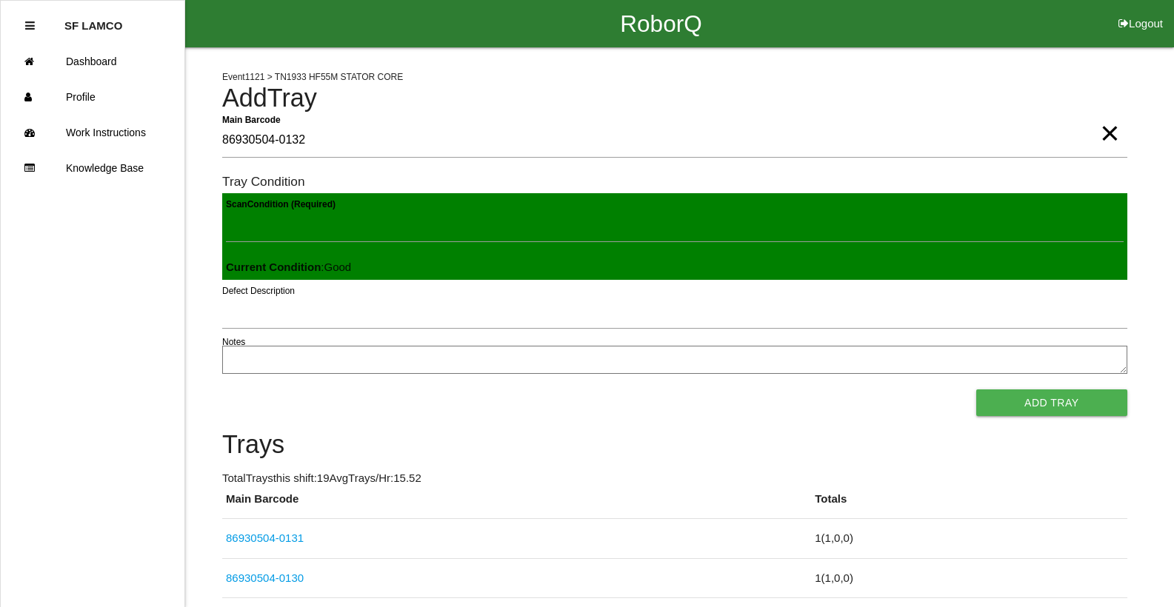
click at [765, 389] on button "Add Tray" at bounding box center [1051, 402] width 151 height 27
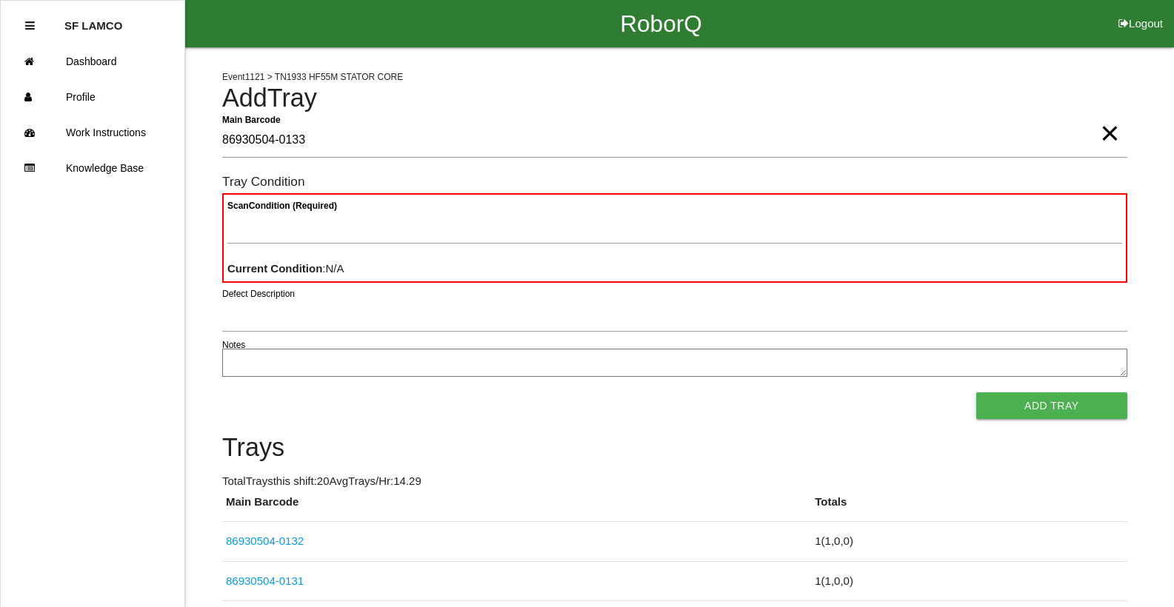
type Barcode "86930504-0133"
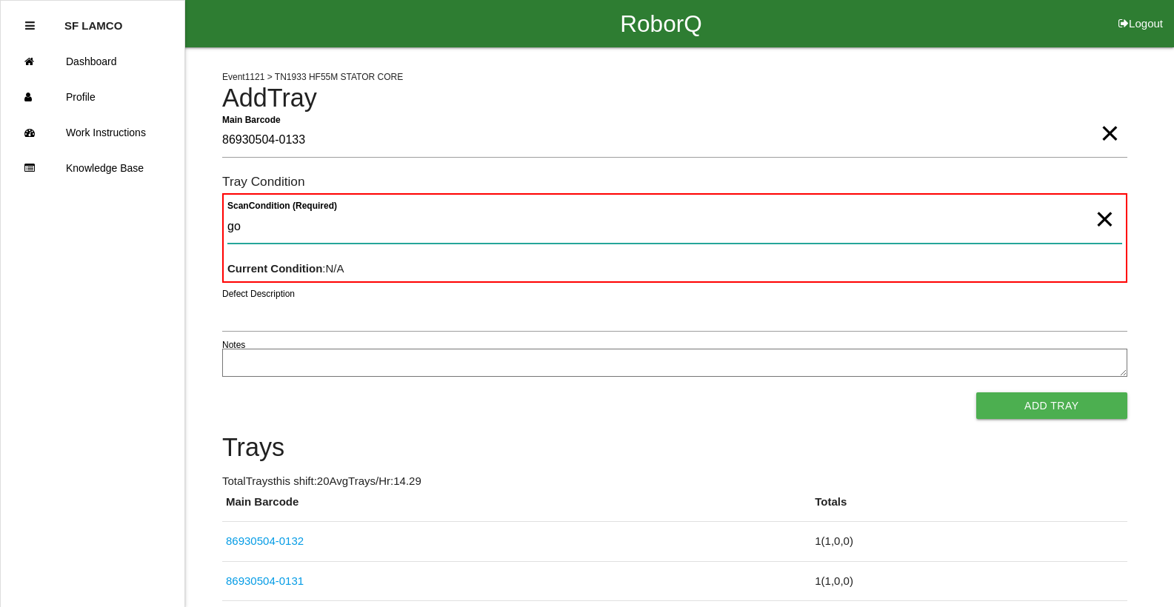
type Condition "goo"
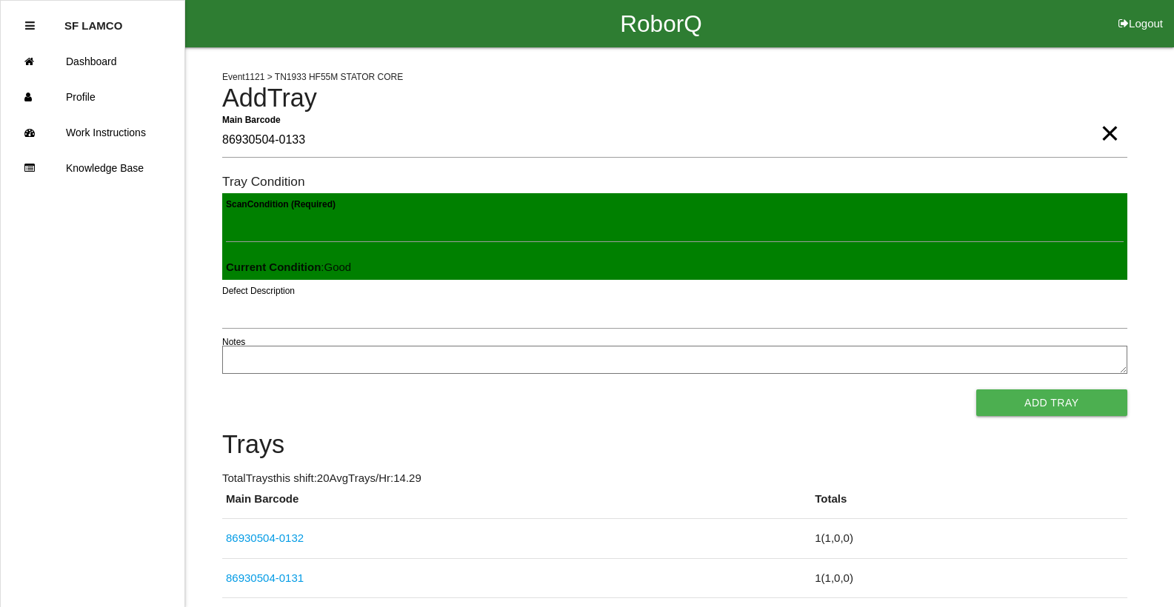
click at [765, 389] on button "Add Tray" at bounding box center [1051, 402] width 151 height 27
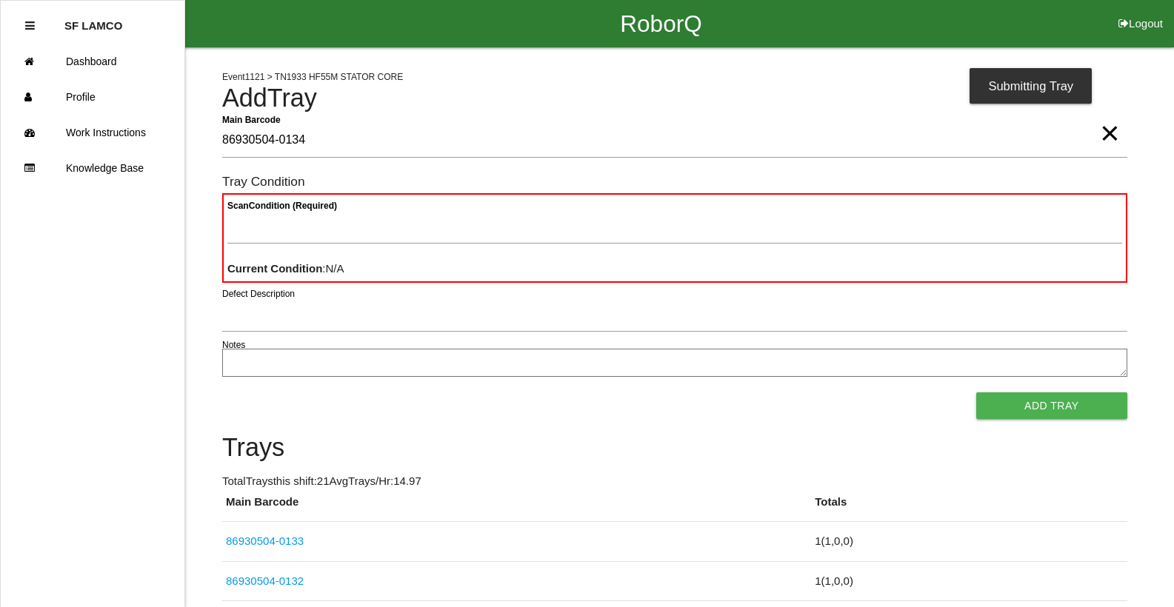
type Barcode "86930504-0134"
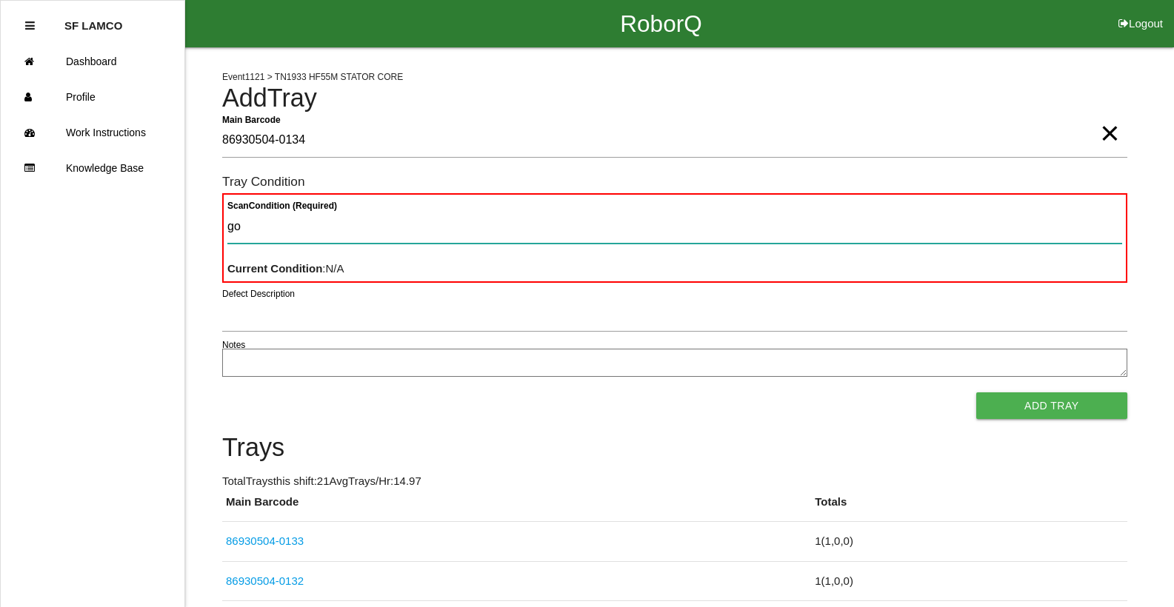
type Condition "goo"
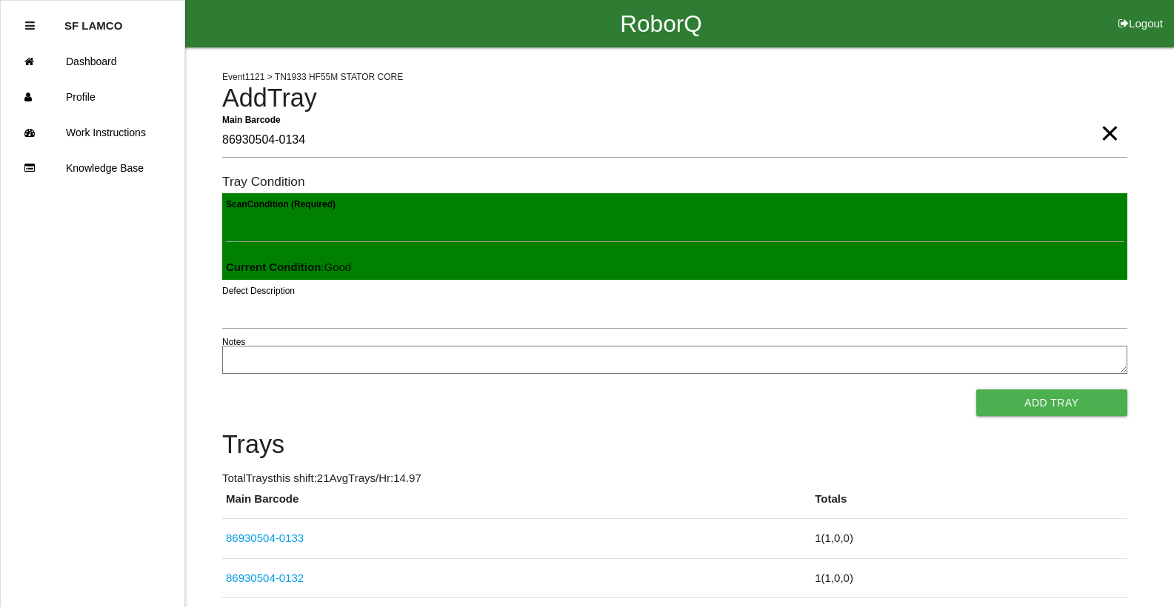
click at [765, 389] on button "Add Tray" at bounding box center [1051, 402] width 151 height 27
